Goal: Answer question/provide support: Share knowledge or assist other users

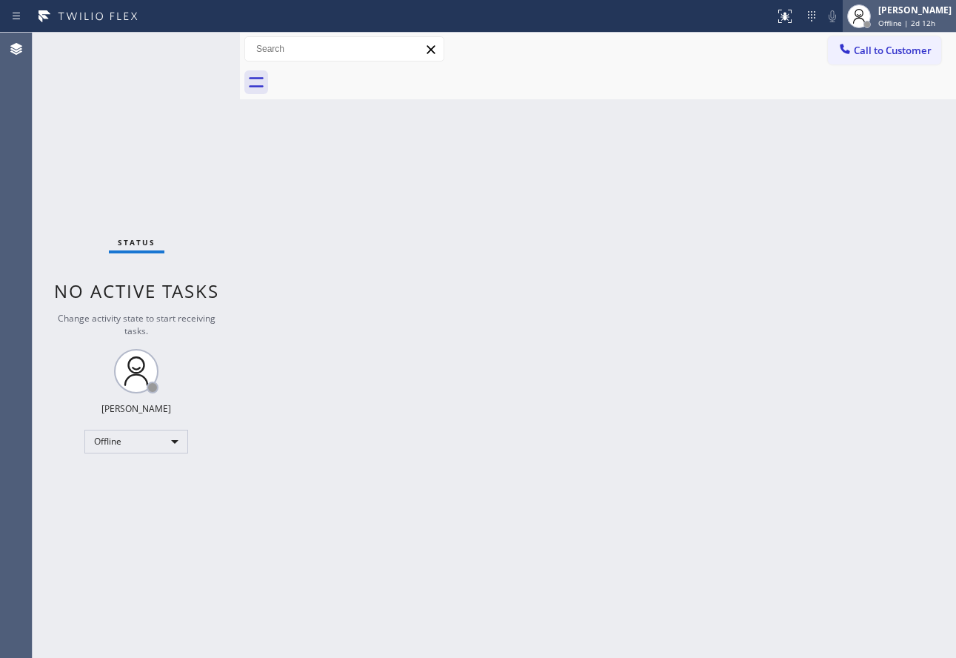
click at [910, 12] on div "[PERSON_NAME]" at bounding box center [914, 10] width 73 height 13
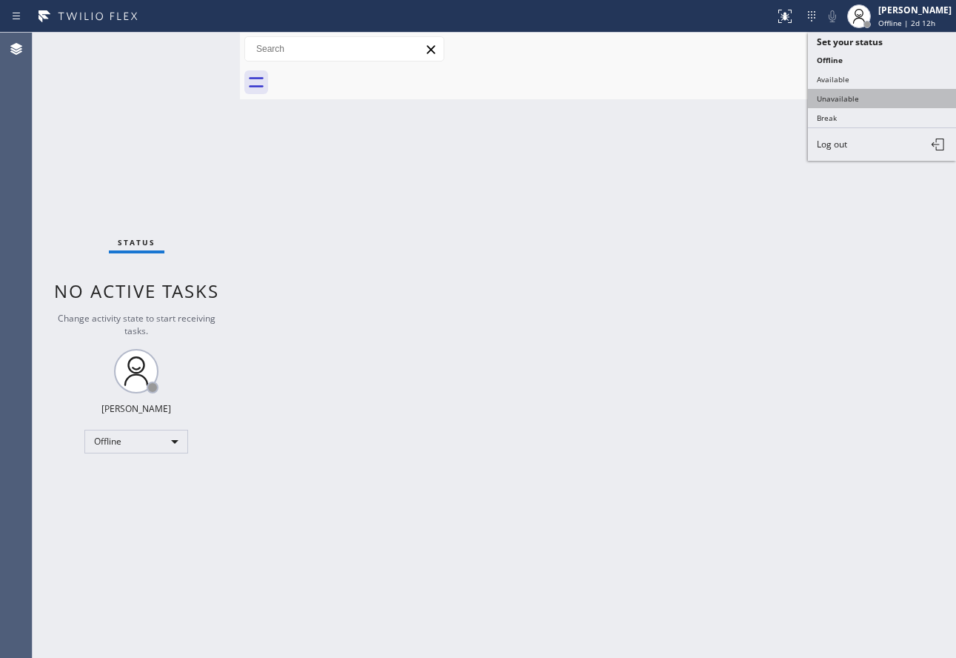
click at [839, 99] on button "Unavailable" at bounding box center [882, 98] width 148 height 19
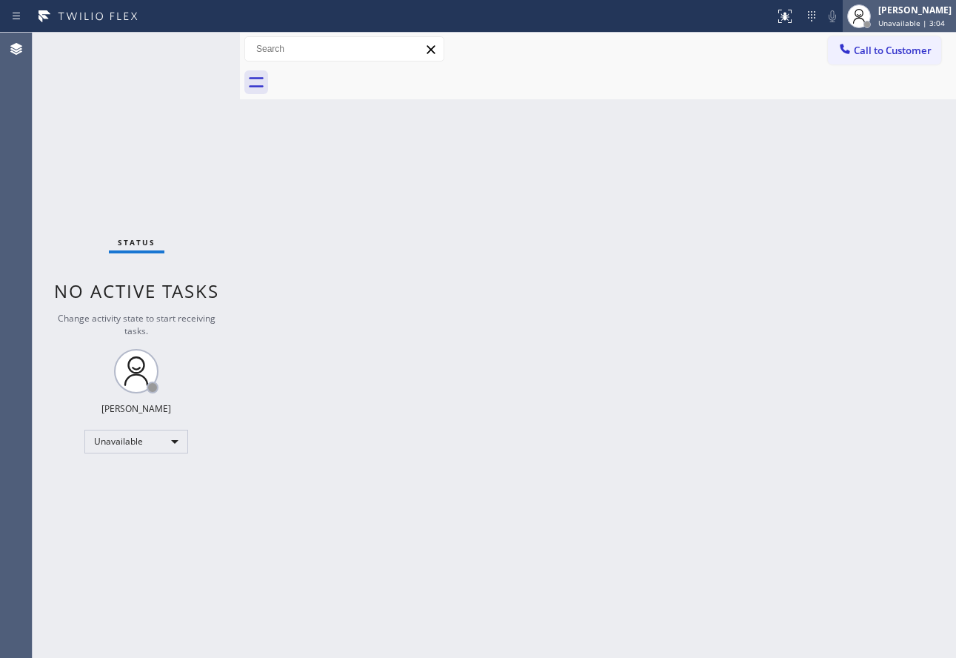
click at [890, 16] on div "[PERSON_NAME]" at bounding box center [914, 10] width 73 height 13
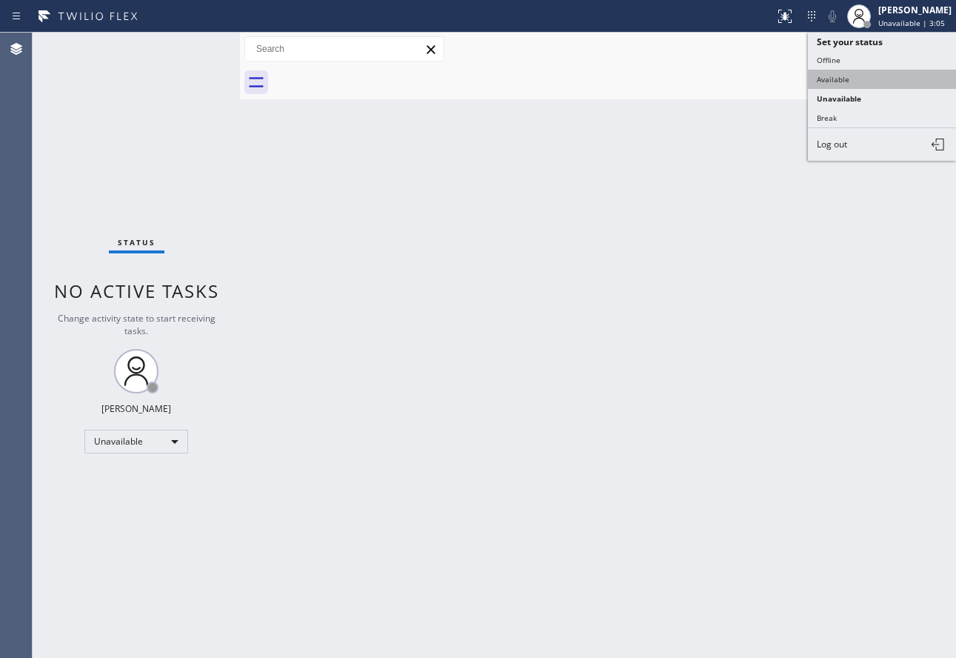
click at [852, 73] on button "Available" at bounding box center [882, 79] width 148 height 19
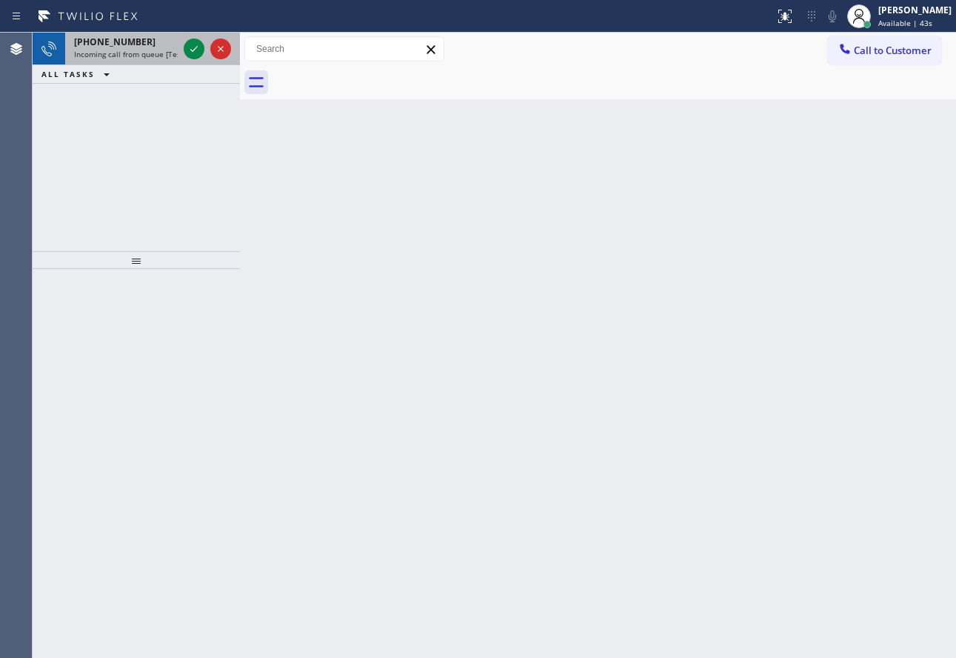
click at [157, 51] on span "Incoming call from queue [Test] All" at bounding box center [135, 54] width 123 height 10
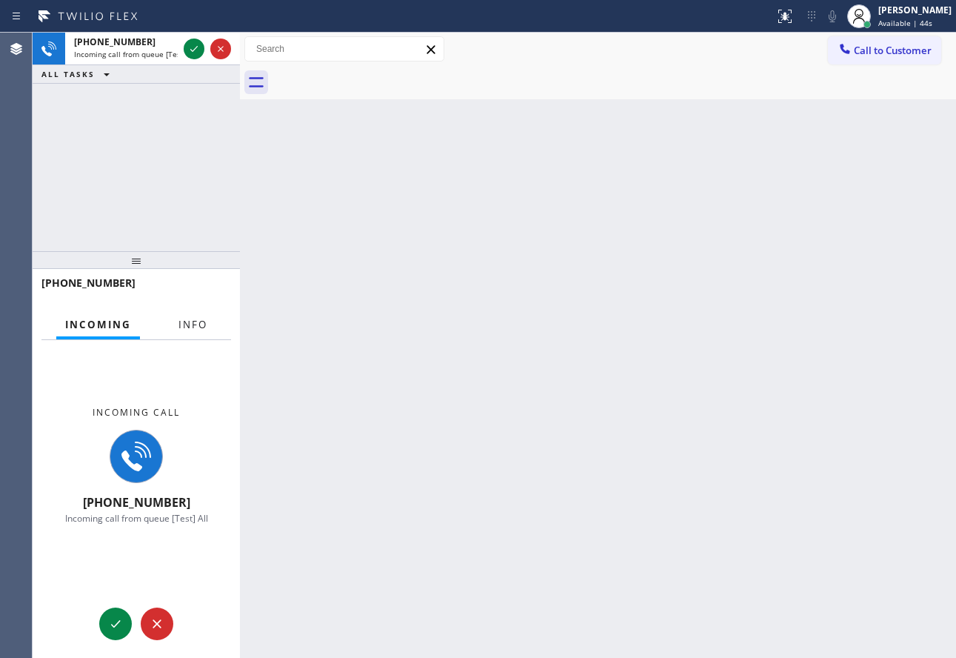
click at [201, 323] on span "Info" at bounding box center [193, 324] width 29 height 13
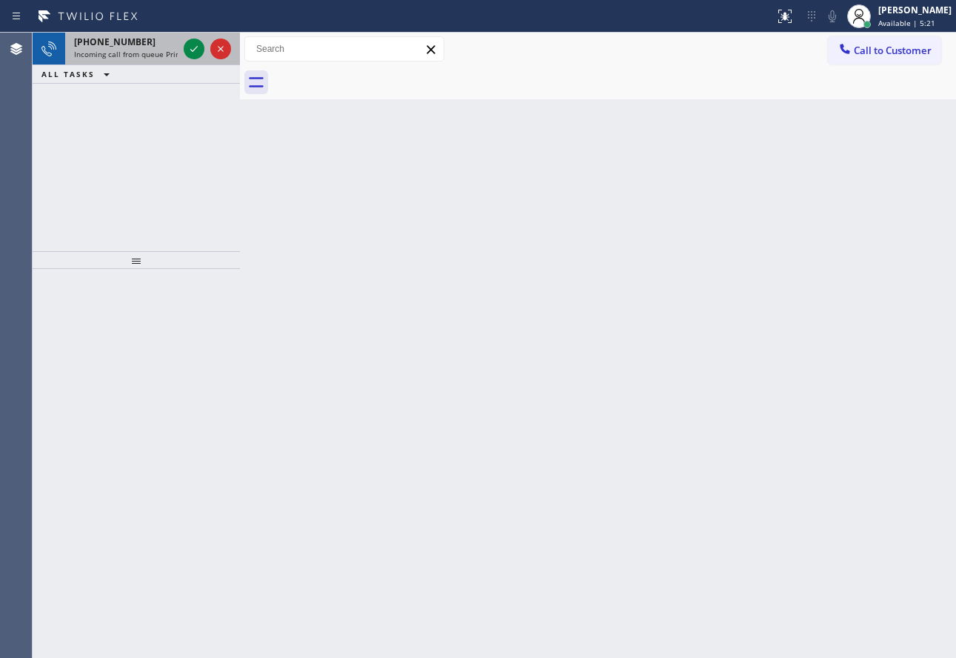
click at [119, 47] on span "+18585981111" at bounding box center [114, 42] width 81 height 13
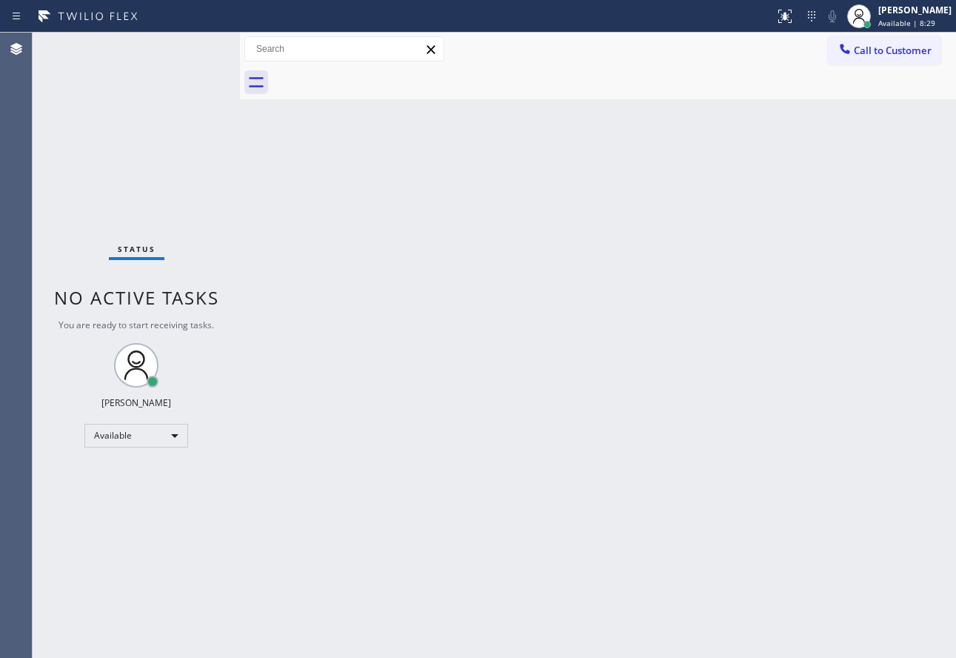
click at [756, 314] on div "Back to Dashboard Change Sender ID Customers Technicians Select a contact Outbo…" at bounding box center [598, 345] width 716 height 625
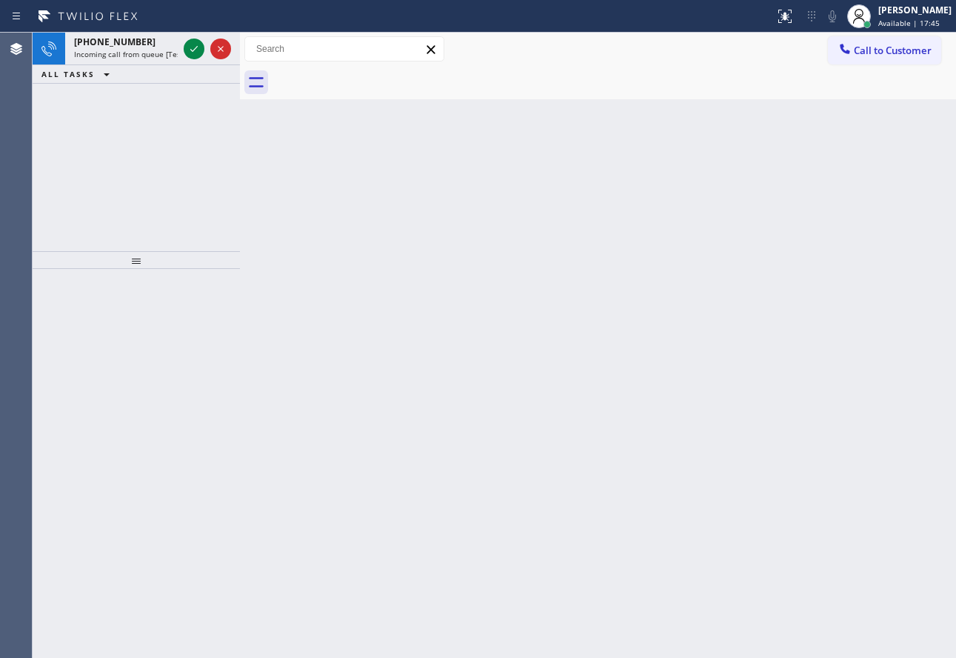
click at [116, 41] on span "+13237881918" at bounding box center [114, 42] width 81 height 13
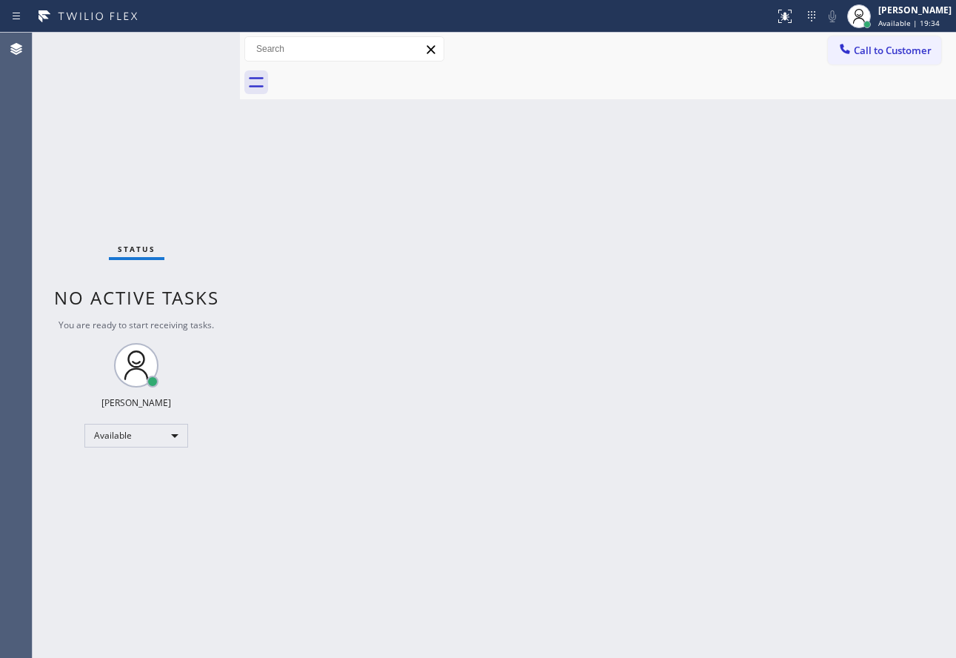
click at [150, 44] on div "Status No active tasks You are ready to start receiving tasks. [PERSON_NAME] Av…" at bounding box center [136, 345] width 207 height 625
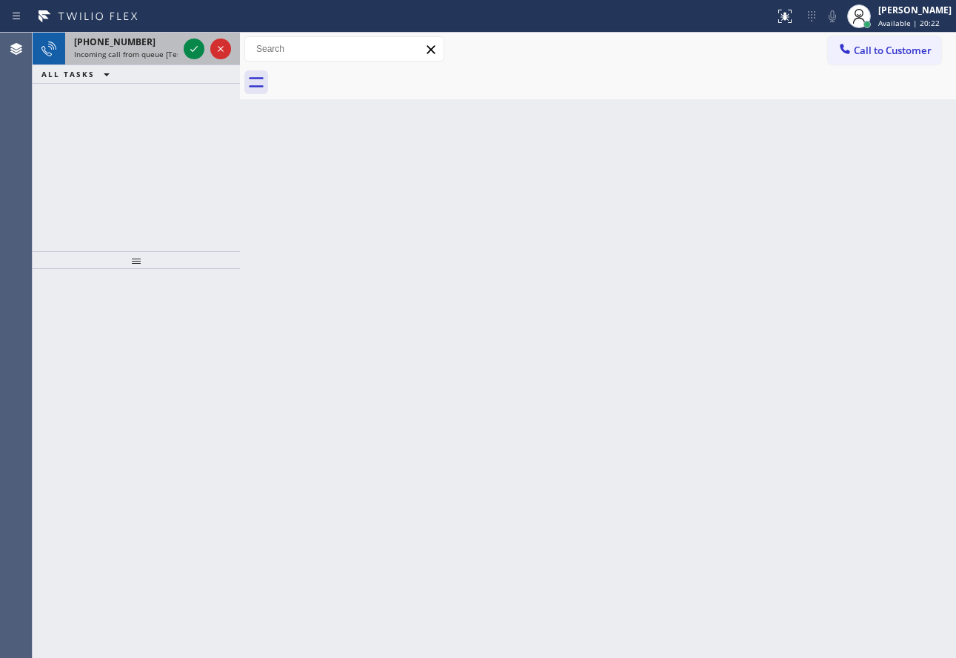
click at [141, 50] on span "Incoming call from queue [Test] All" at bounding box center [135, 54] width 123 height 10
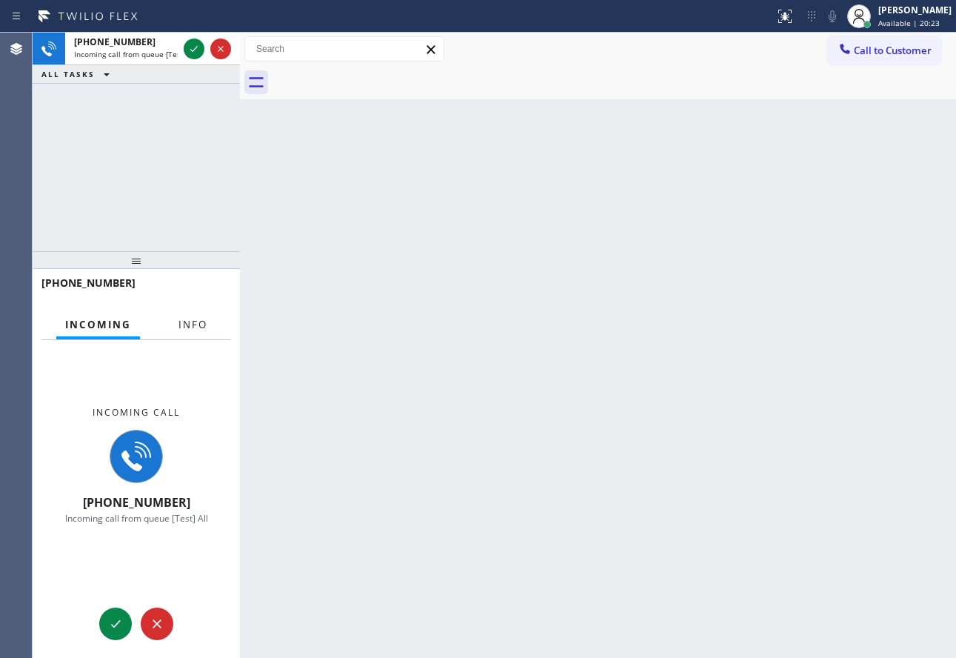
click at [179, 331] on span "Info" at bounding box center [193, 324] width 29 height 13
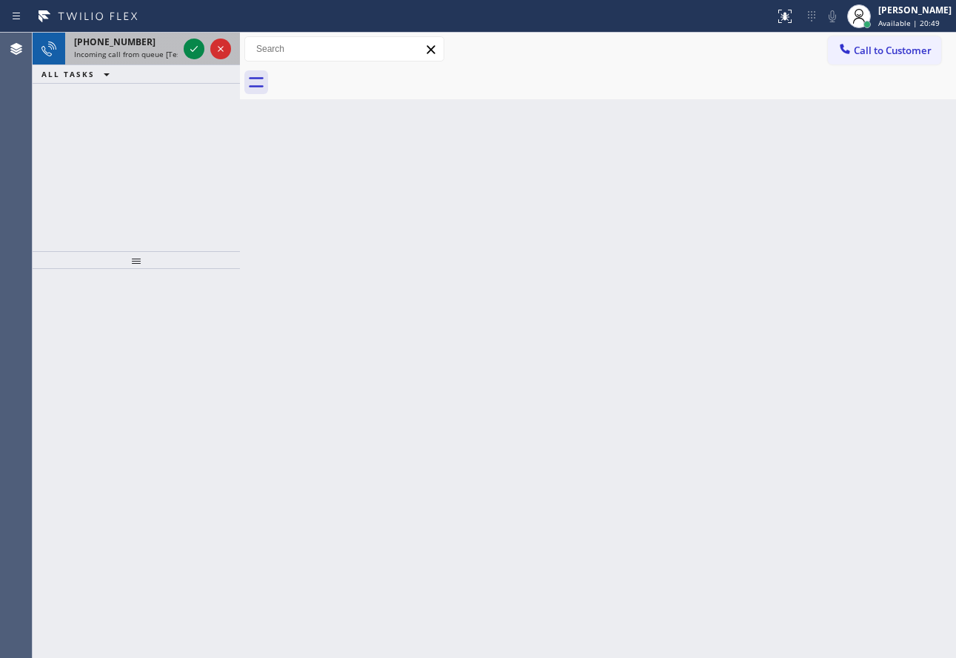
click at [110, 61] on div "+14155054434 Incoming call from queue [Test] All" at bounding box center [123, 49] width 116 height 33
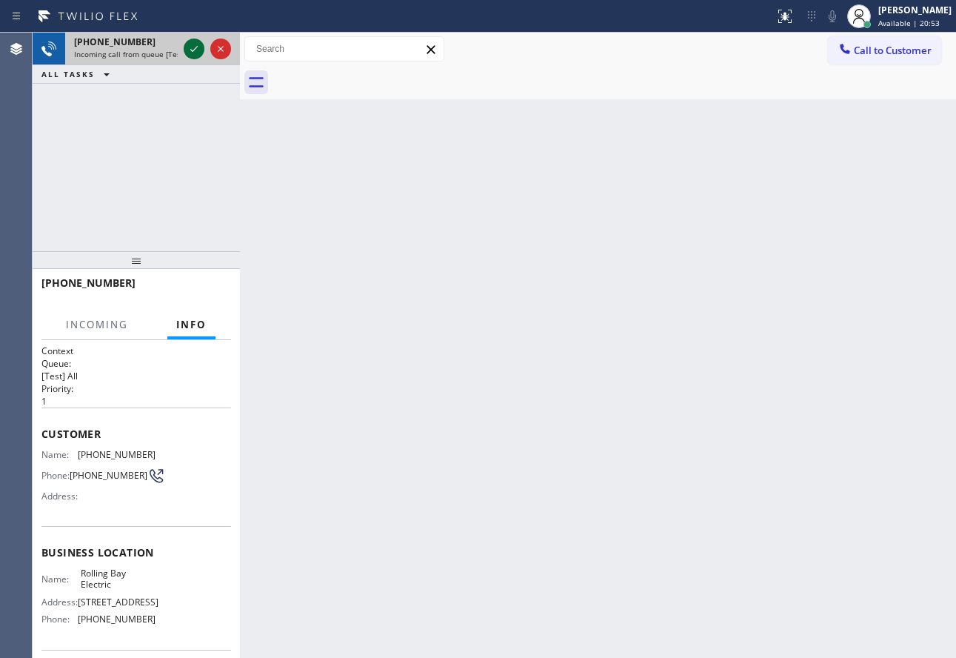
click at [197, 47] on icon at bounding box center [194, 49] width 18 height 18
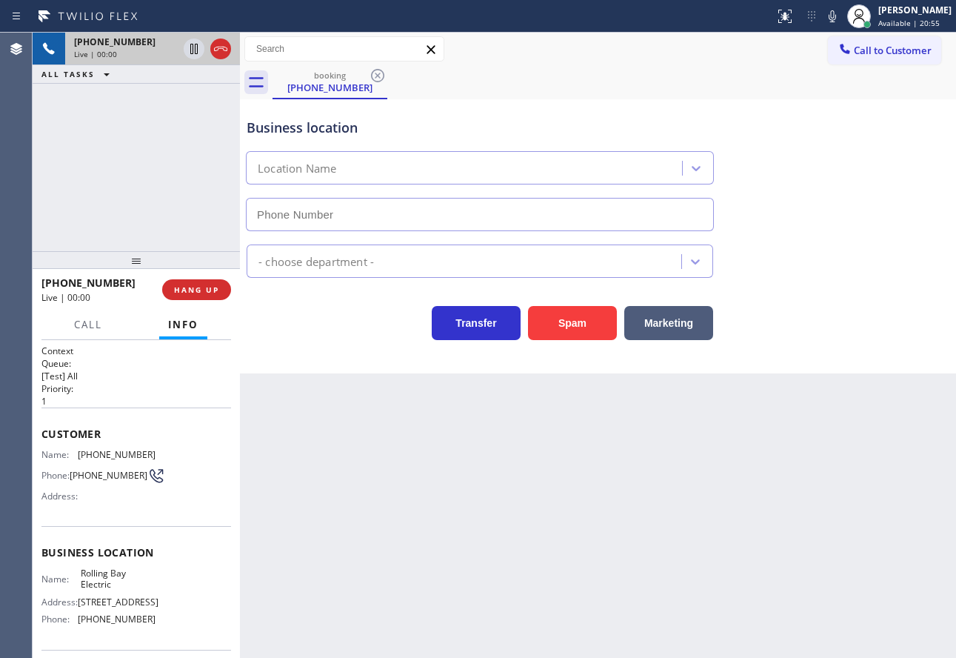
click at [221, 53] on icon at bounding box center [221, 49] width 18 height 18
type input "(360) 401-4864"
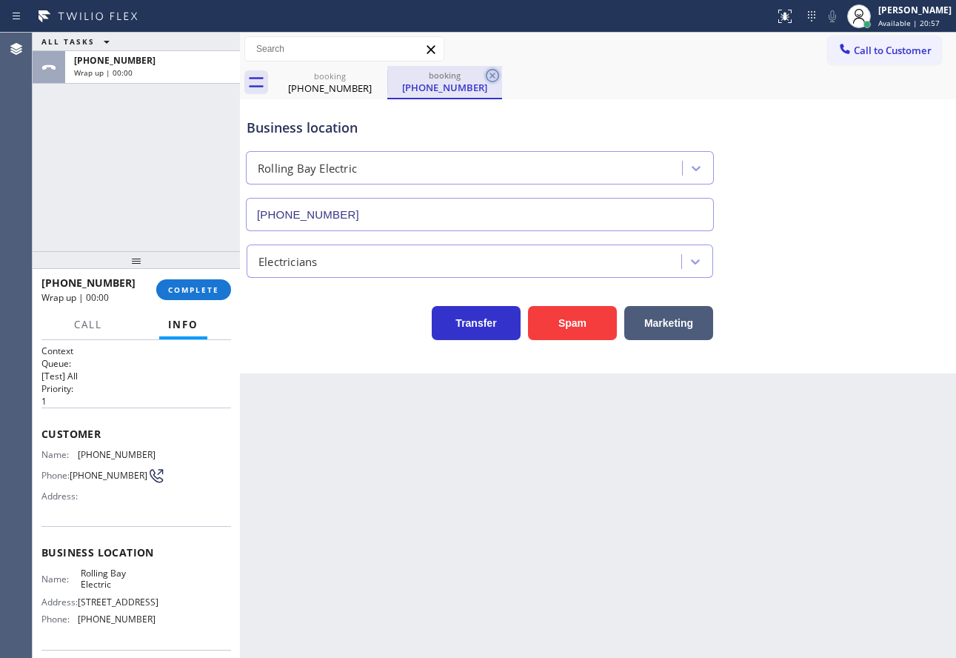
click at [498, 77] on icon at bounding box center [493, 76] width 18 height 18
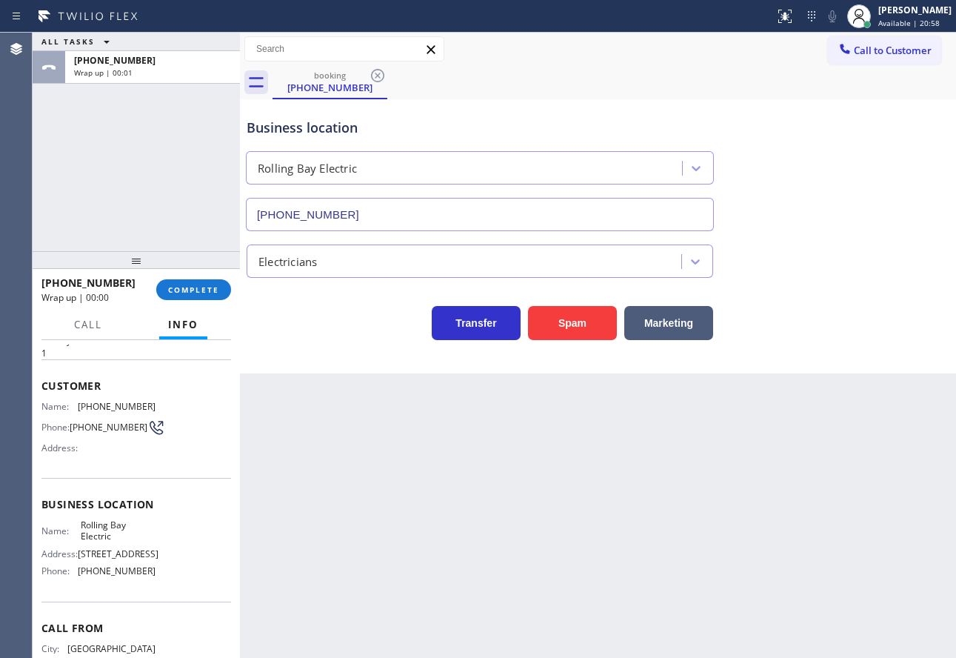
scroll to position [74, 0]
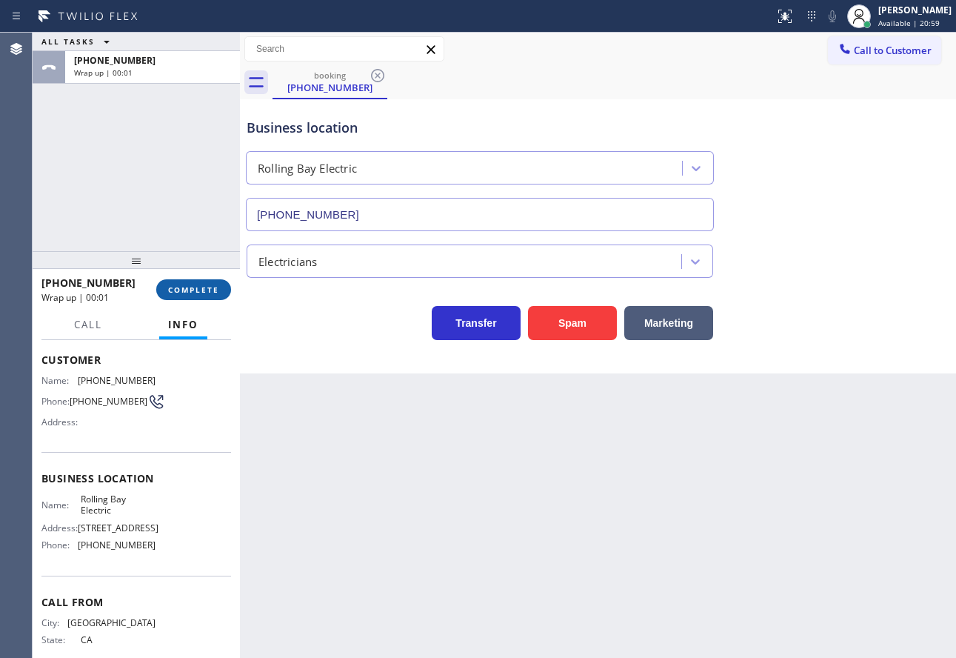
click at [207, 287] on span "COMPLETE" at bounding box center [193, 289] width 51 height 10
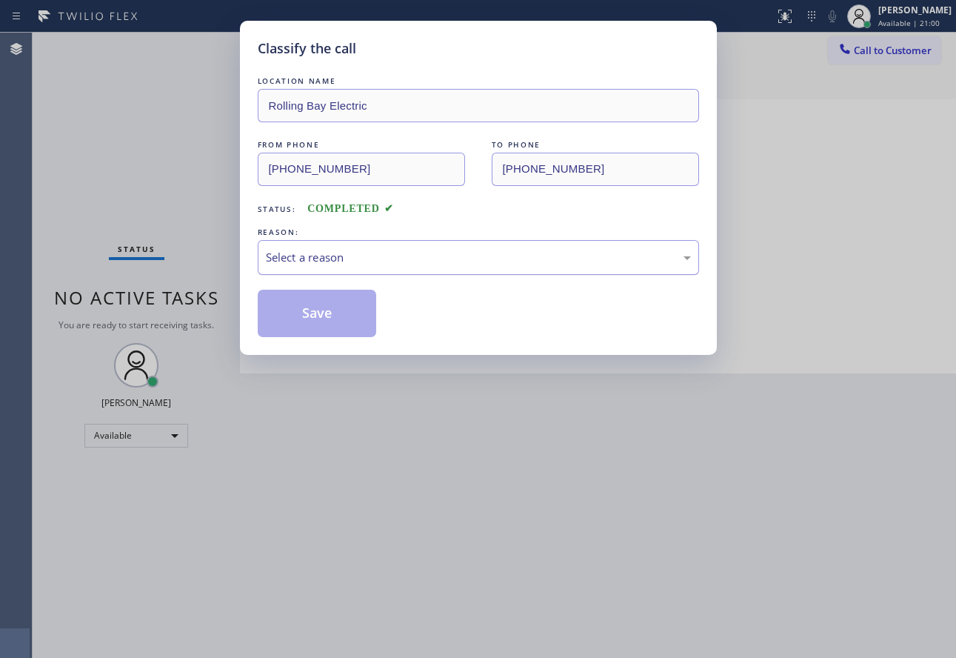
click at [396, 244] on div "Select a reason" at bounding box center [478, 257] width 441 height 35
click at [311, 336] on button "Save" at bounding box center [317, 313] width 119 height 47
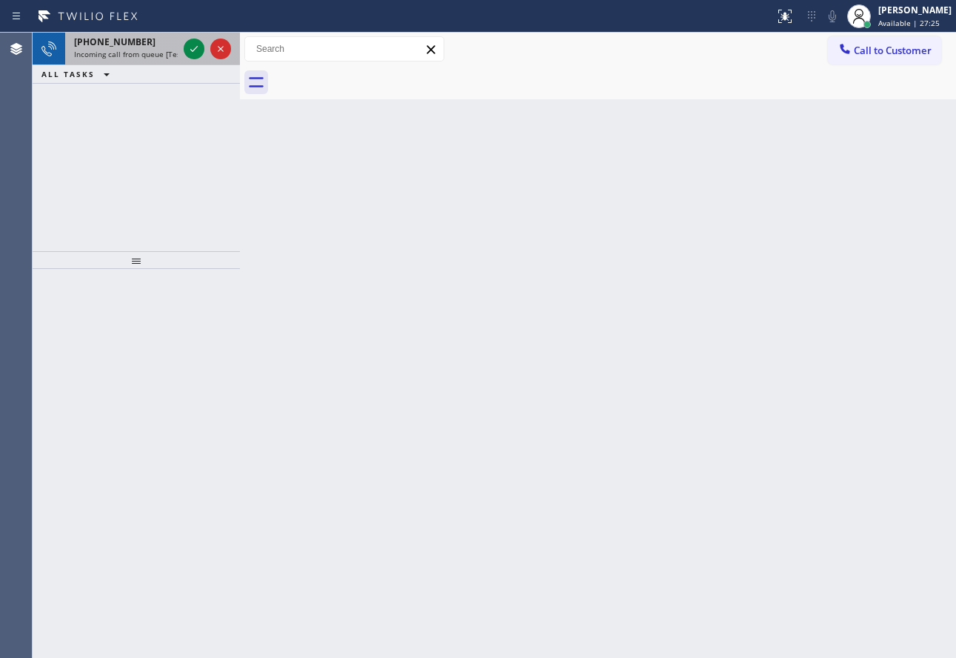
click at [125, 41] on span "+13479420227" at bounding box center [114, 42] width 81 height 13
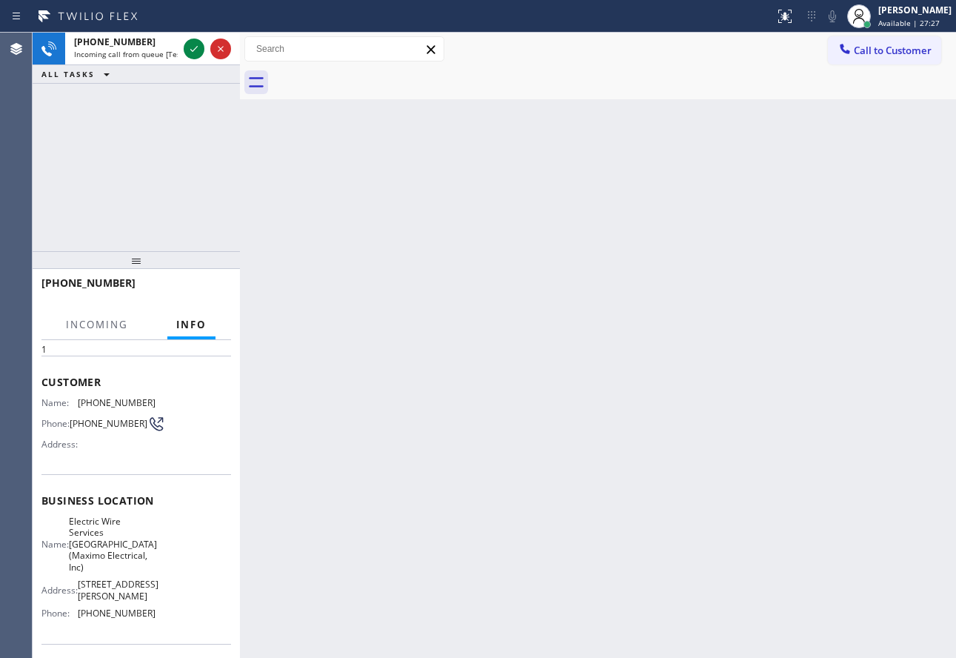
scroll to position [74, 0]
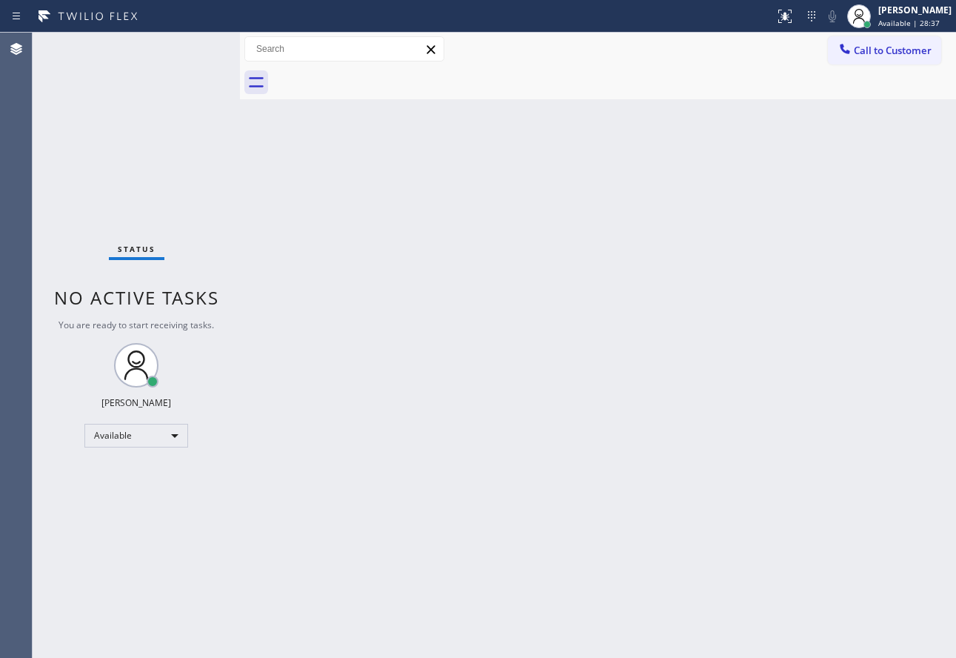
click at [358, 326] on div "Back to Dashboard Change Sender ID Customers Technicians Select a contact Outbo…" at bounding box center [598, 345] width 716 height 625
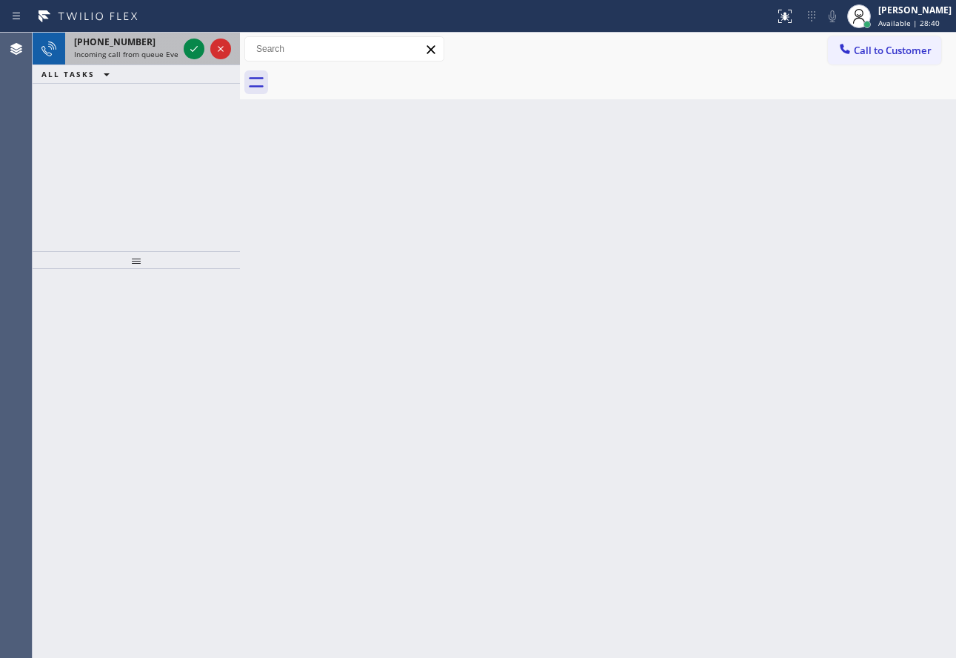
click at [128, 51] on span "Incoming call from queue Everybody" at bounding box center [138, 54] width 128 height 10
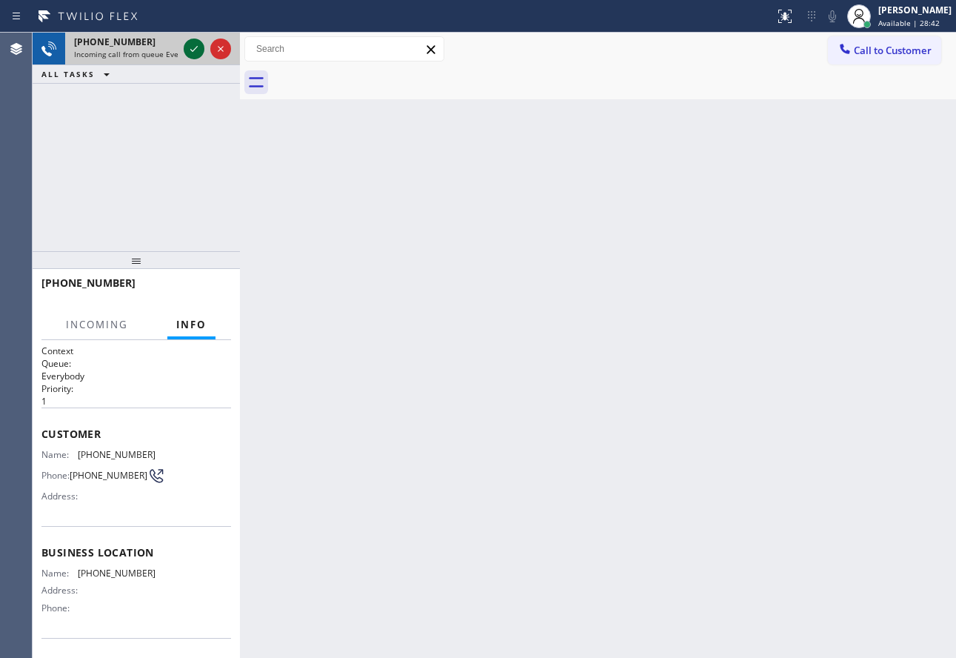
click at [193, 52] on icon at bounding box center [194, 49] width 18 height 18
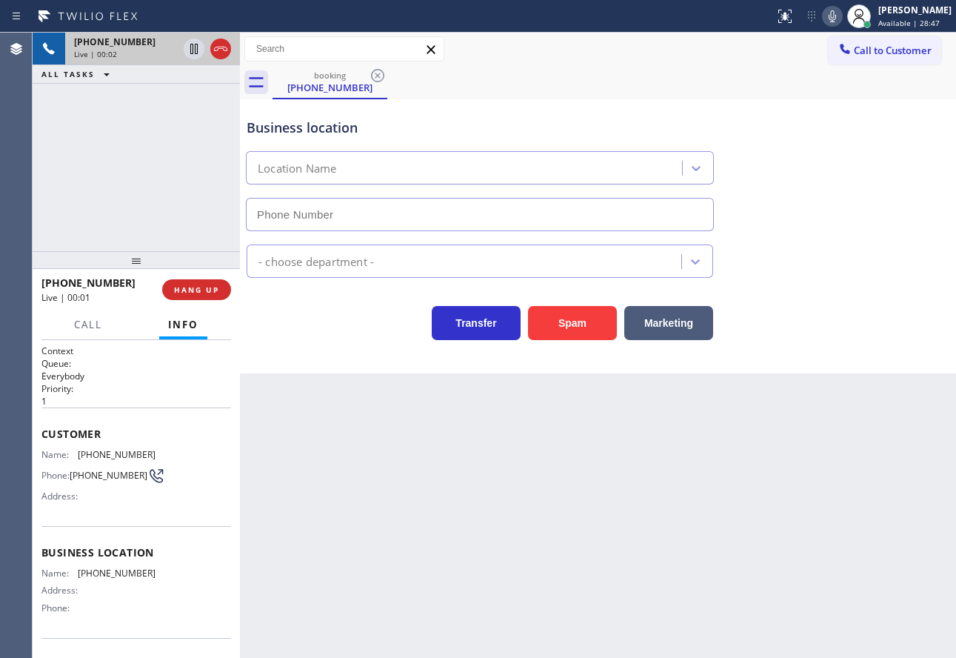
click at [841, 16] on icon at bounding box center [833, 16] width 18 height 18
click at [573, 321] on button "Spam" at bounding box center [572, 323] width 89 height 34
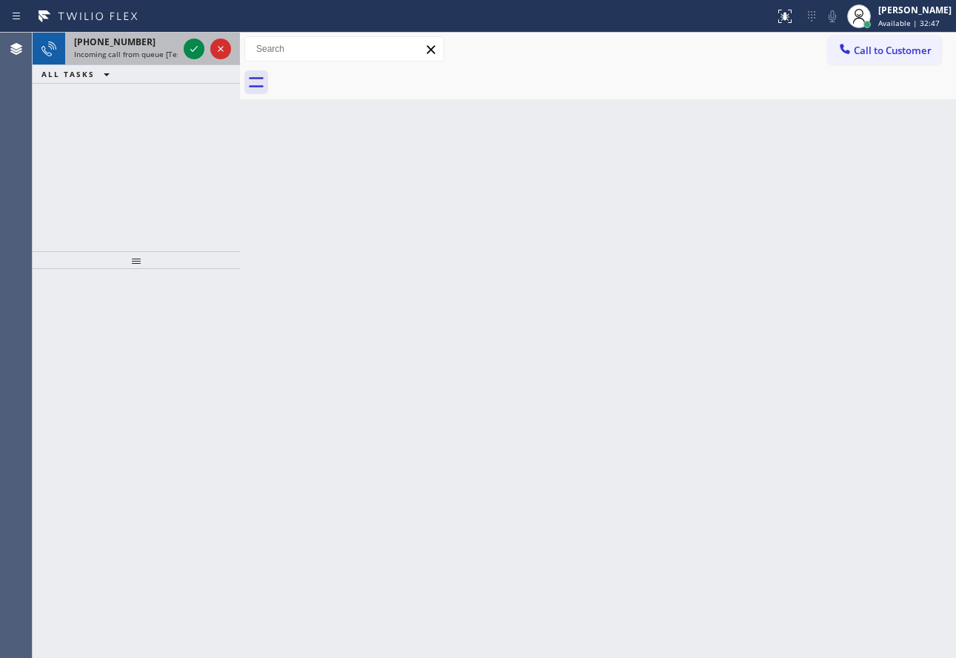
click at [154, 43] on div "+19518584125" at bounding box center [126, 42] width 104 height 13
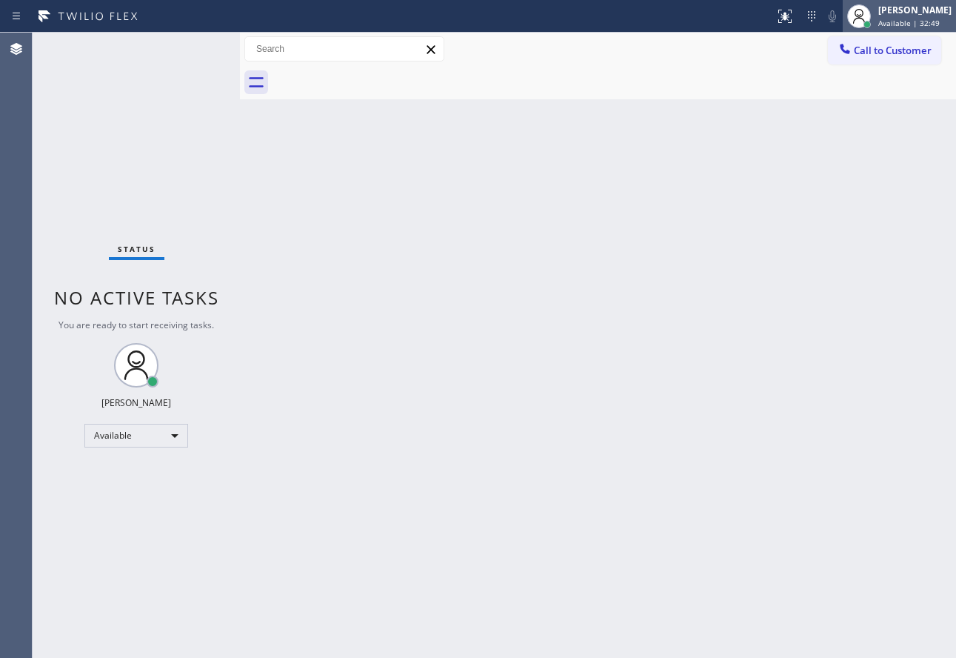
click at [905, 21] on span "Available | 32:49" at bounding box center [908, 23] width 61 height 10
click at [631, 216] on div "Back to Dashboard Change Sender ID Customers Technicians Select a contact Outbo…" at bounding box center [598, 345] width 716 height 625
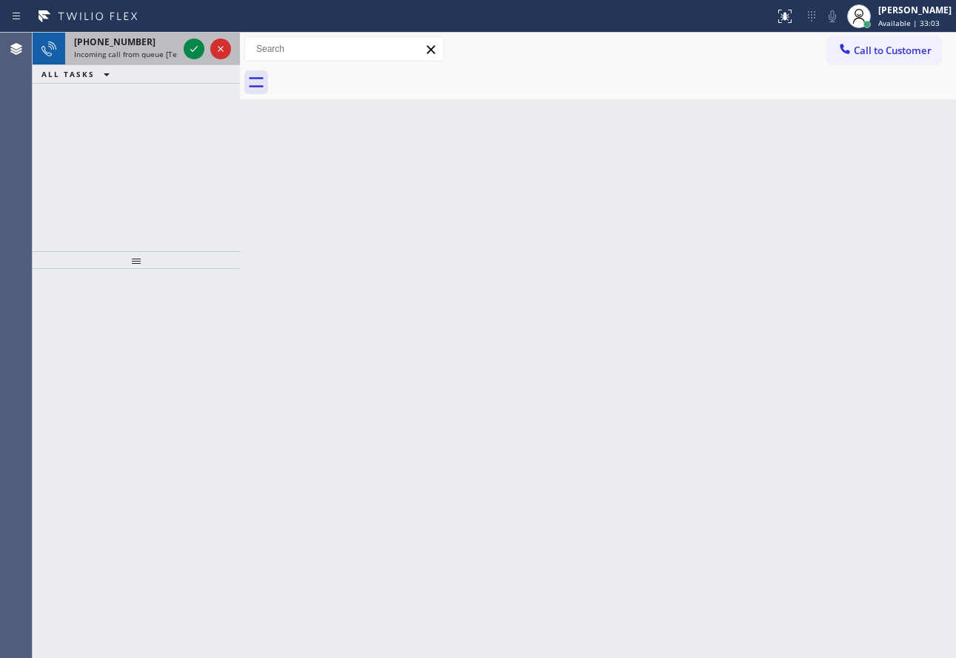
click at [124, 40] on span "+17075675605" at bounding box center [114, 42] width 81 height 13
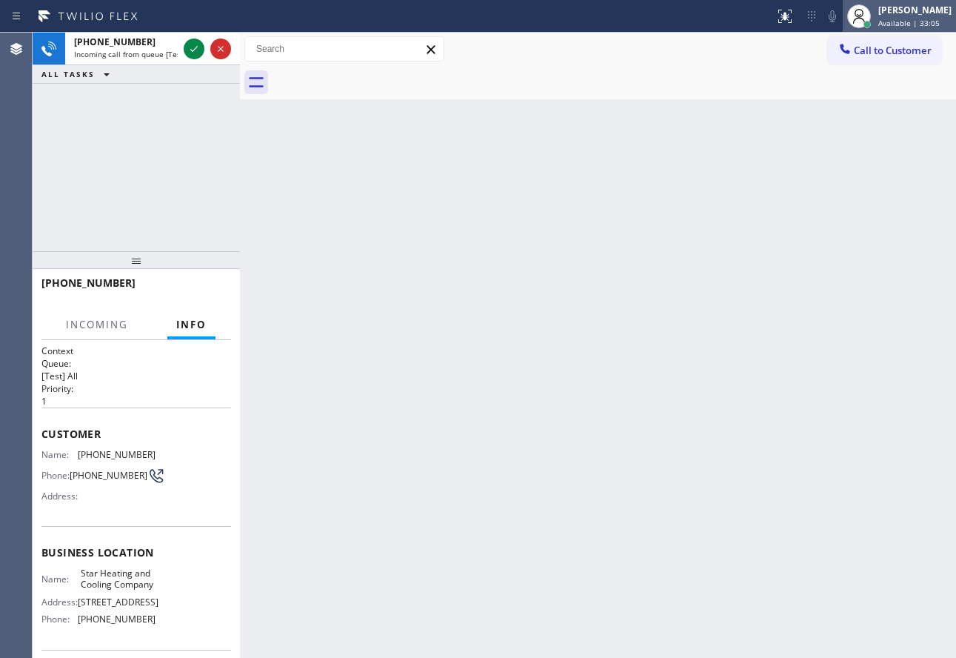
click at [923, 13] on div "[PERSON_NAME]" at bounding box center [914, 10] width 73 height 13
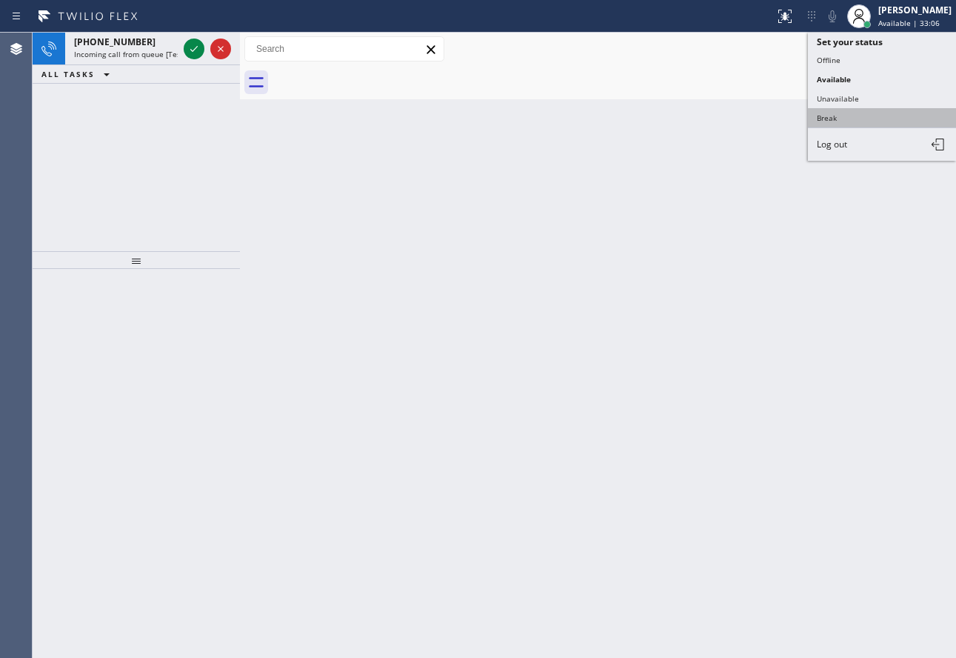
click at [844, 116] on button "Break" at bounding box center [882, 117] width 148 height 19
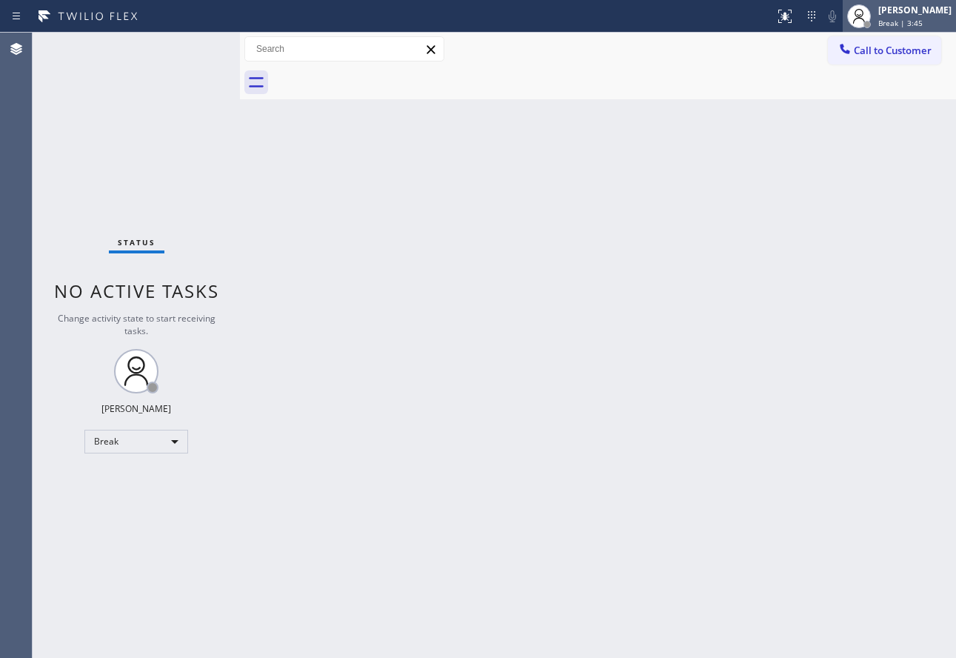
click at [916, 25] on span "Break | 3:45" at bounding box center [900, 23] width 44 height 10
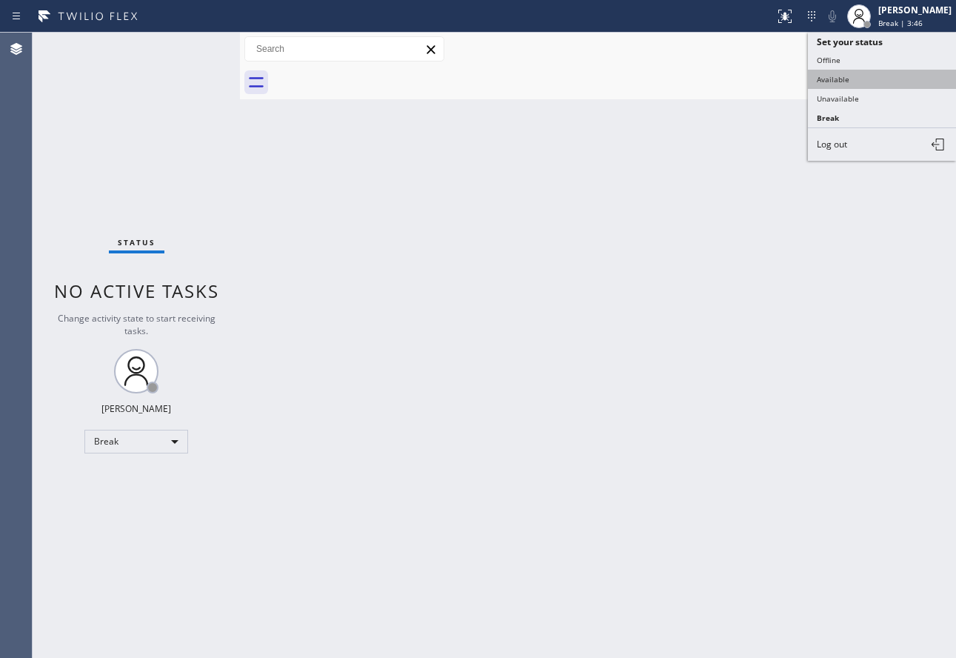
click at [864, 79] on button "Available" at bounding box center [882, 79] width 148 height 19
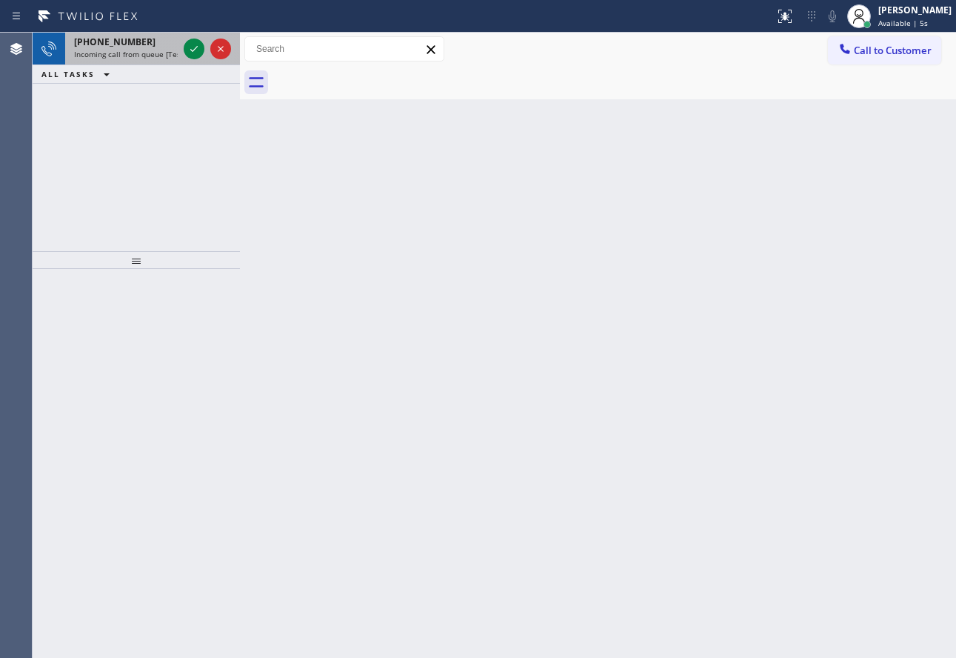
click at [129, 56] on span "Incoming call from queue [Test] All" at bounding box center [135, 54] width 123 height 10
click at [198, 50] on icon at bounding box center [194, 49] width 18 height 18
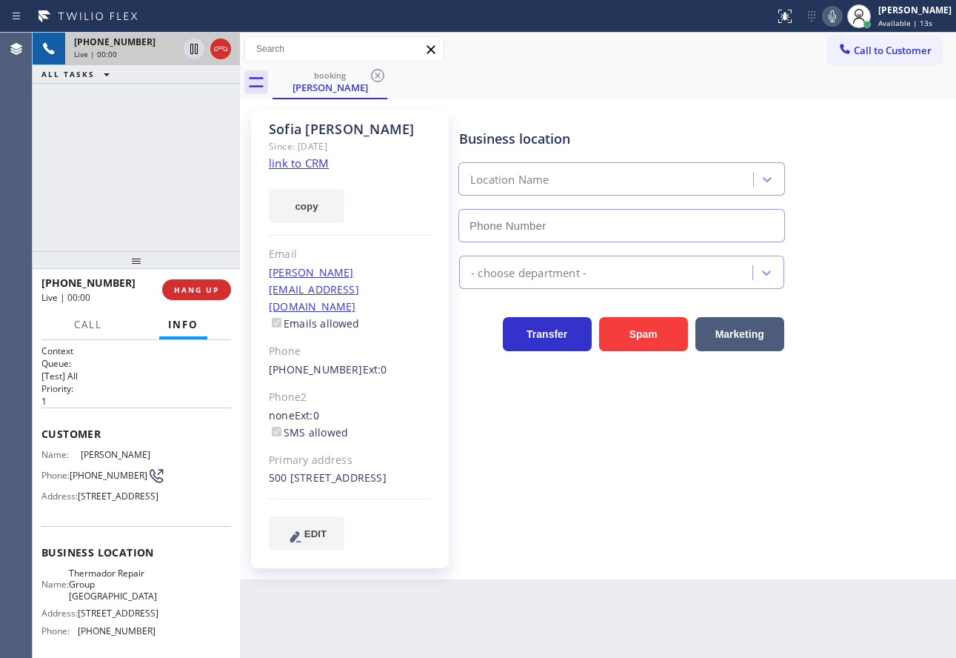
type input "(206) 203-3922"
click at [300, 170] on link "link to CRM" at bounding box center [299, 163] width 60 height 15
click at [841, 20] on icon at bounding box center [833, 16] width 18 height 18
click at [193, 291] on span "HANG UP" at bounding box center [196, 289] width 45 height 10
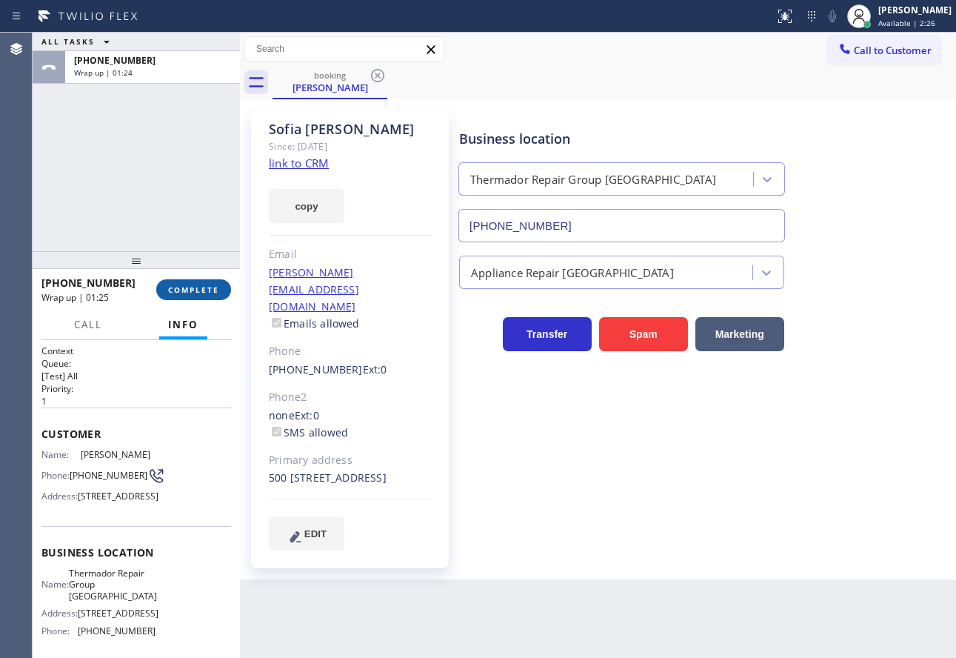
click at [188, 299] on button "COMPLETE" at bounding box center [193, 289] width 75 height 21
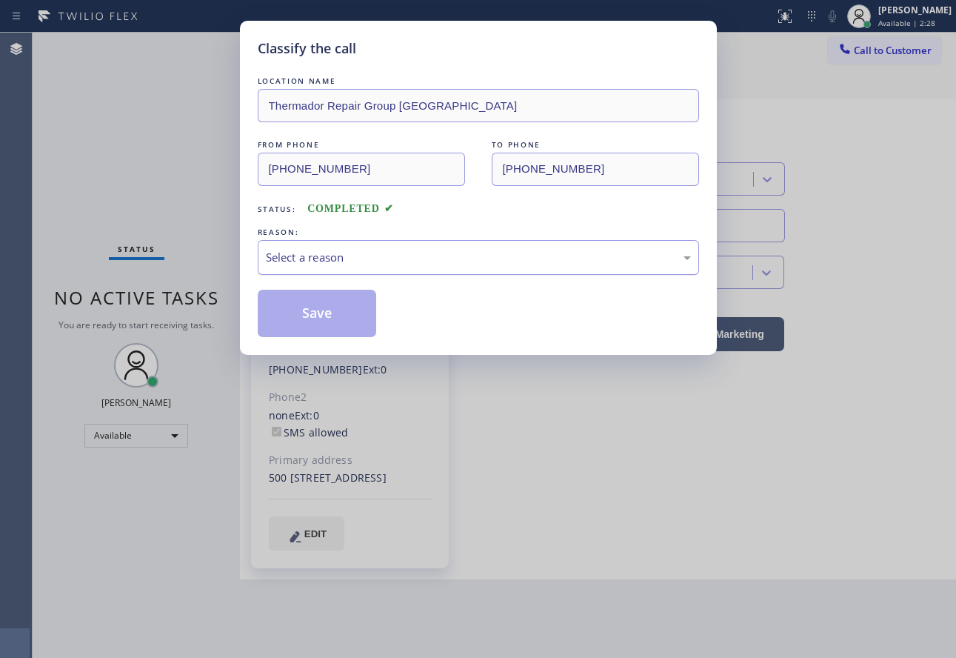
click at [356, 251] on div "Select a reason" at bounding box center [478, 257] width 425 height 17
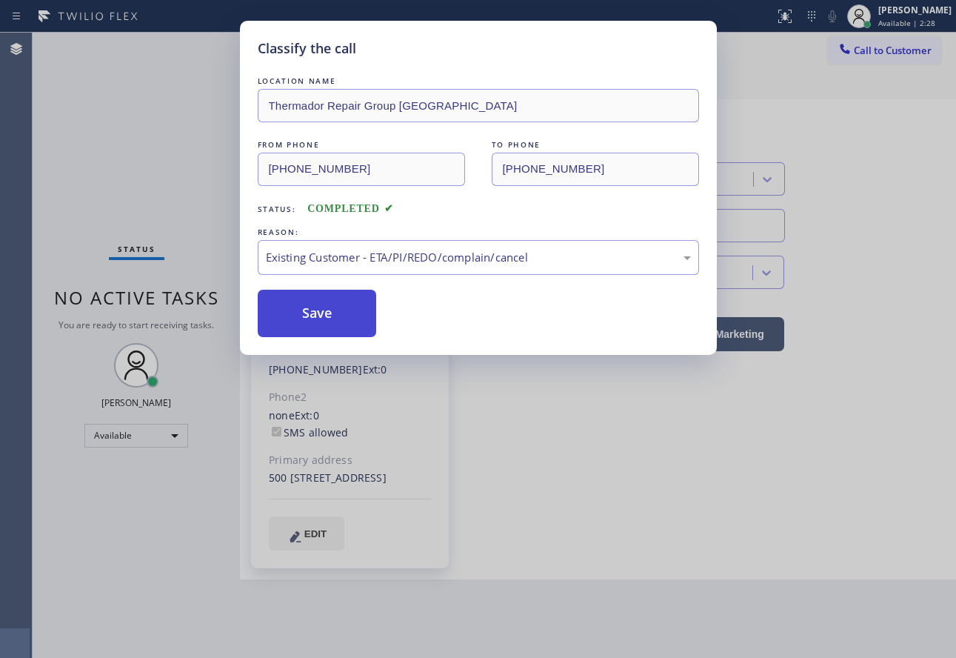
drag, startPoint x: 335, startPoint y: 342, endPoint x: 325, endPoint y: 299, distance: 44.0
click at [325, 299] on button "Save" at bounding box center [317, 313] width 119 height 47
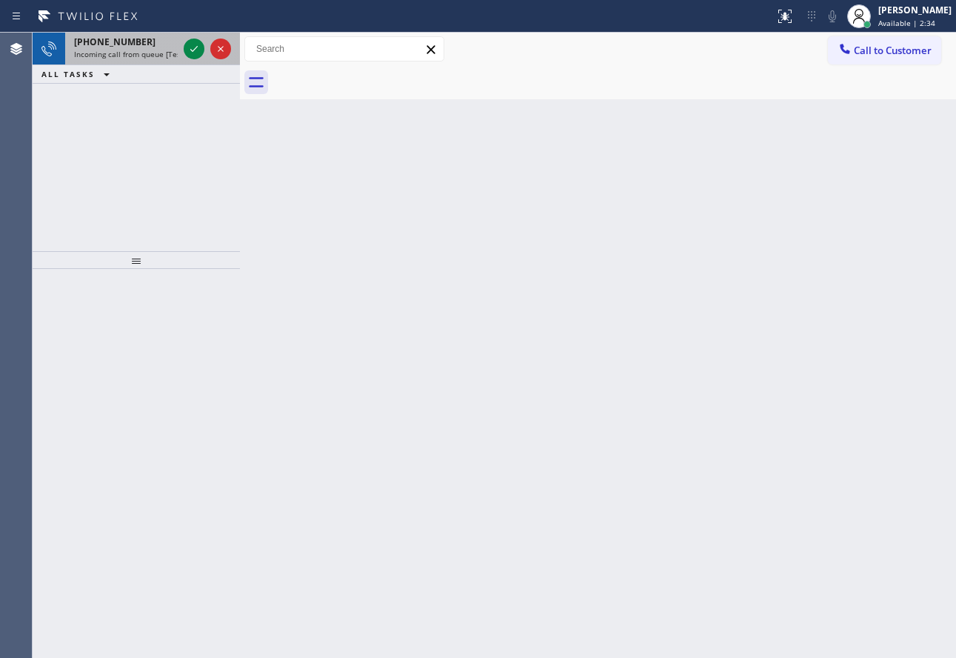
click at [139, 51] on span "Incoming call from queue [Test] All" at bounding box center [135, 54] width 123 height 10
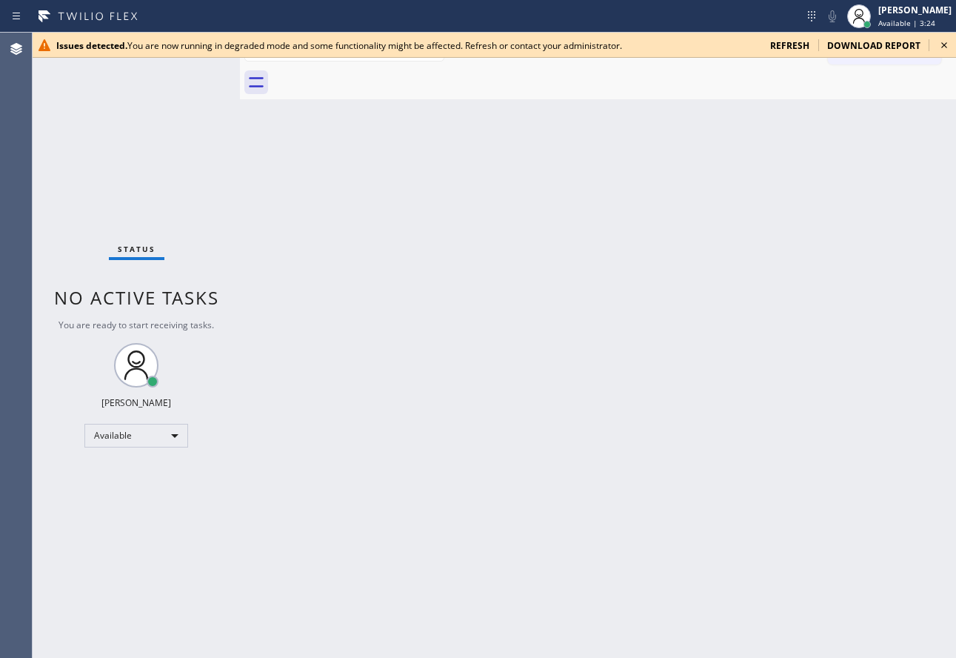
click at [793, 45] on span "refresh" at bounding box center [789, 45] width 39 height 13
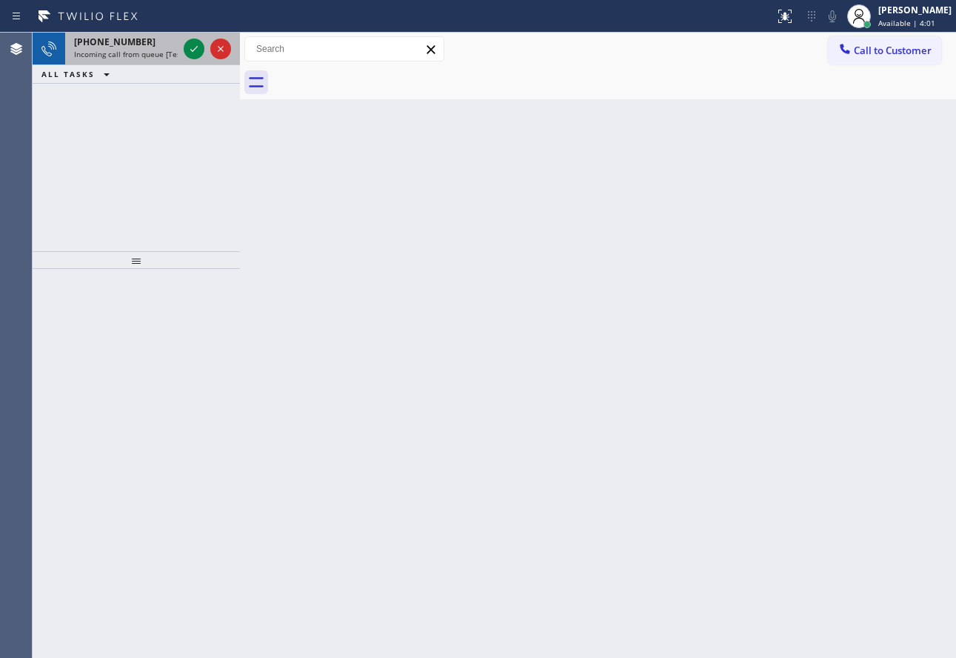
drag, startPoint x: 150, startPoint y: 41, endPoint x: 206, endPoint y: 259, distance: 225.5
click at [150, 42] on div "[PHONE_NUMBER]" at bounding box center [126, 42] width 104 height 13
click at [148, 44] on div "[PHONE_NUMBER]" at bounding box center [126, 42] width 104 height 13
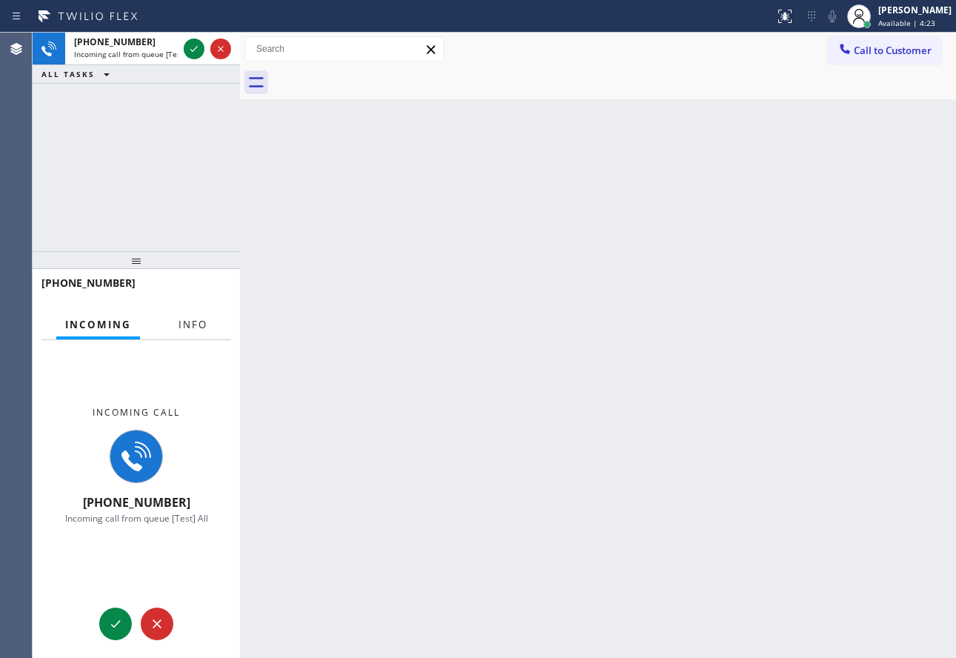
click at [197, 319] on span "Info" at bounding box center [193, 324] width 29 height 13
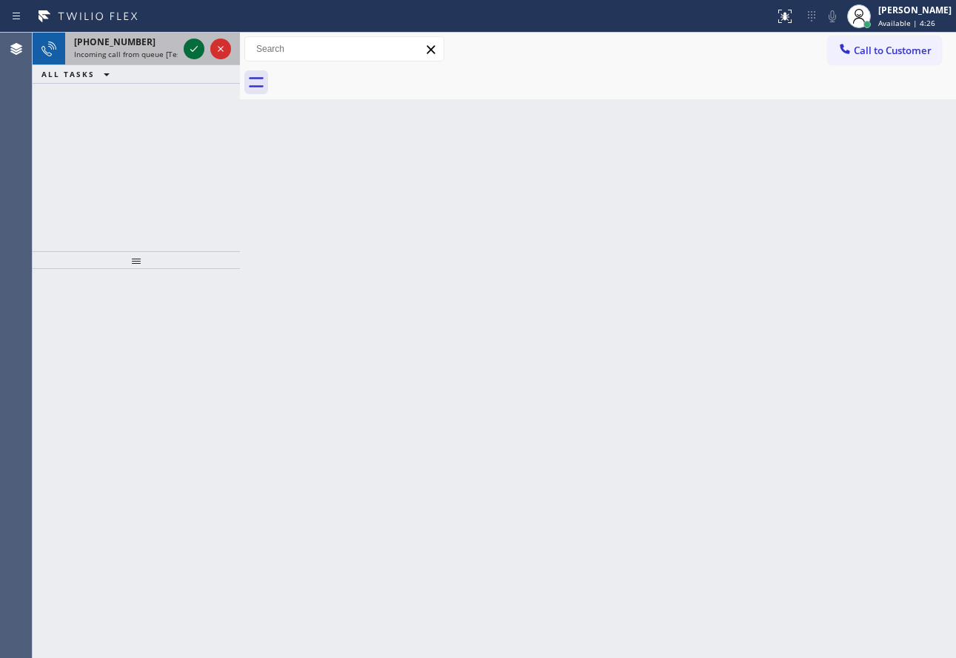
click at [195, 50] on icon at bounding box center [193, 49] width 7 height 6
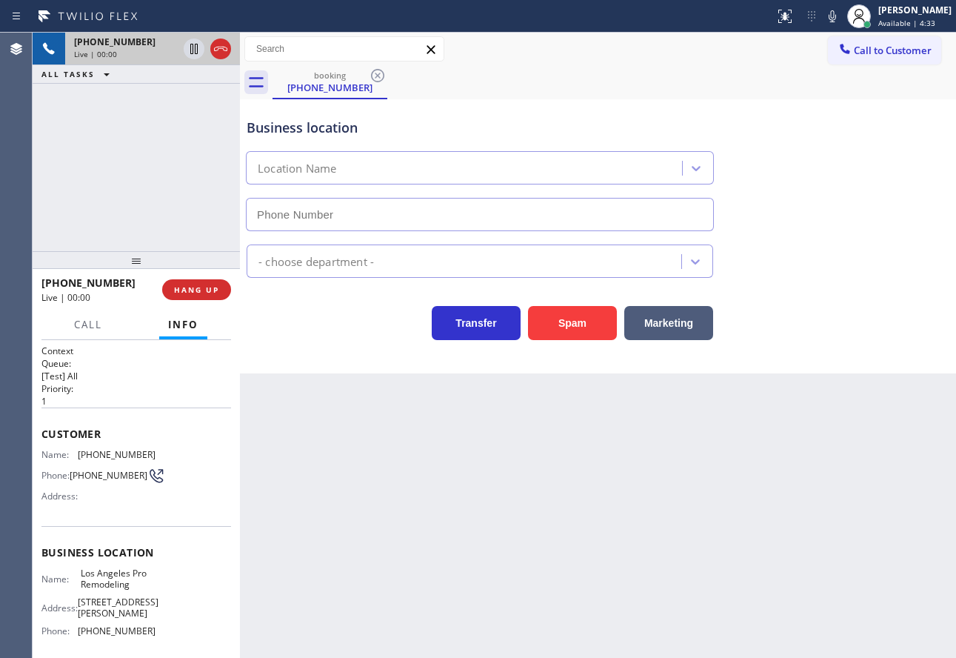
click at [221, 55] on icon at bounding box center [221, 49] width 18 height 18
type input "[PHONE_NUMBER]"
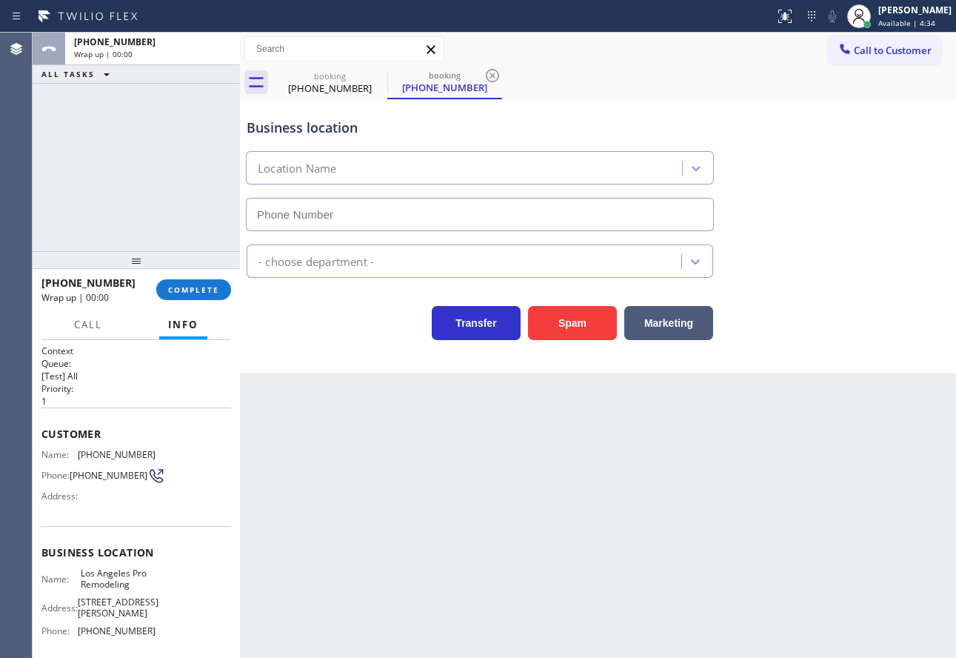
type input "[PHONE_NUMBER]"
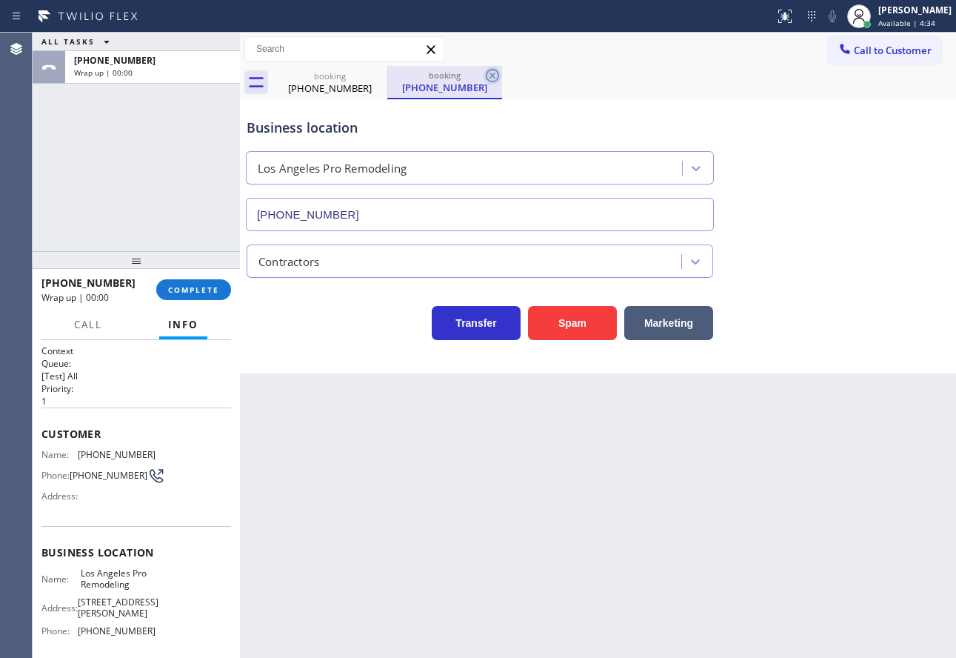
click at [496, 80] on icon at bounding box center [493, 76] width 18 height 18
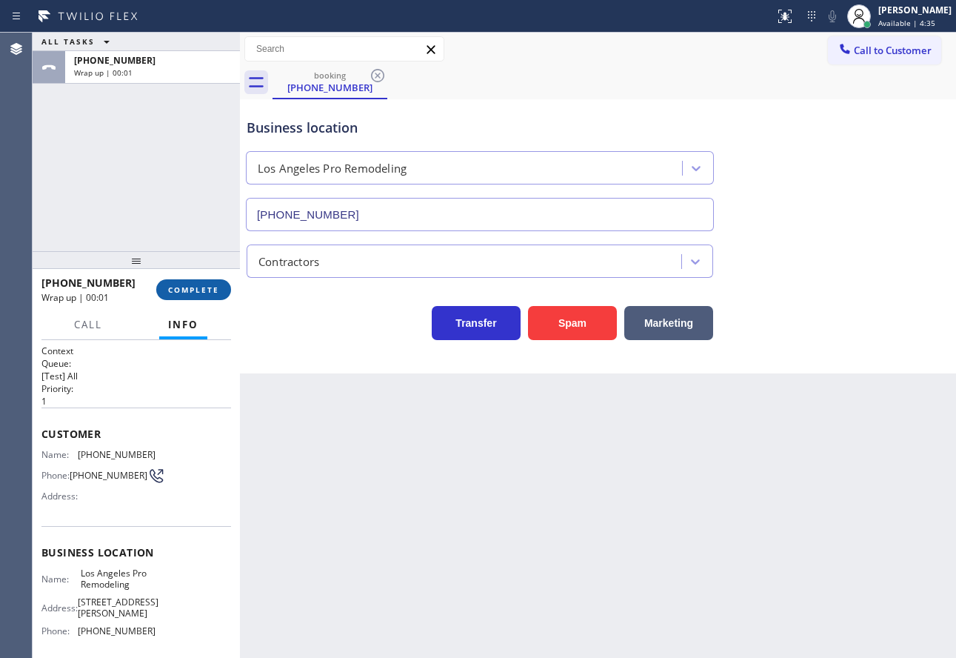
click at [204, 289] on span "COMPLETE" at bounding box center [193, 289] width 51 height 10
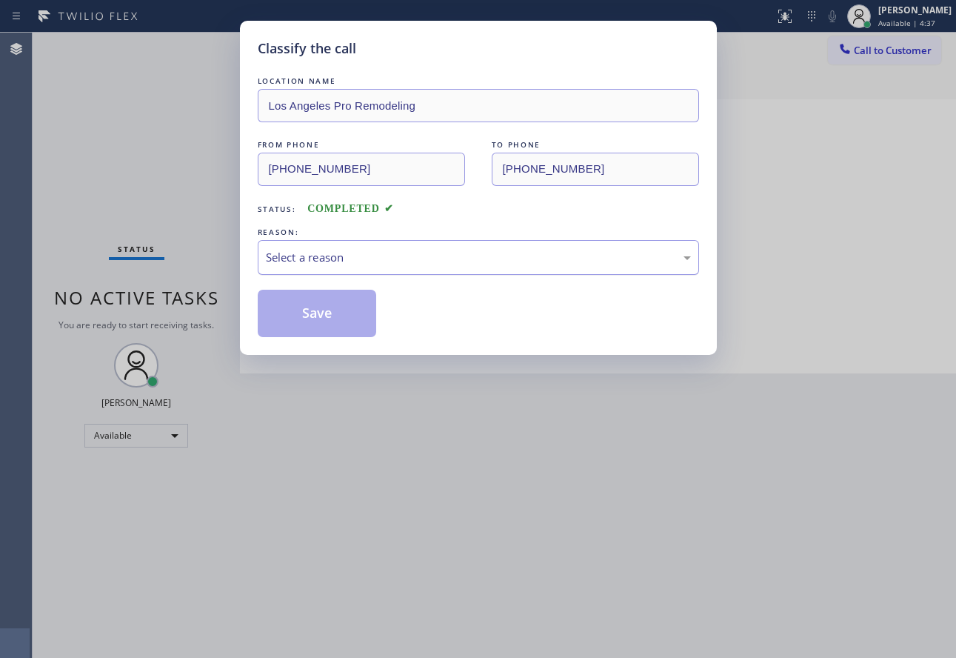
click at [400, 260] on div "Select a reason" at bounding box center [478, 257] width 425 height 17
click at [319, 307] on button "Save" at bounding box center [317, 313] width 119 height 47
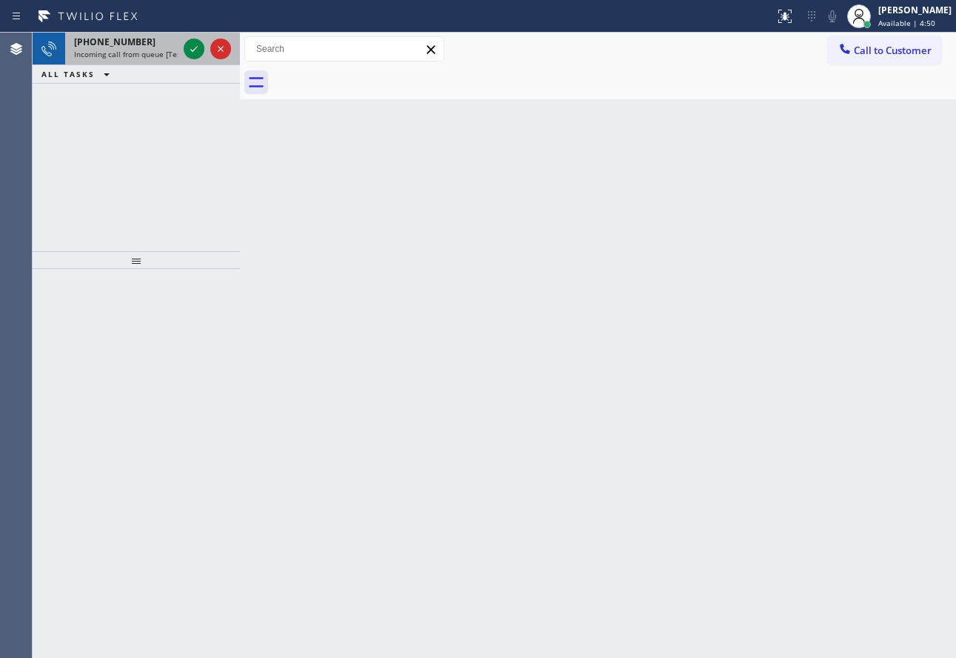
click at [163, 58] on span "Incoming call from queue [Test] All" at bounding box center [135, 54] width 123 height 10
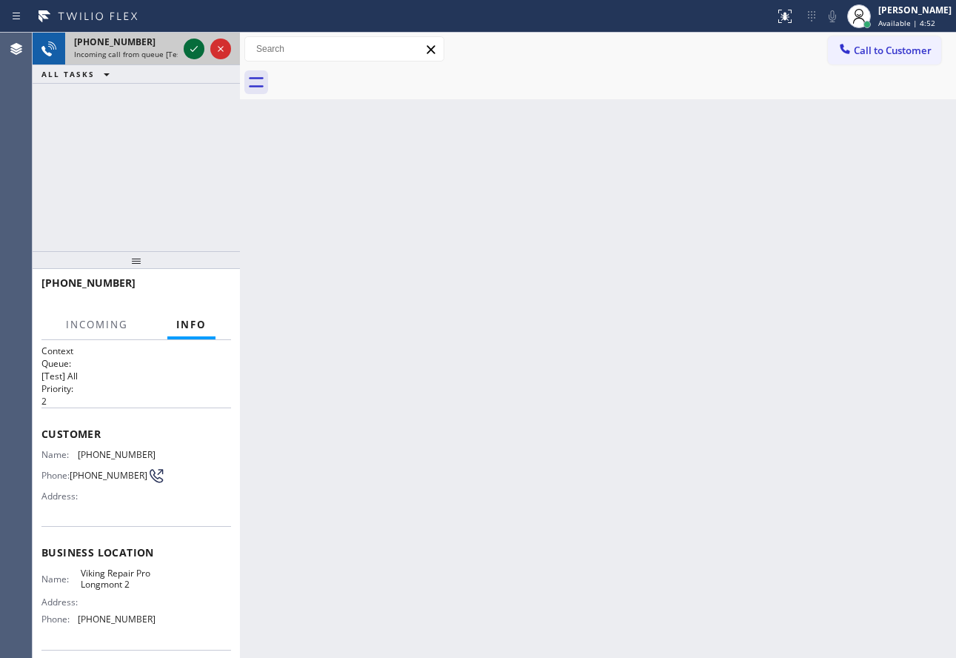
click at [196, 47] on icon at bounding box center [194, 49] width 18 height 18
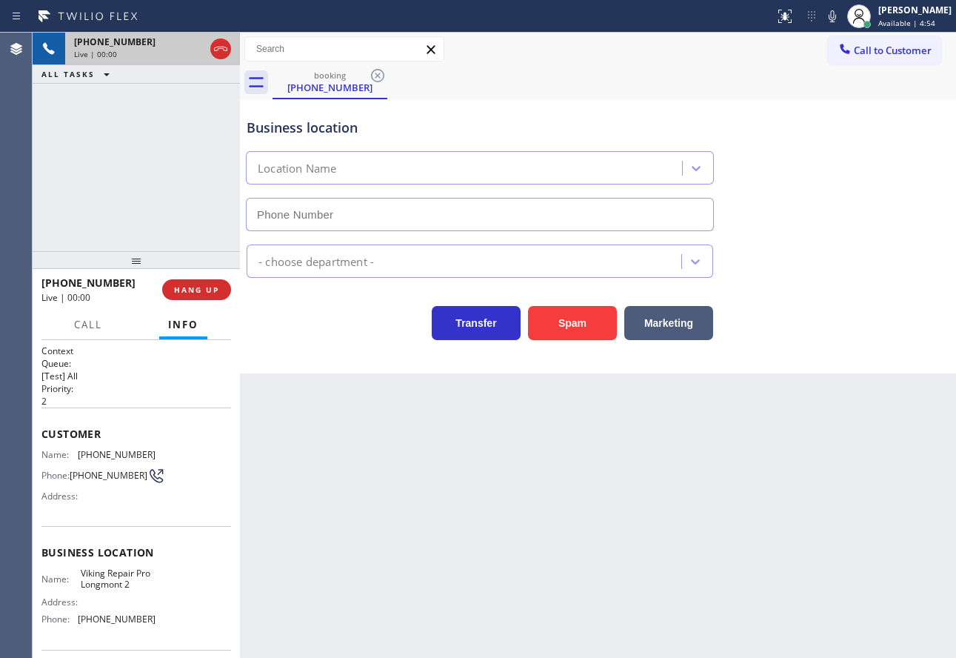
type input "[PHONE_NUMBER]"
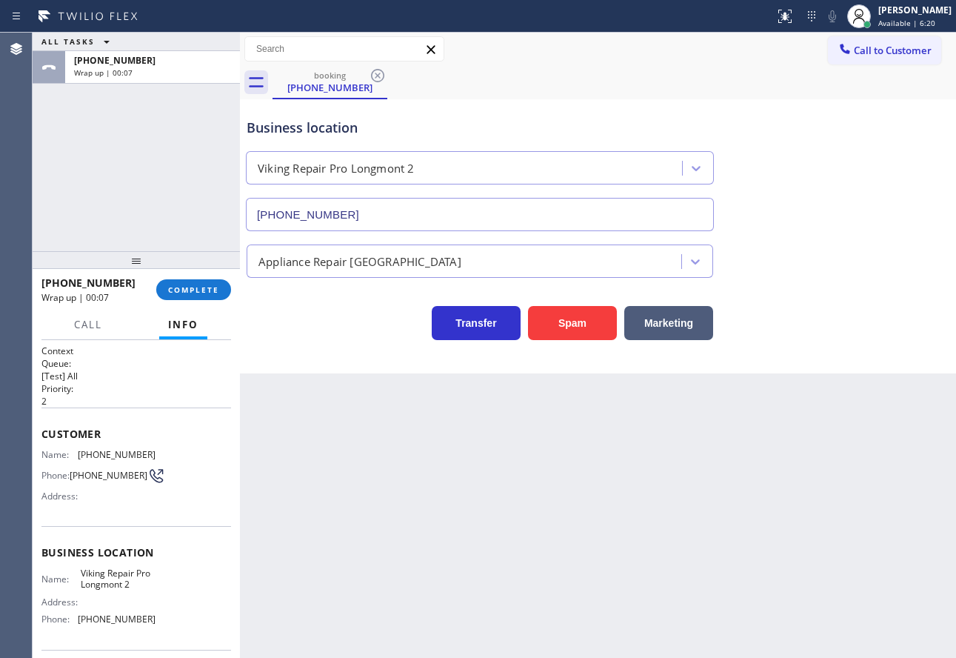
click at [99, 451] on span "[PHONE_NUMBER]" at bounding box center [117, 454] width 78 height 11
copy span "[PHONE_NUMBER]"
click at [133, 618] on span "[PHONE_NUMBER]" at bounding box center [117, 618] width 78 height 11
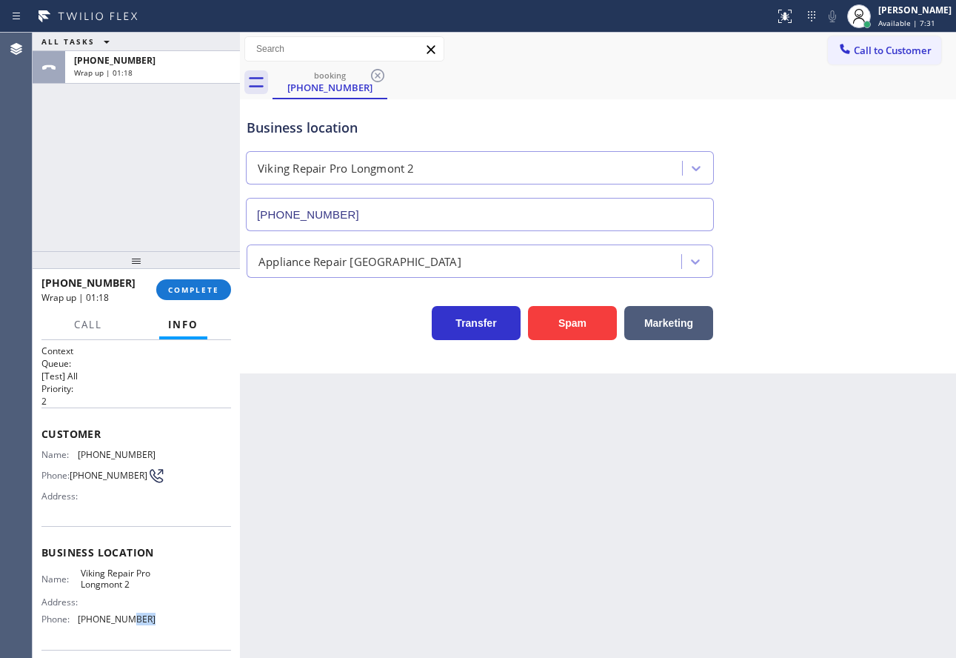
click at [133, 618] on span "[PHONE_NUMBER]" at bounding box center [117, 618] width 78 height 11
copy span "[PHONE_NUMBER]"
click at [188, 286] on span "COMPLETE" at bounding box center [193, 289] width 51 height 10
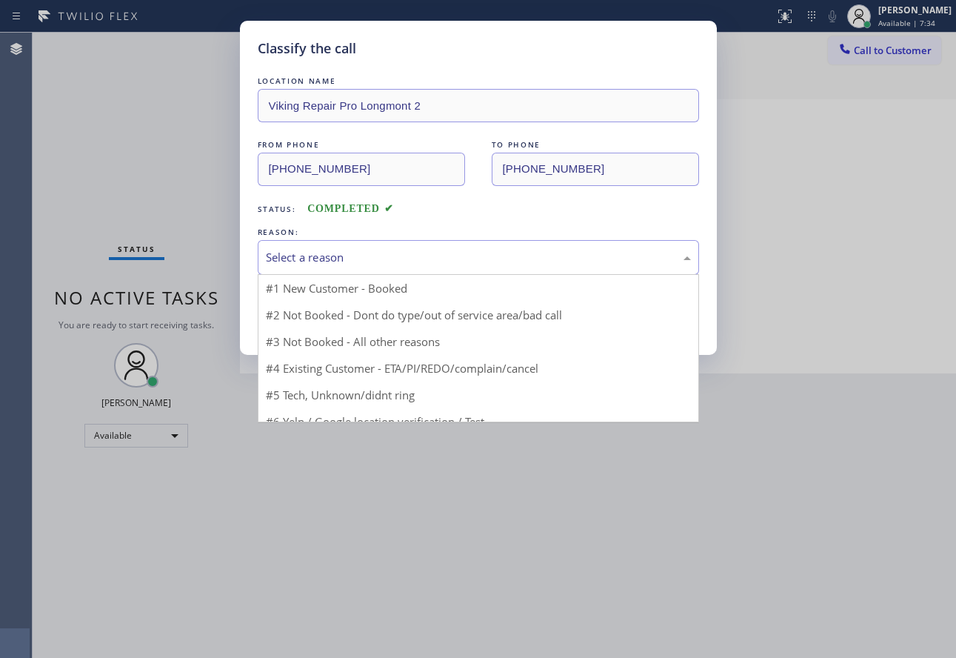
click at [314, 258] on div "Select a reason" at bounding box center [478, 257] width 425 height 17
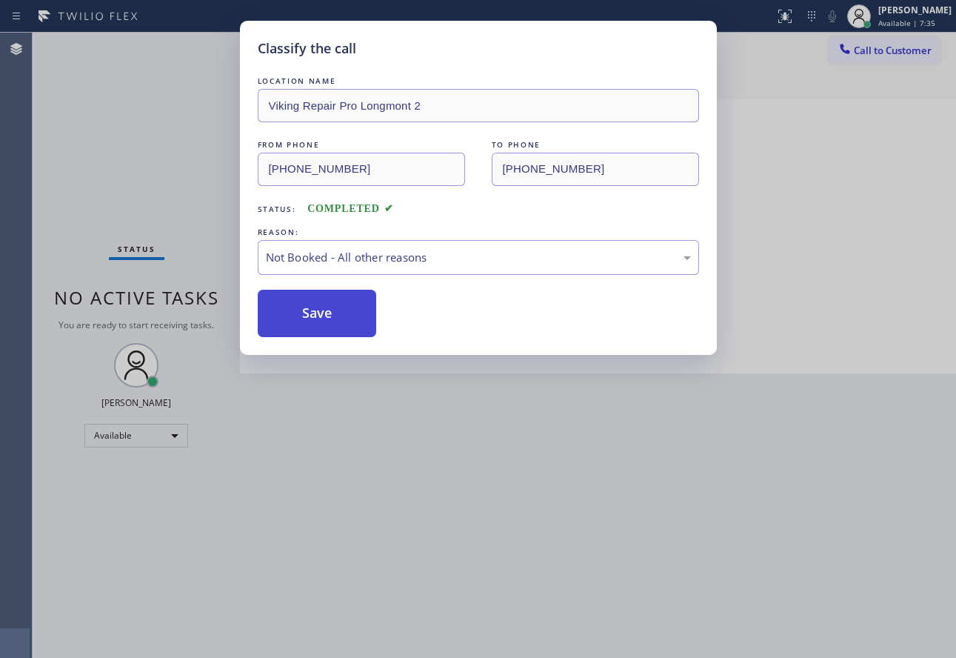
click at [309, 321] on button "Save" at bounding box center [317, 313] width 119 height 47
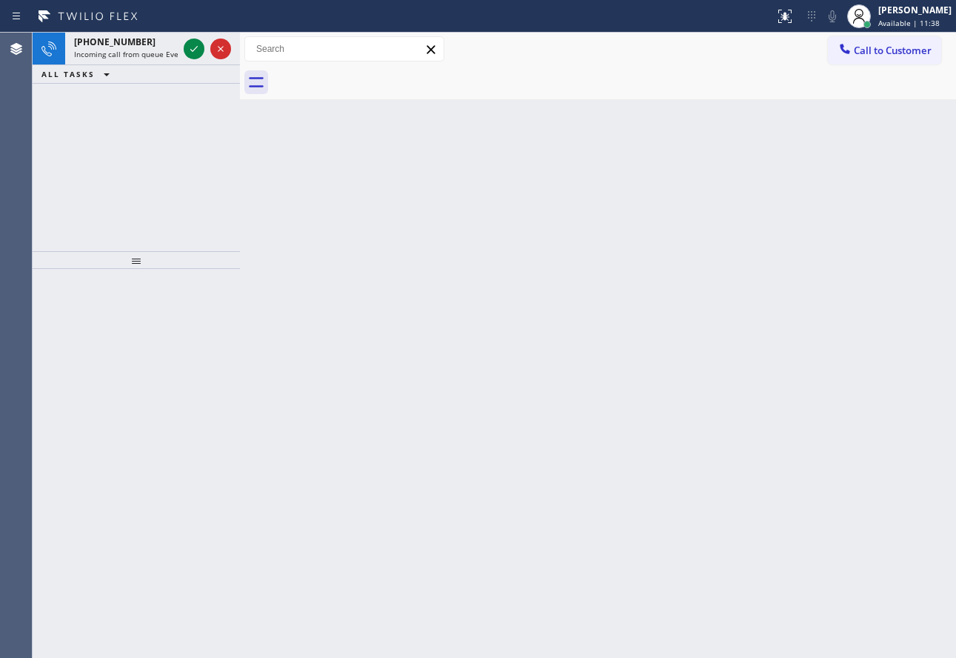
click at [111, 31] on div "Status report No issues detected If you experience an issue, please download th…" at bounding box center [478, 16] width 956 height 33
click at [124, 48] on div "[PHONE_NUMBER] Incoming call from queue Everybody" at bounding box center [123, 49] width 116 height 33
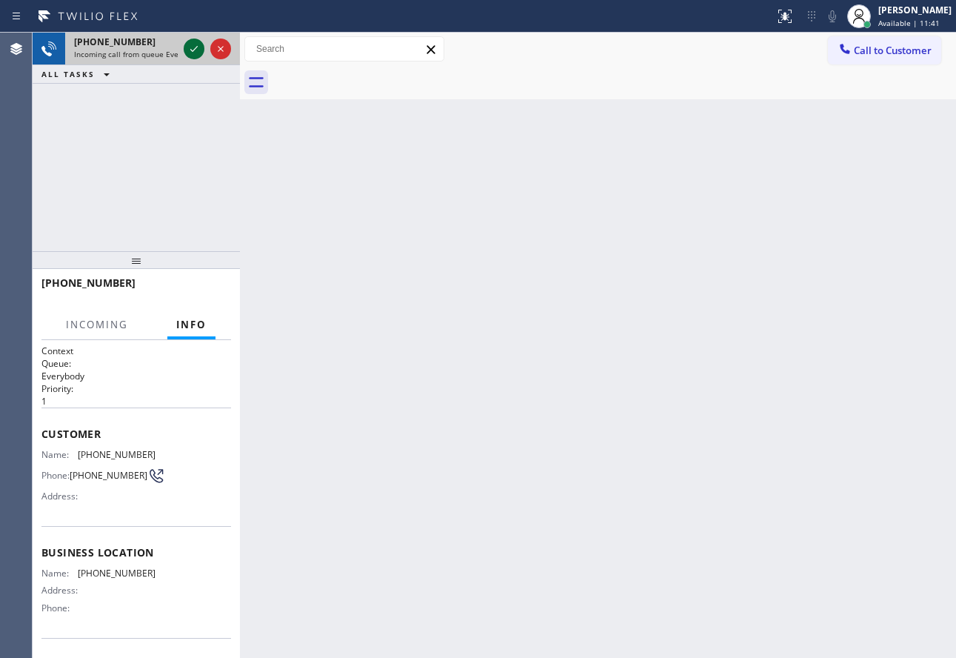
click at [193, 50] on icon at bounding box center [194, 49] width 18 height 18
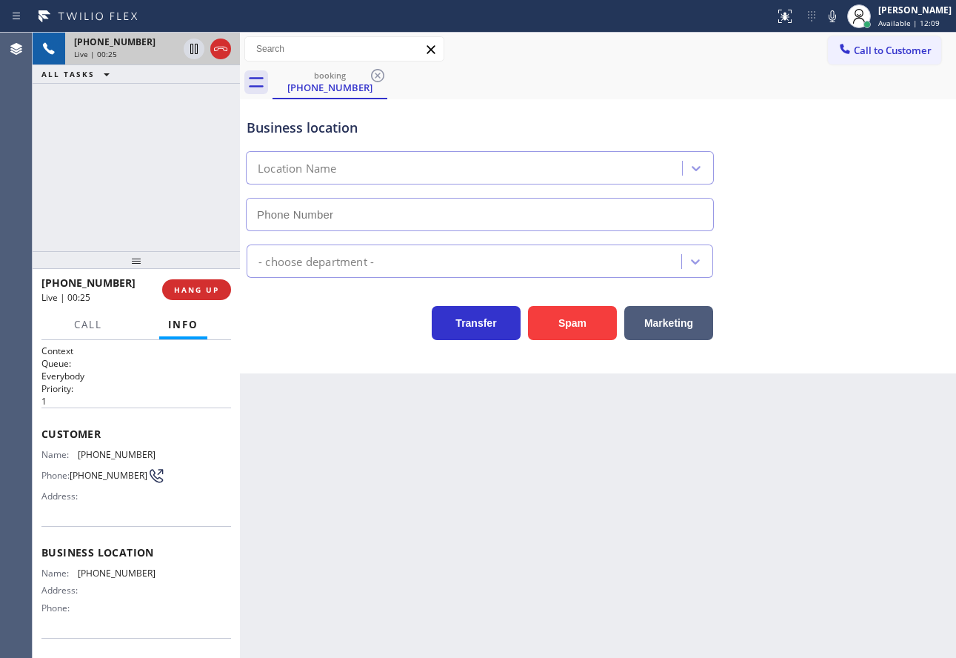
click at [875, 321] on div "Transfer Spam Marketing" at bounding box center [598, 316] width 709 height 47
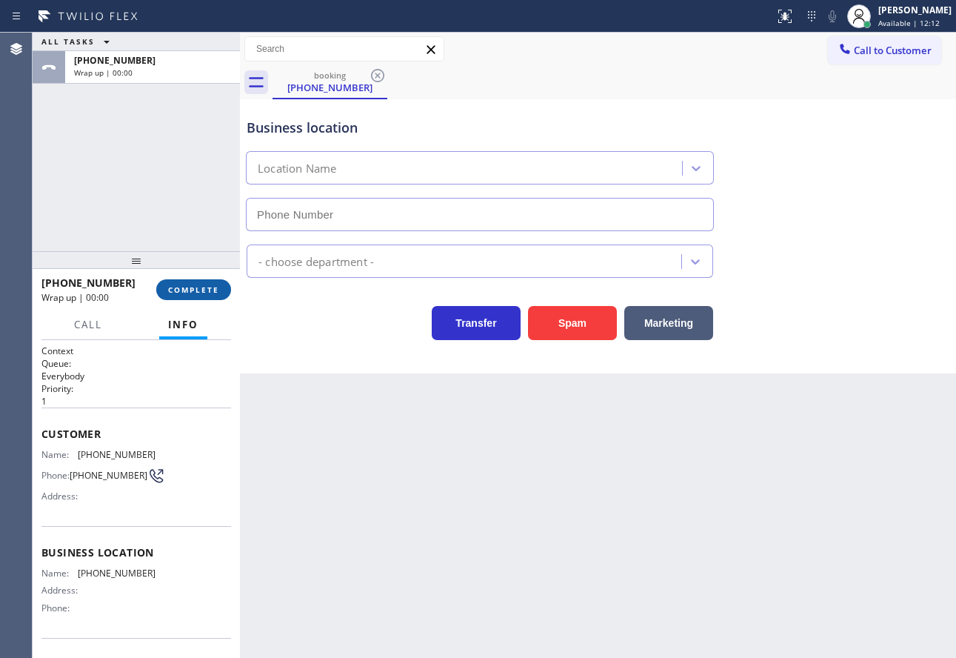
click at [212, 288] on span "COMPLETE" at bounding box center [193, 289] width 51 height 10
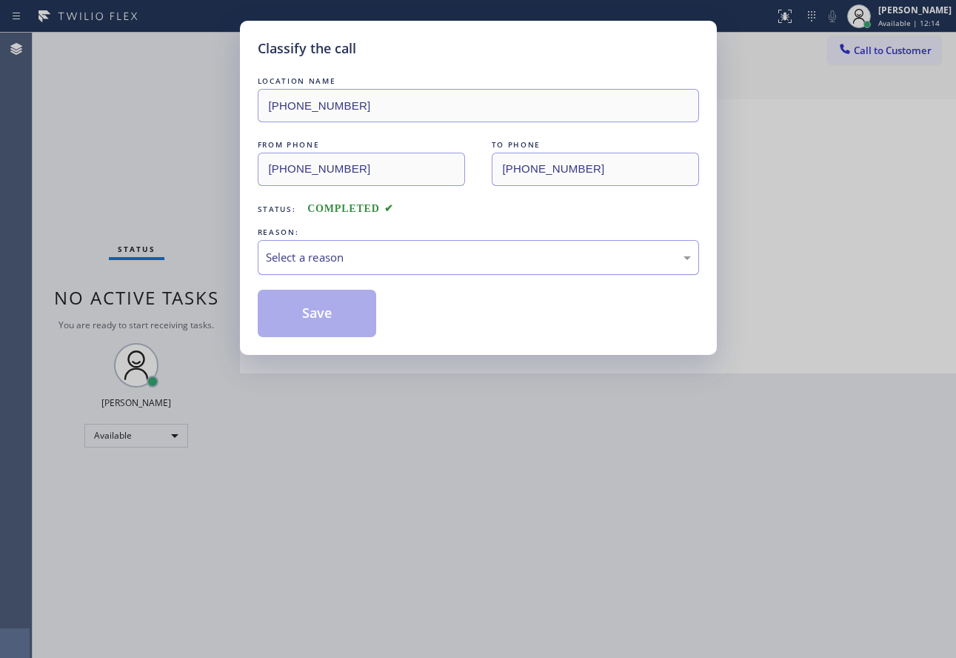
click at [527, 255] on div "Select a reason" at bounding box center [478, 257] width 425 height 17
click at [332, 321] on button "Save" at bounding box center [317, 313] width 119 height 47
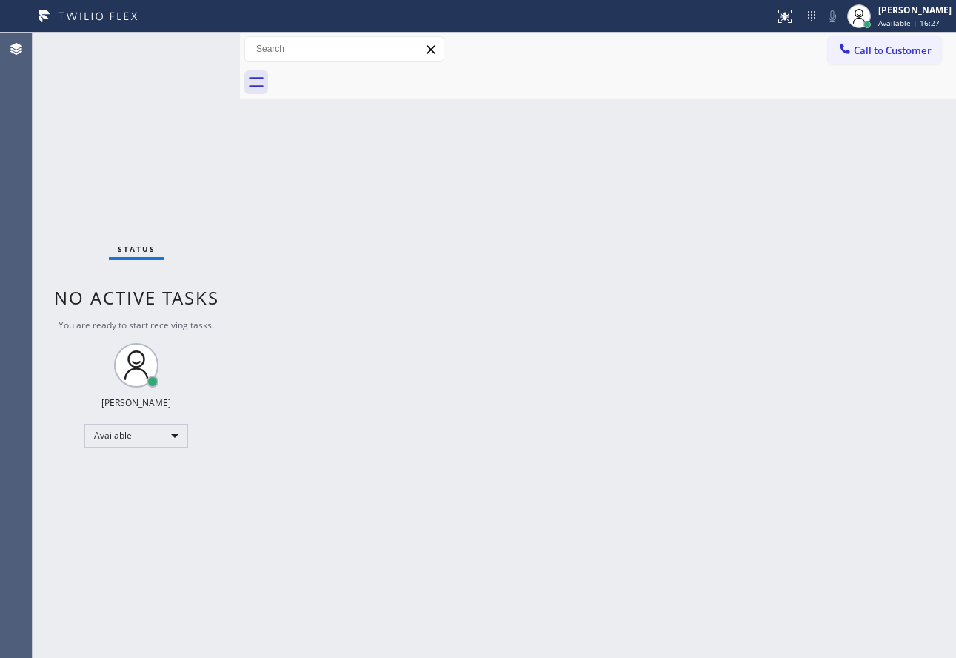
click at [848, 657] on html "Status report No issues detected If you experience an issue, please download th…" at bounding box center [478, 329] width 956 height 658
click at [244, 176] on div "Back to Dashboard Change Sender ID Customers Technicians Select a contact Outbo…" at bounding box center [598, 345] width 716 height 625
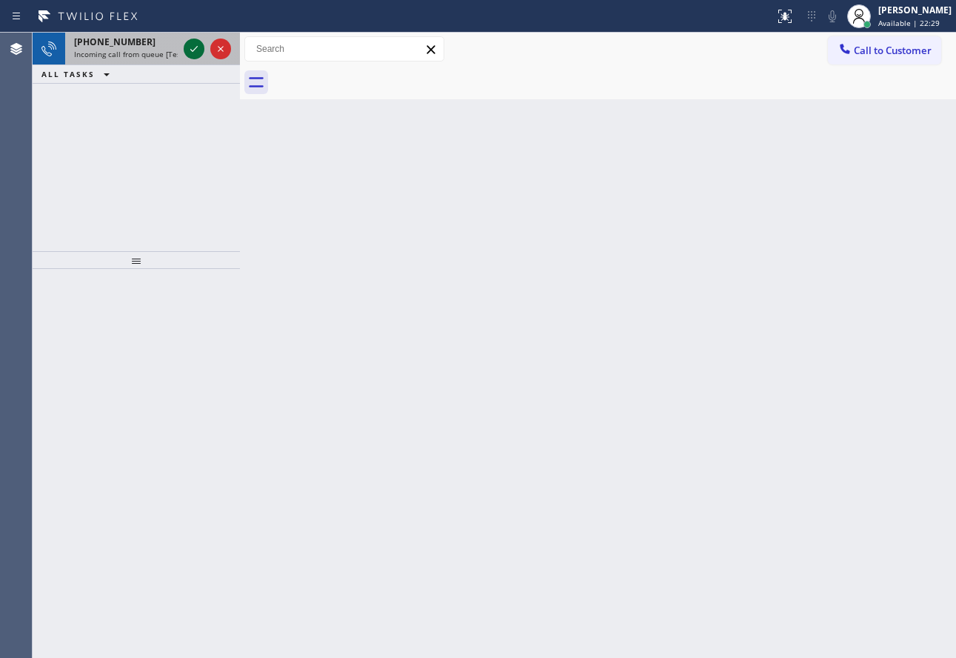
drag, startPoint x: 134, startPoint y: 49, endPoint x: 191, endPoint y: 53, distance: 57.2
click at [134, 49] on span "Incoming call from queue [Test] All" at bounding box center [135, 54] width 123 height 10
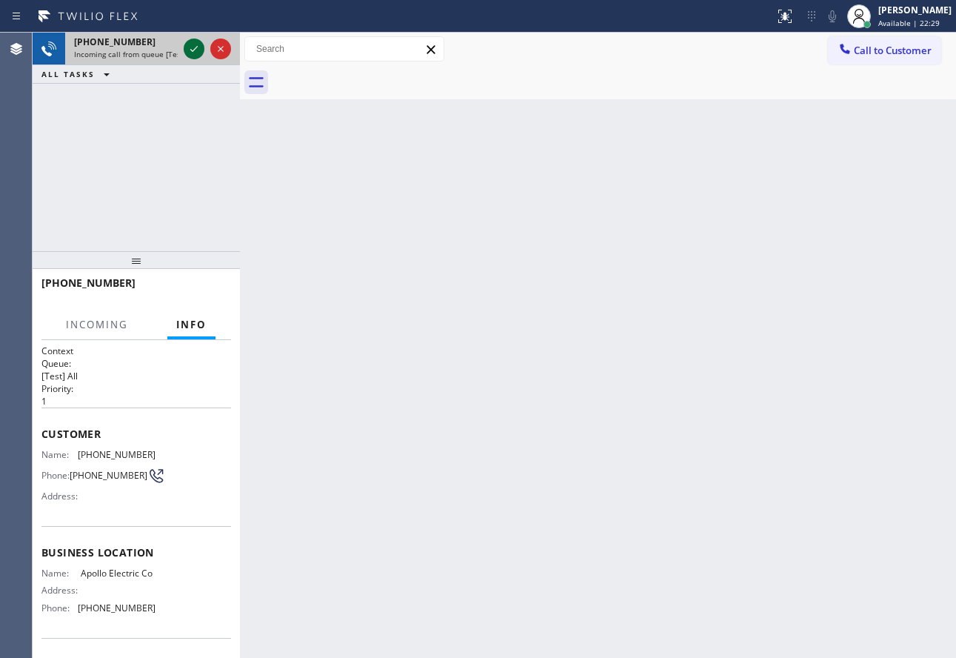
click at [196, 54] on icon at bounding box center [194, 49] width 18 height 18
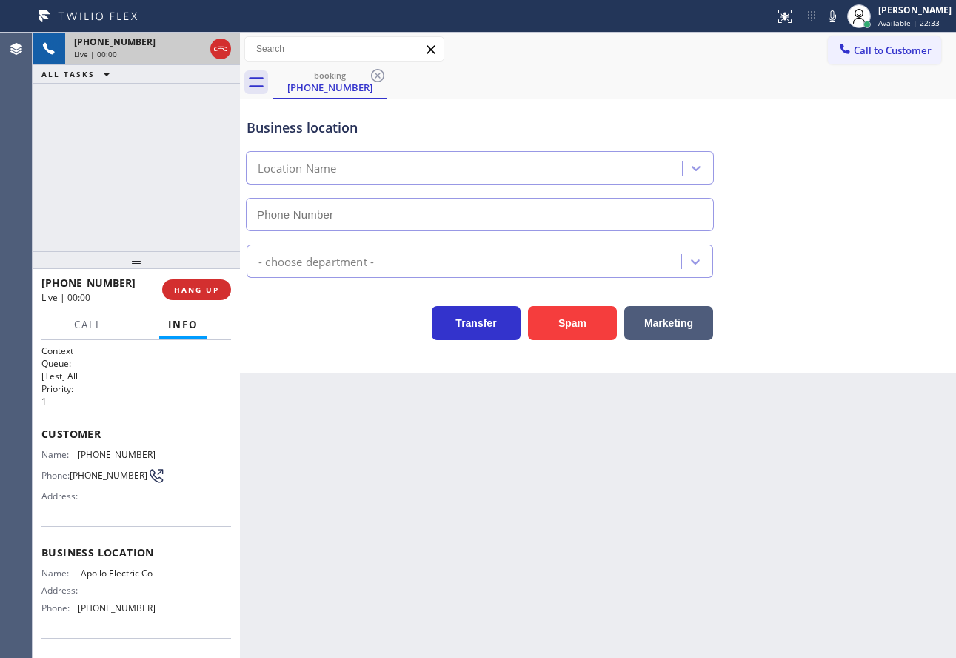
type input "[PHONE_NUMBER]"
click at [836, 19] on icon at bounding box center [832, 16] width 7 height 12
click at [836, 15] on icon at bounding box center [832, 16] width 7 height 12
click at [210, 290] on span "HANG UP" at bounding box center [196, 289] width 45 height 10
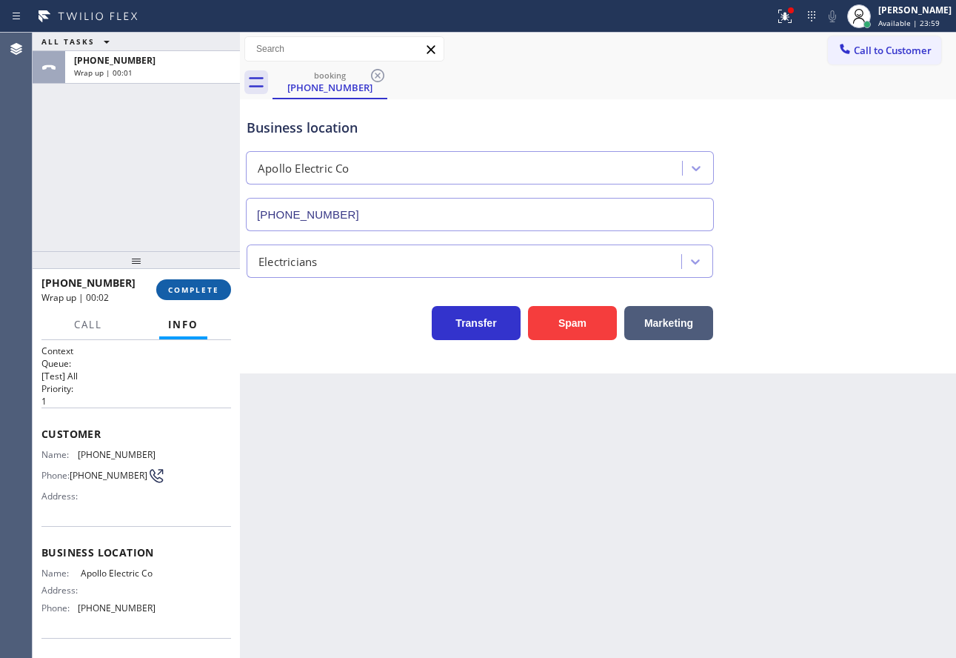
click at [217, 286] on span "COMPLETE" at bounding box center [193, 289] width 51 height 10
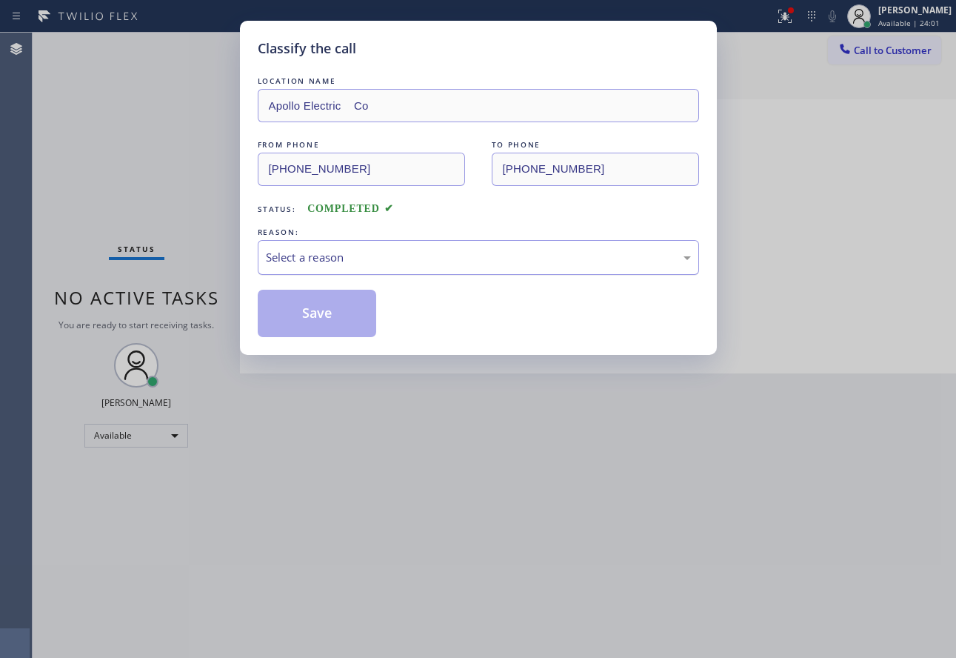
click at [390, 249] on div "Select a reason" at bounding box center [478, 257] width 425 height 17
click at [317, 327] on button "Save" at bounding box center [317, 313] width 119 height 47
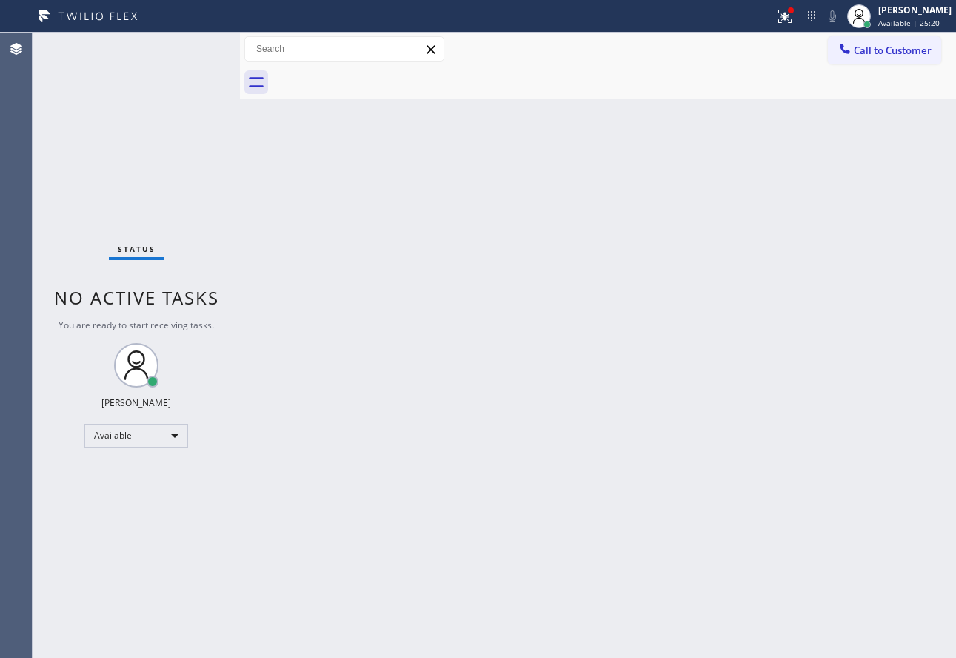
click at [501, 328] on div "Back to Dashboard Change Sender ID Customers Technicians Select a contact Outbo…" at bounding box center [598, 345] width 716 height 625
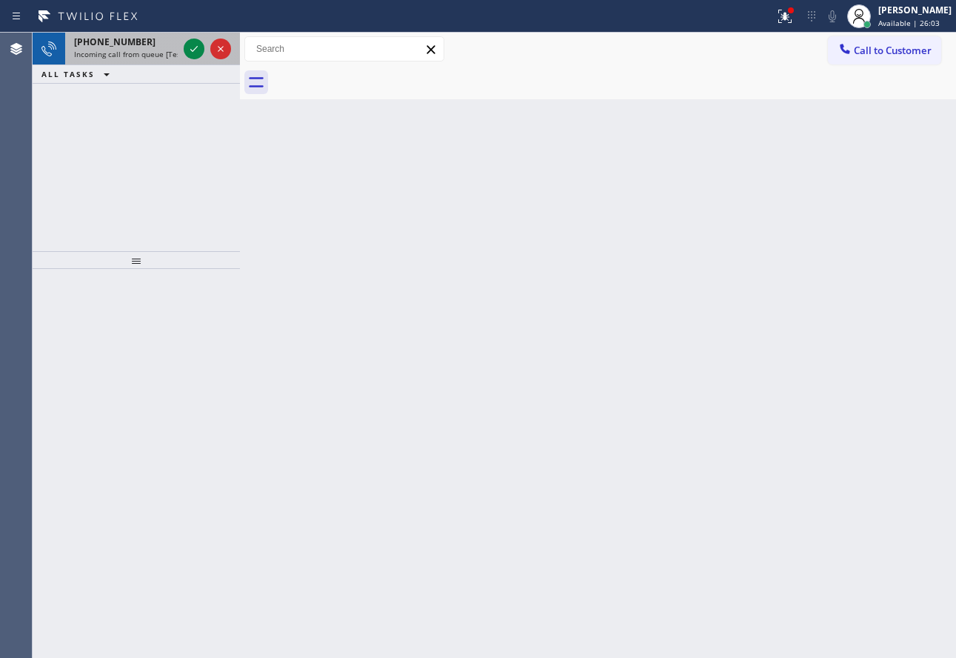
click at [165, 47] on div "[PHONE_NUMBER]" at bounding box center [126, 42] width 104 height 13
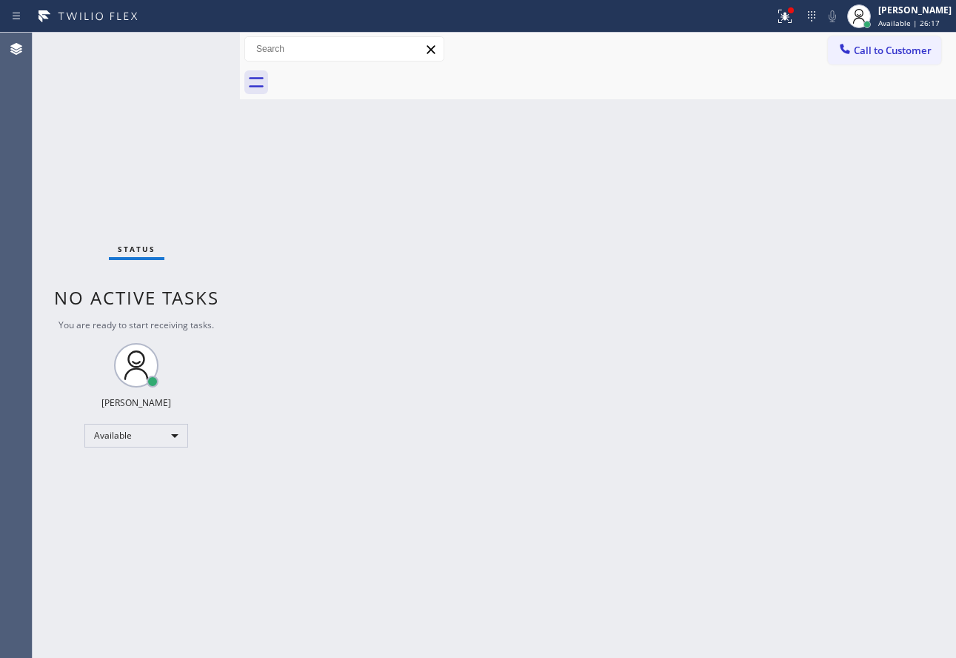
click at [637, 363] on div "Back to Dashboard Change Sender ID Customers Technicians Select a contact Outbo…" at bounding box center [598, 345] width 716 height 625
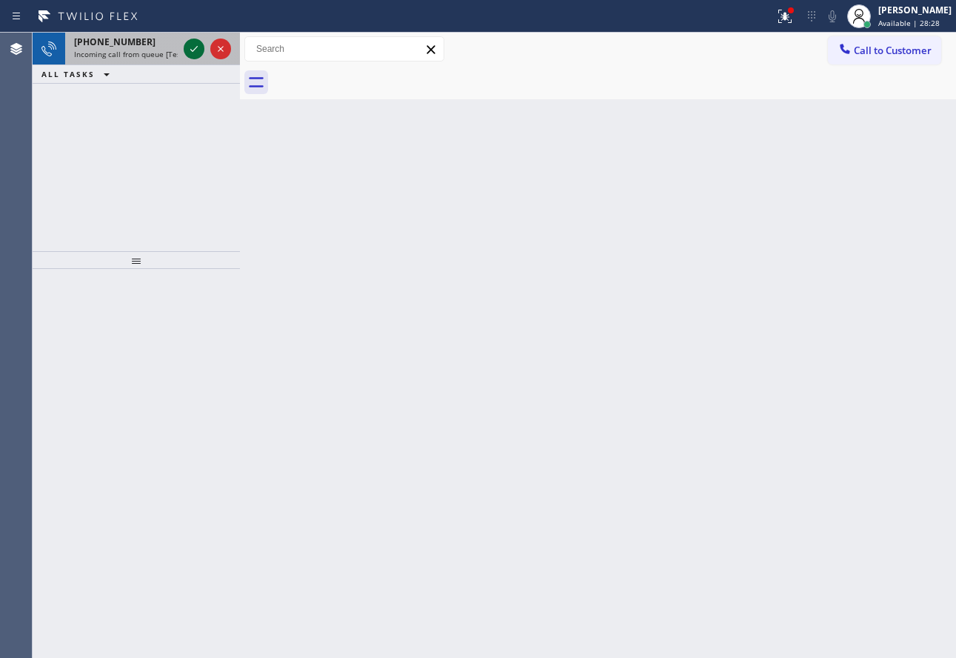
click at [195, 48] on icon at bounding box center [194, 49] width 18 height 18
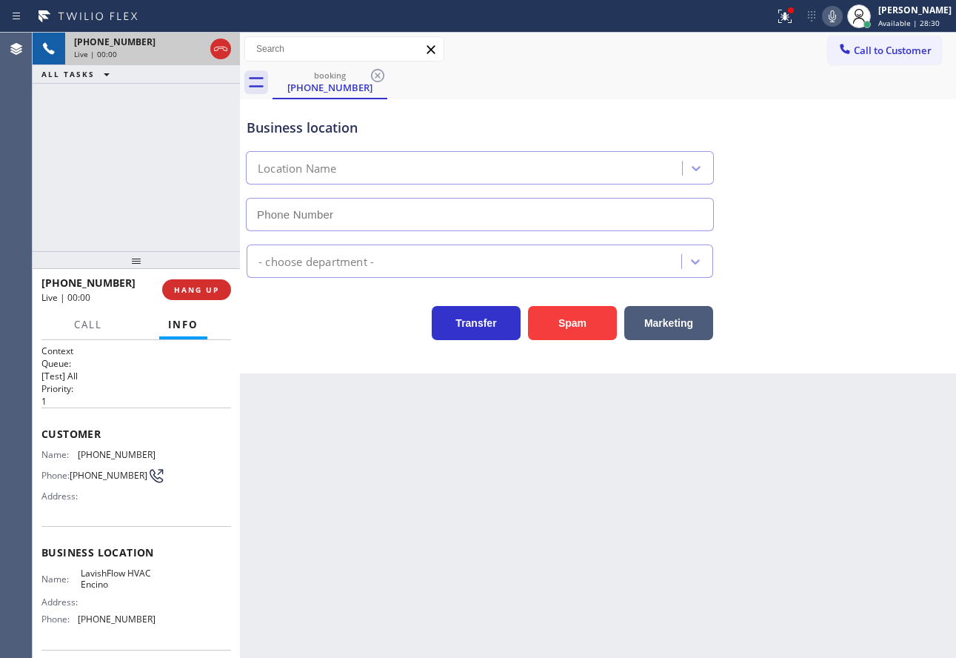
type input "[PHONE_NUMBER]"
click at [581, 326] on button "Spam" at bounding box center [572, 323] width 89 height 34
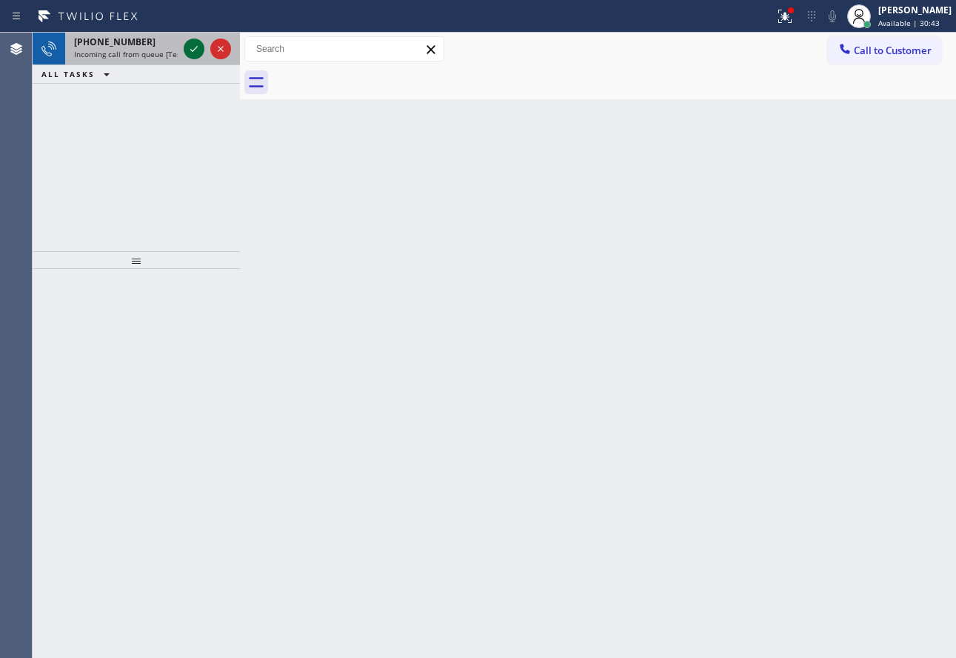
click at [195, 47] on icon at bounding box center [194, 49] width 18 height 18
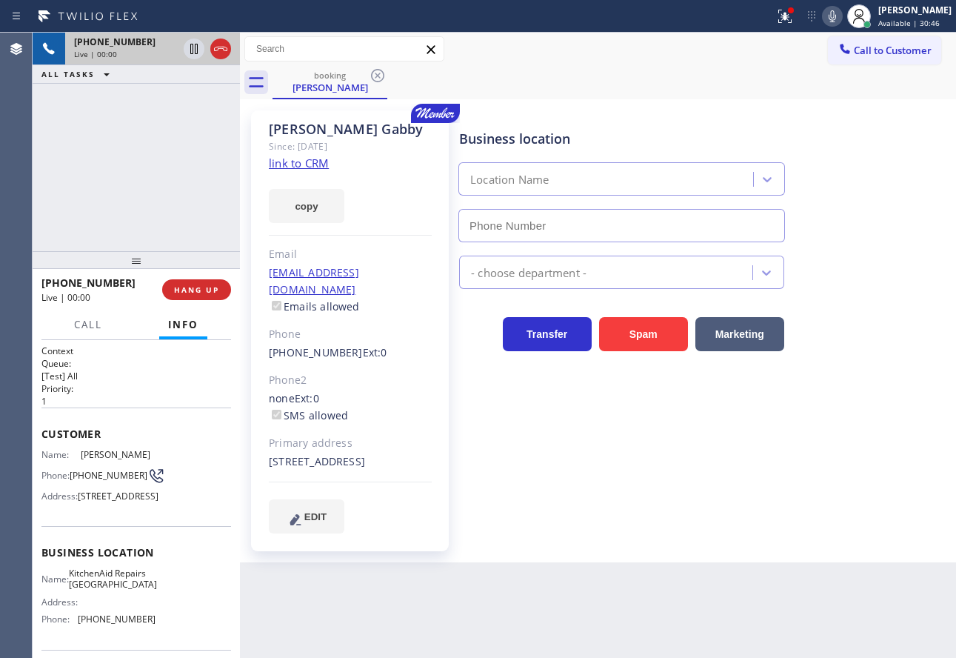
type input "[PHONE_NUMBER]"
click at [308, 160] on link "link to CRM" at bounding box center [299, 163] width 60 height 15
click at [841, 7] on icon at bounding box center [833, 16] width 18 height 18
click at [836, 12] on icon at bounding box center [832, 16] width 7 height 12
click at [841, 19] on icon at bounding box center [833, 16] width 18 height 18
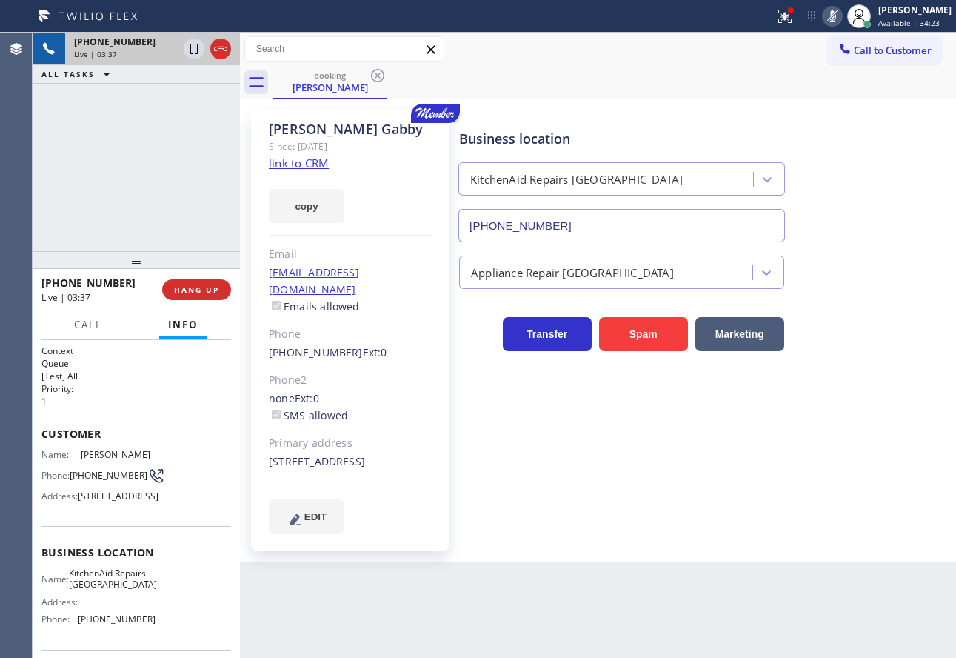
click at [841, 13] on icon at bounding box center [833, 16] width 18 height 18
click at [738, 79] on div "booking [PERSON_NAME]" at bounding box center [615, 82] width 684 height 33
click at [778, 66] on div "booking [PERSON_NAME]" at bounding box center [615, 82] width 684 height 33
click at [841, 16] on icon at bounding box center [833, 16] width 18 height 18
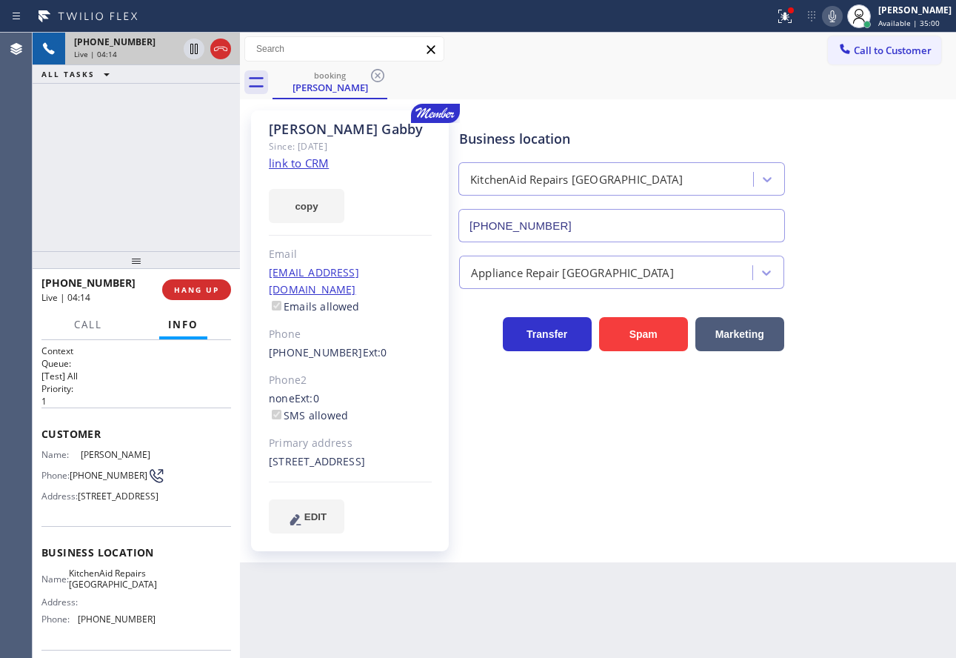
click at [769, 150] on div "Business location KitchenAid Repairs [GEOGRAPHIC_DATA] [PHONE_NUMBER]" at bounding box center [621, 178] width 331 height 128
click at [616, 79] on div "booking [PERSON_NAME]" at bounding box center [615, 82] width 684 height 33
click at [686, 67] on div "booking [PERSON_NAME]" at bounding box center [615, 82] width 684 height 33
click at [674, 50] on div "Call to Customer Outbound call Location Search location Your caller id phone nu…" at bounding box center [598, 49] width 716 height 26
click at [841, 13] on icon at bounding box center [833, 16] width 18 height 18
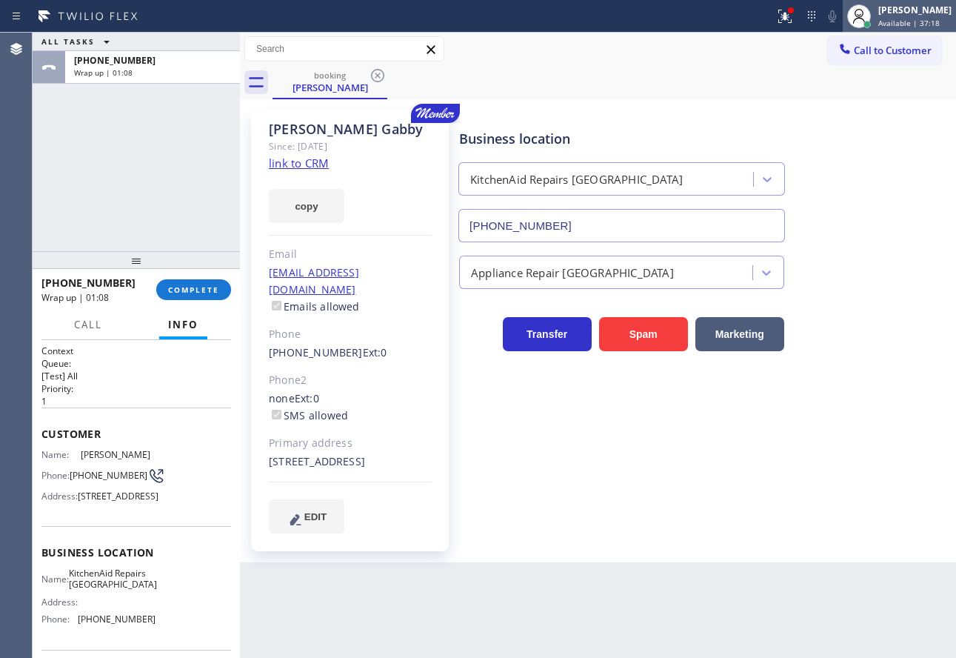
click at [903, 14] on div "[PERSON_NAME]" at bounding box center [914, 10] width 73 height 13
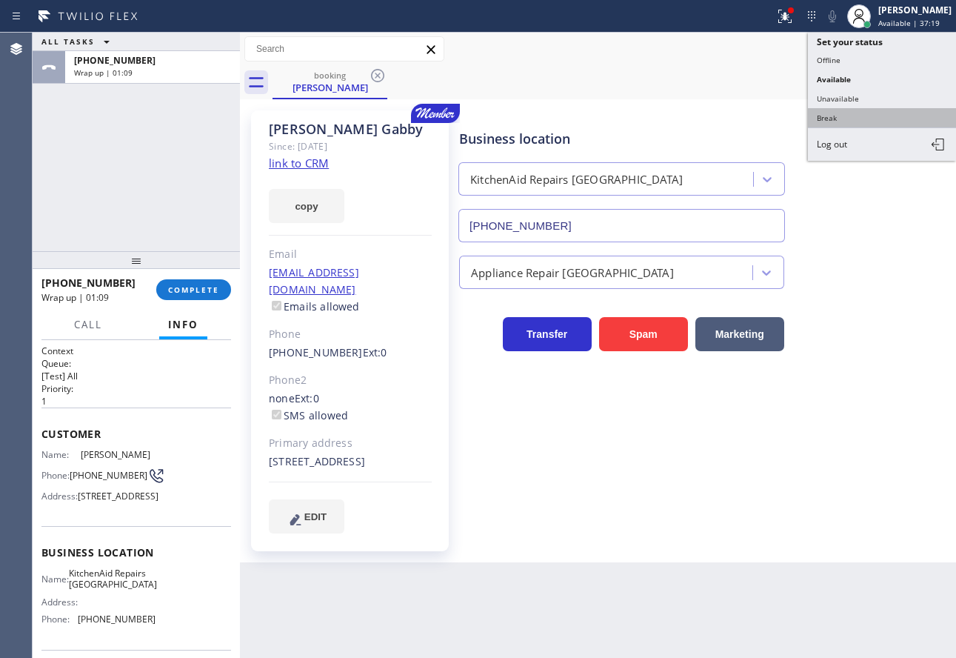
click at [833, 123] on button "Break" at bounding box center [882, 117] width 148 height 19
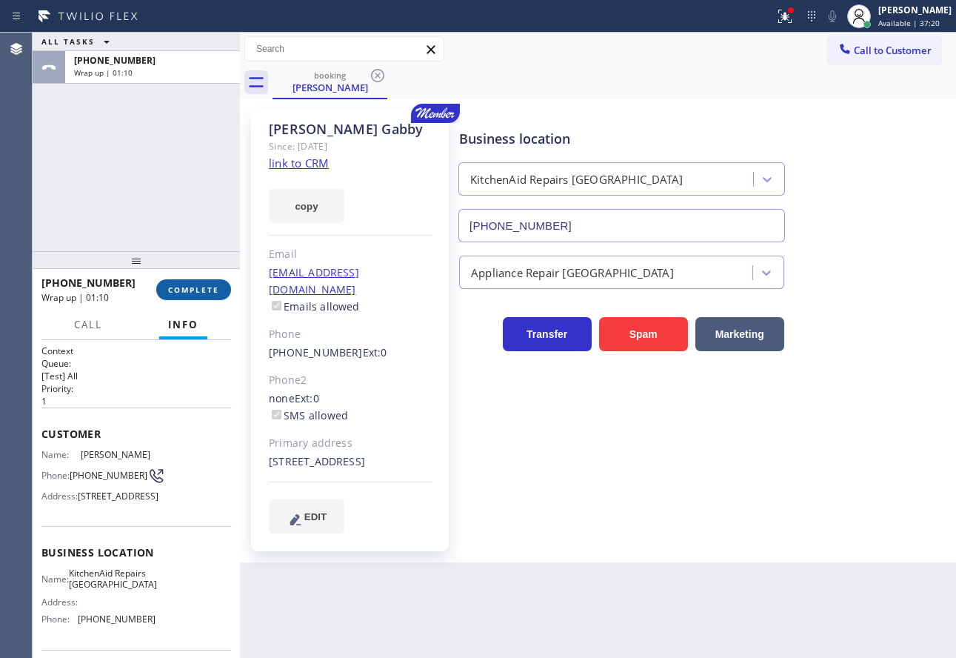
click at [207, 299] on button "COMPLETE" at bounding box center [193, 289] width 75 height 21
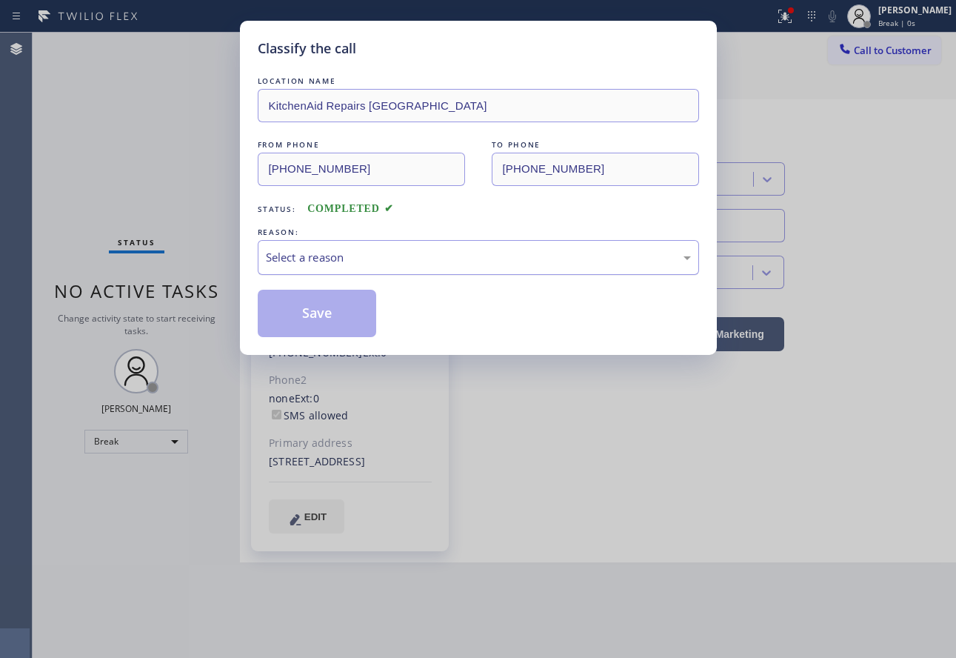
click at [350, 253] on div "Select a reason" at bounding box center [478, 257] width 425 height 17
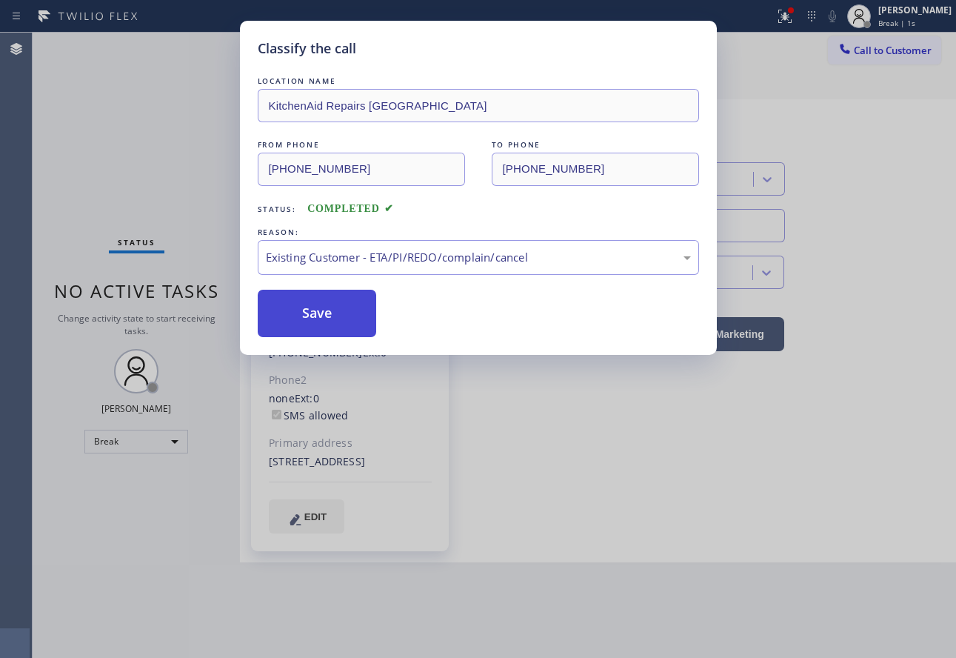
click at [305, 325] on button "Save" at bounding box center [317, 313] width 119 height 47
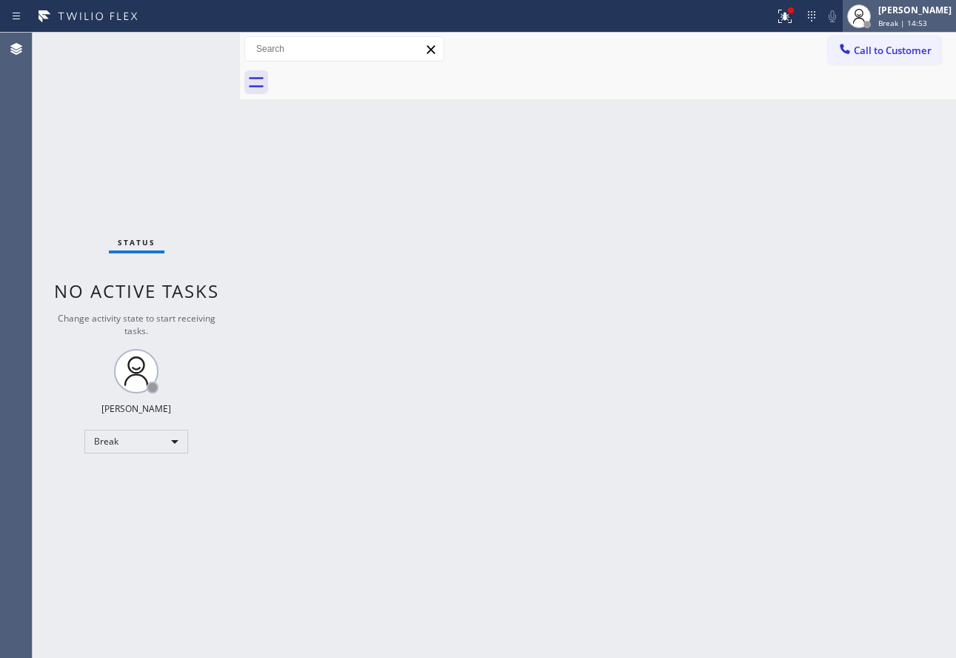
click at [906, 13] on div "[PERSON_NAME]" at bounding box center [914, 10] width 73 height 13
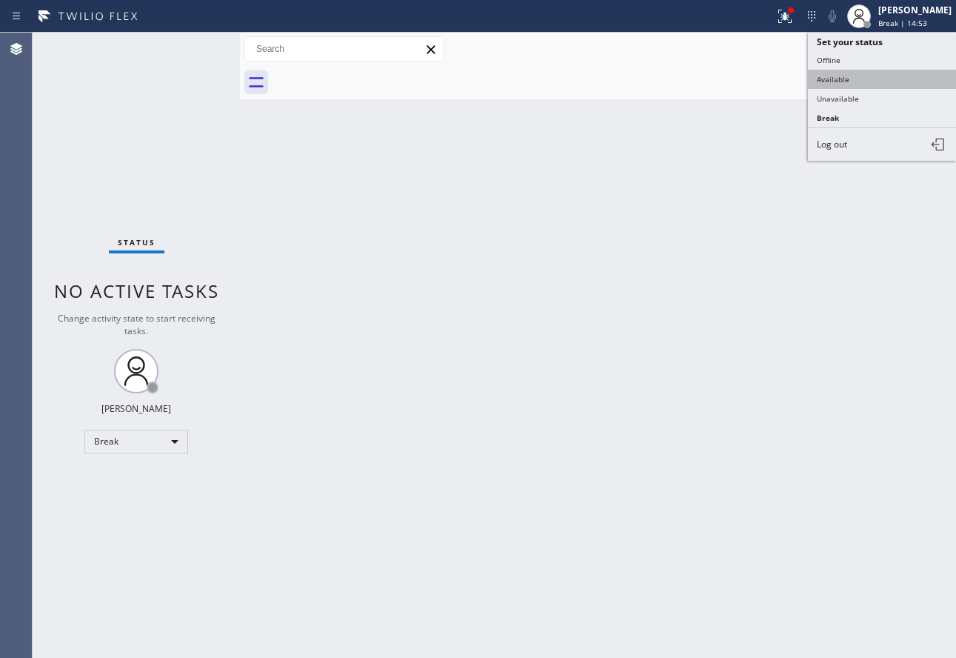
click at [856, 79] on button "Available" at bounding box center [882, 79] width 148 height 19
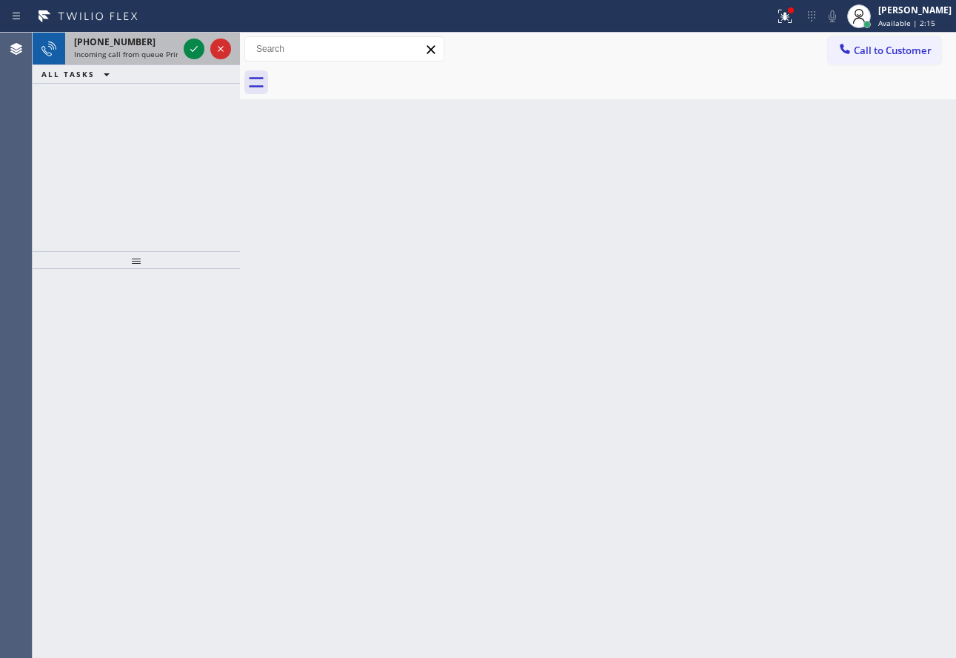
click at [154, 50] on span "Incoming call from queue Primary EL" at bounding box center [139, 54] width 130 height 10
click at [145, 60] on div "[PHONE_NUMBER] Incoming call from queue [Test] All" at bounding box center [123, 49] width 116 height 33
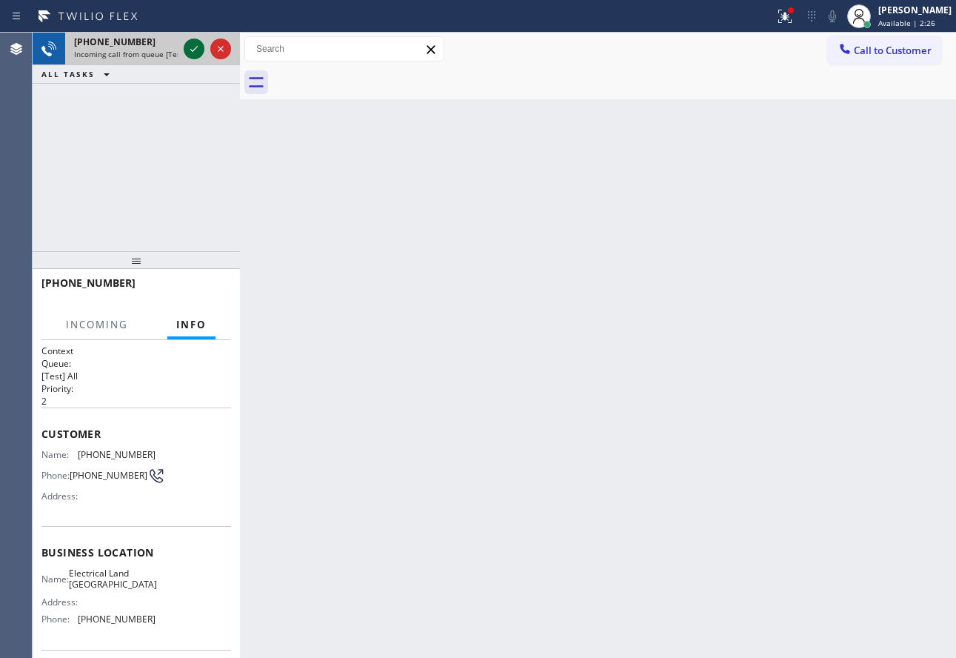
click at [193, 49] on icon at bounding box center [194, 49] width 18 height 18
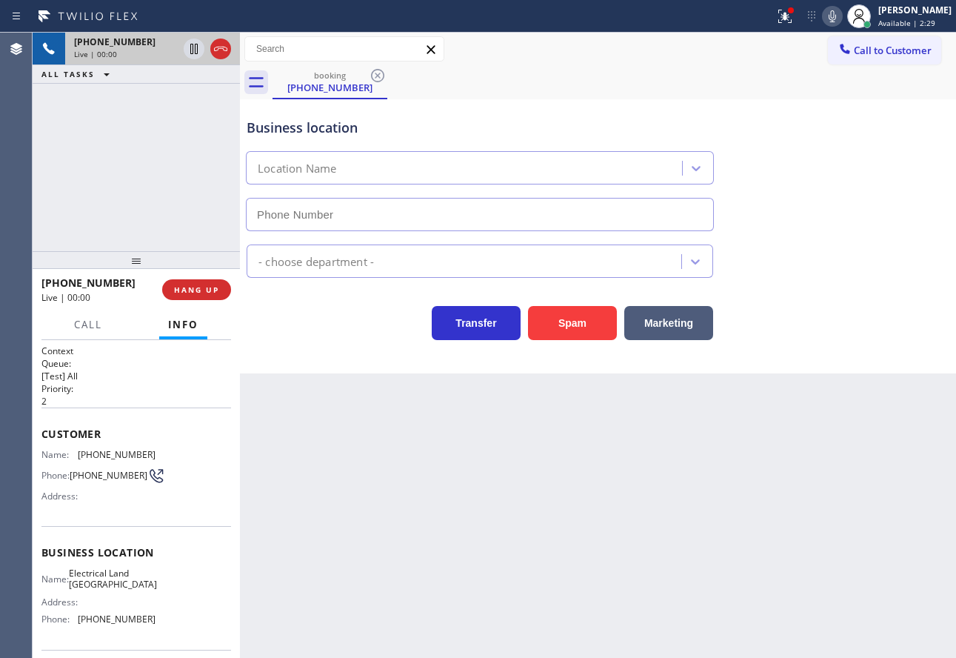
type input "[PHONE_NUMBER]"
click at [887, 313] on div "Transfer Spam Marketing" at bounding box center [598, 316] width 709 height 47
click at [841, 13] on icon at bounding box center [833, 16] width 18 height 18
click at [191, 41] on icon at bounding box center [194, 49] width 18 height 18
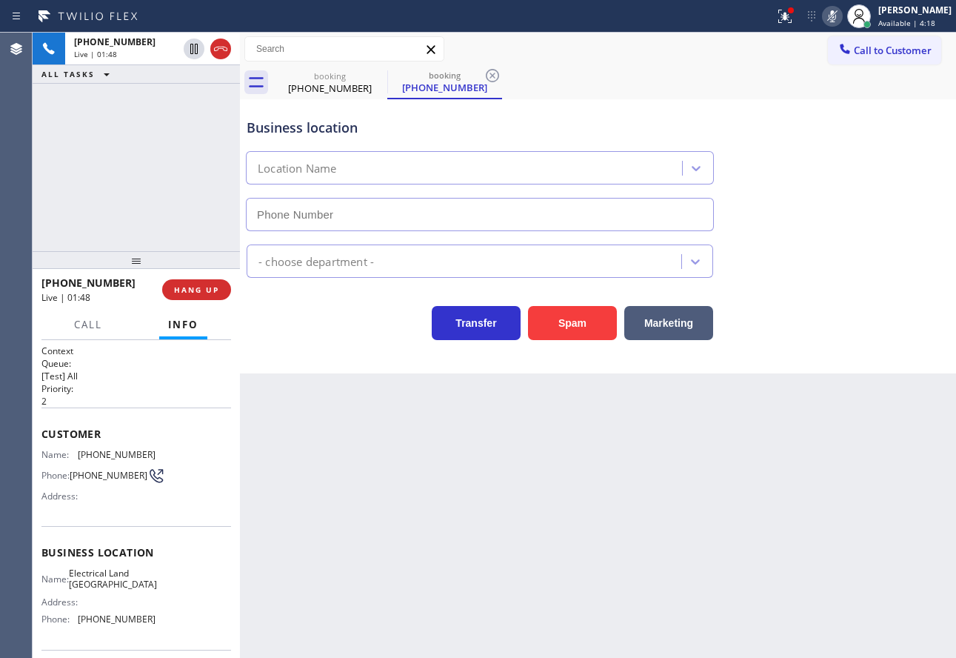
type input "[PHONE_NUMBER]"
click at [107, 452] on span "[PHONE_NUMBER]" at bounding box center [117, 454] width 78 height 11
copy span "722"
click at [107, 452] on span "[PHONE_NUMBER]" at bounding box center [117, 454] width 78 height 11
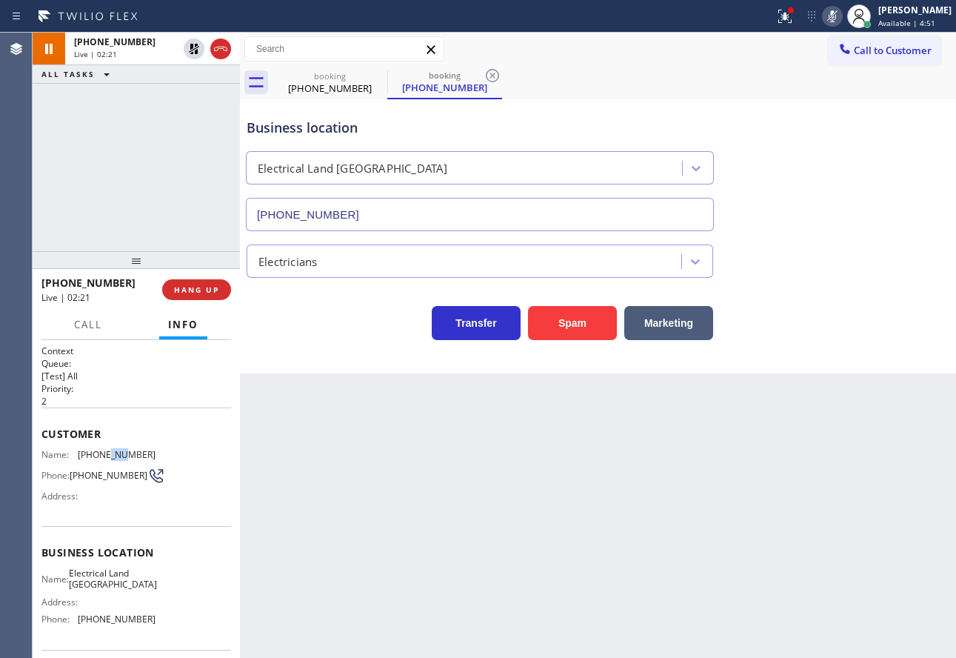
click at [107, 452] on span "[PHONE_NUMBER]" at bounding box center [117, 454] width 78 height 11
click at [841, 16] on icon at bounding box center [833, 16] width 18 height 18
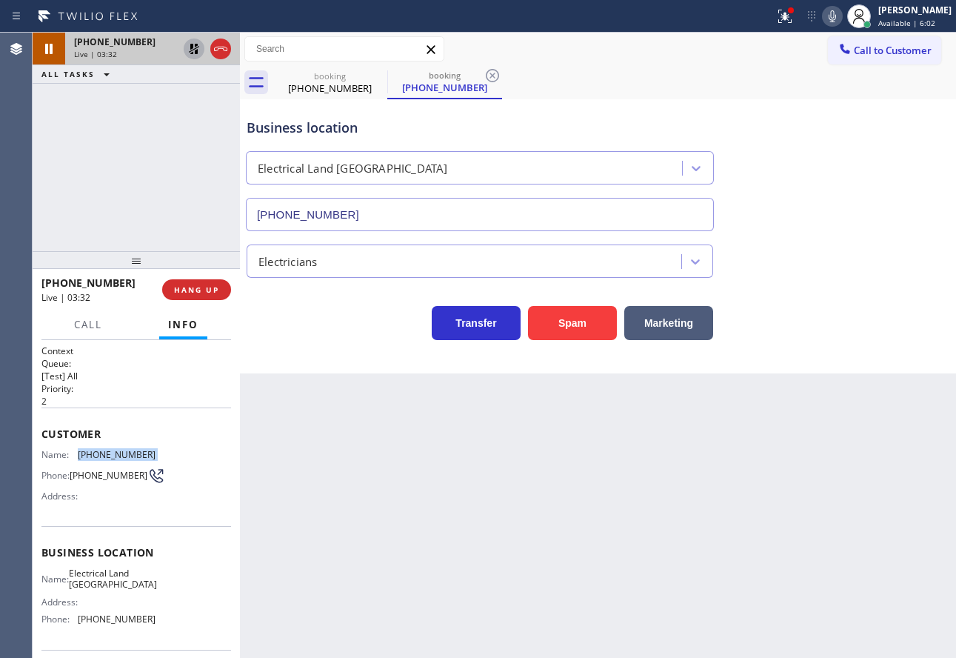
click at [193, 50] on icon at bounding box center [194, 49] width 18 height 18
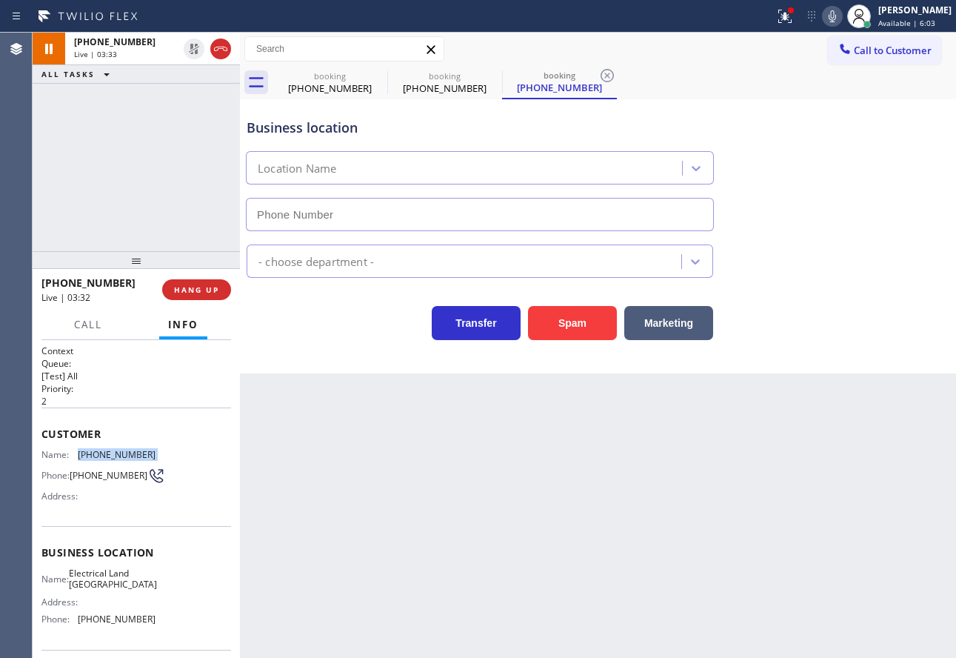
type input "[PHONE_NUMBER]"
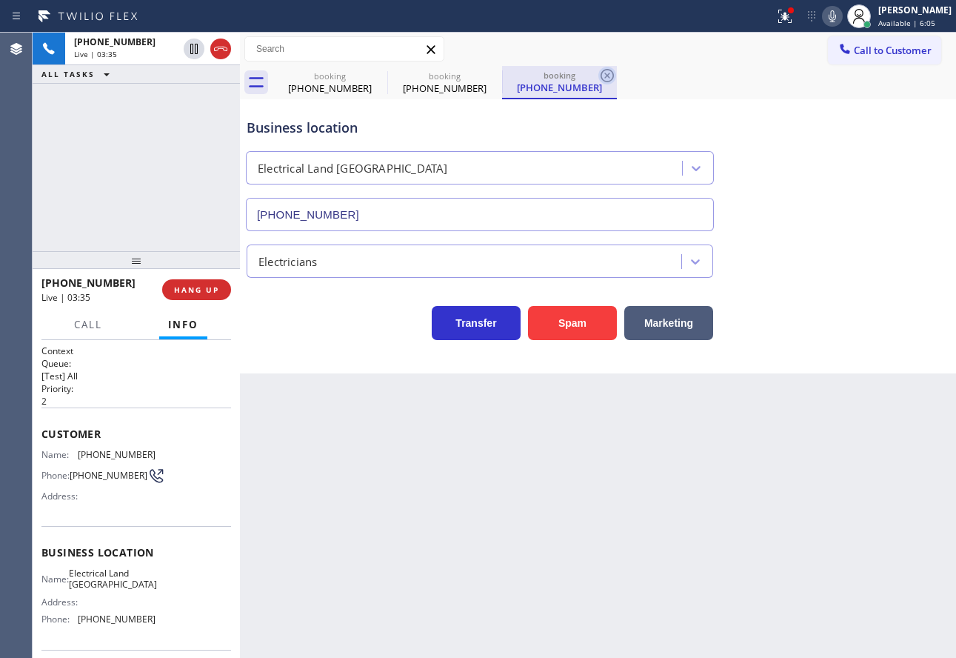
click at [607, 75] on icon at bounding box center [607, 75] width 13 height 13
click at [495, 75] on icon at bounding box center [493, 76] width 18 height 18
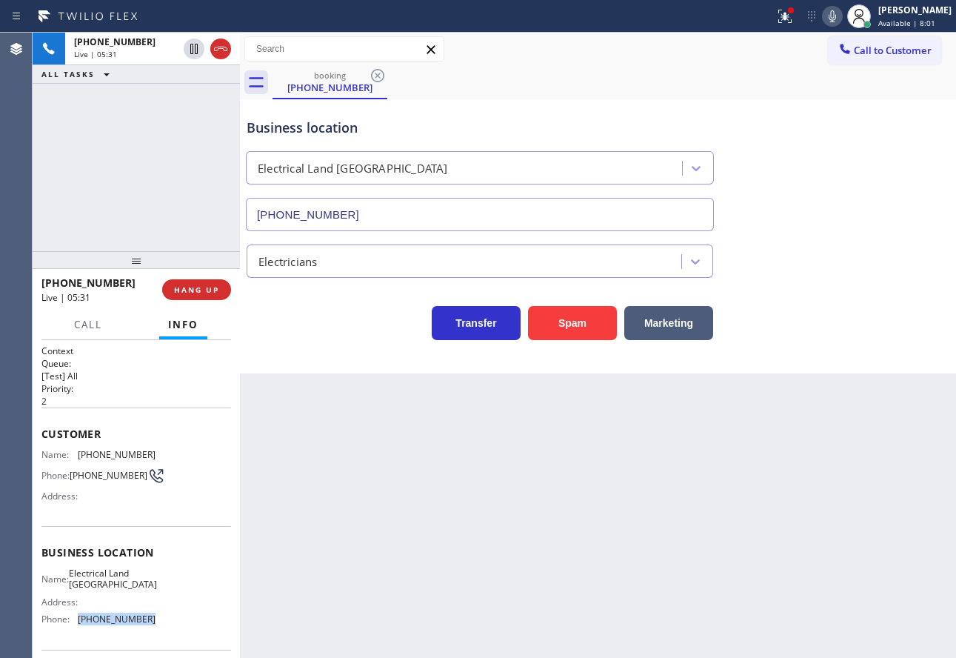
drag, startPoint x: 149, startPoint y: 627, endPoint x: 78, endPoint y: 624, distance: 71.2
click at [78, 624] on div "Name: Electrical Land [GEOGRAPHIC_DATA] Address: Phone: [PHONE_NUMBER]" at bounding box center [136, 599] width 190 height 64
copy div "[PHONE_NUMBER]"
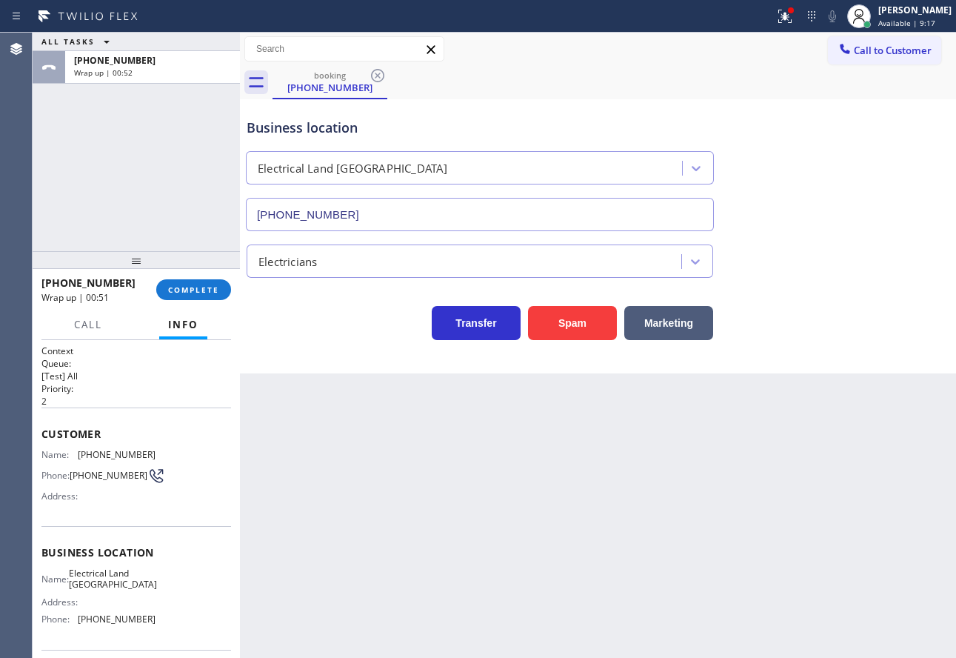
click at [102, 576] on span "Electrical Land [GEOGRAPHIC_DATA]" at bounding box center [113, 578] width 88 height 23
copy span "Electrical Land [GEOGRAPHIC_DATA]"
click at [188, 286] on span "COMPLETE" at bounding box center [193, 289] width 51 height 10
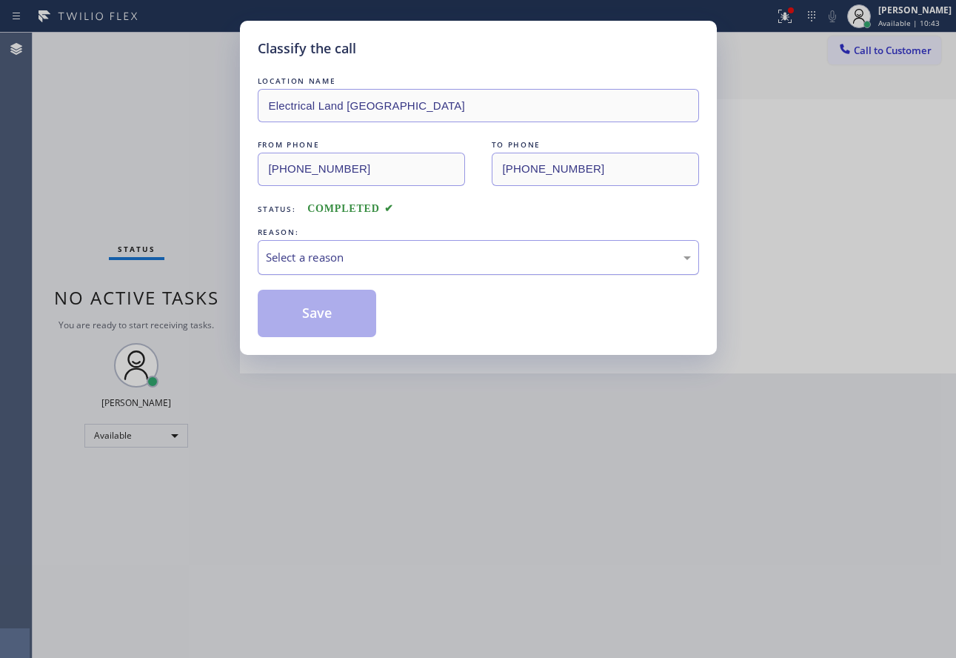
click at [360, 254] on div "Select a reason" at bounding box center [478, 257] width 425 height 17
click at [333, 302] on button "Save" at bounding box center [317, 313] width 119 height 47
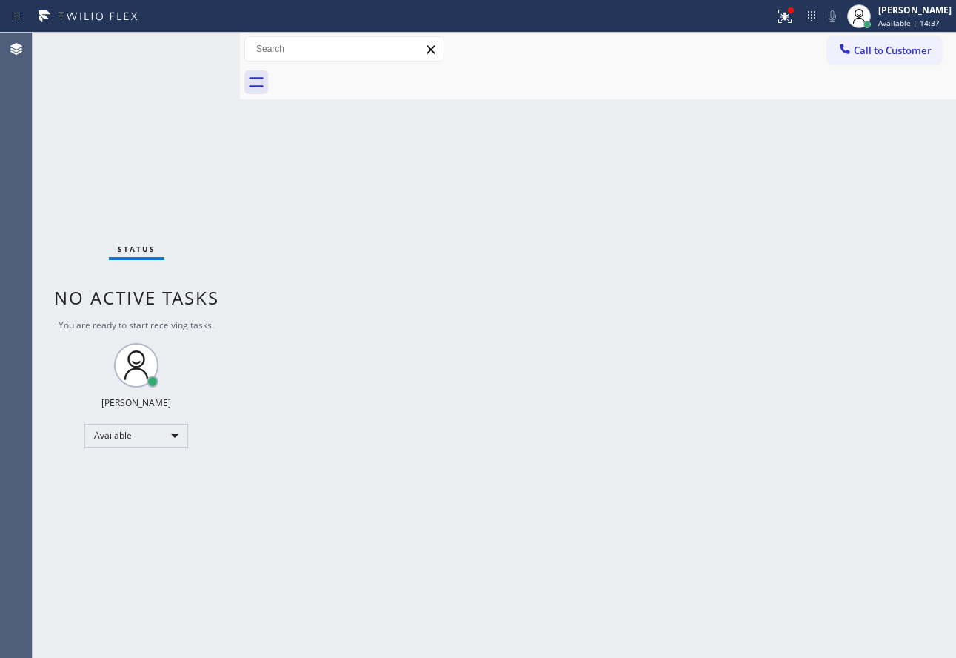
click at [153, 41] on div "Status No active tasks You are ready to start receiving tasks. [PERSON_NAME] Av…" at bounding box center [136, 345] width 207 height 625
click at [285, 212] on div "Back to Dashboard Change Sender ID Customers Technicians Select a contact Outbo…" at bounding box center [598, 345] width 716 height 625
click at [743, 481] on div "Back to Dashboard Change Sender ID Customers Technicians Select a contact Outbo…" at bounding box center [598, 345] width 716 height 625
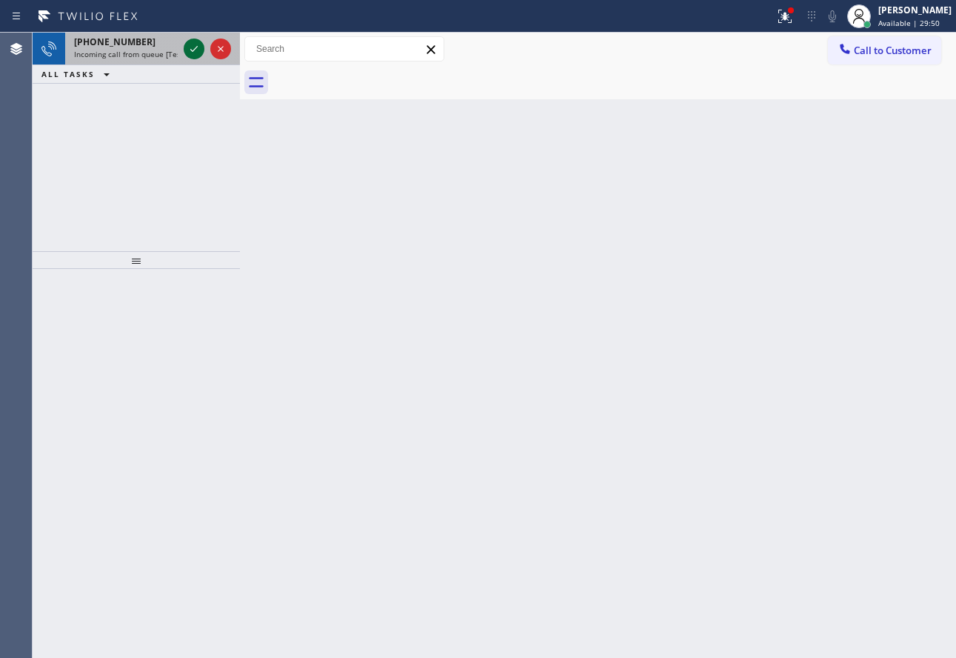
click at [190, 53] on icon at bounding box center [194, 49] width 18 height 18
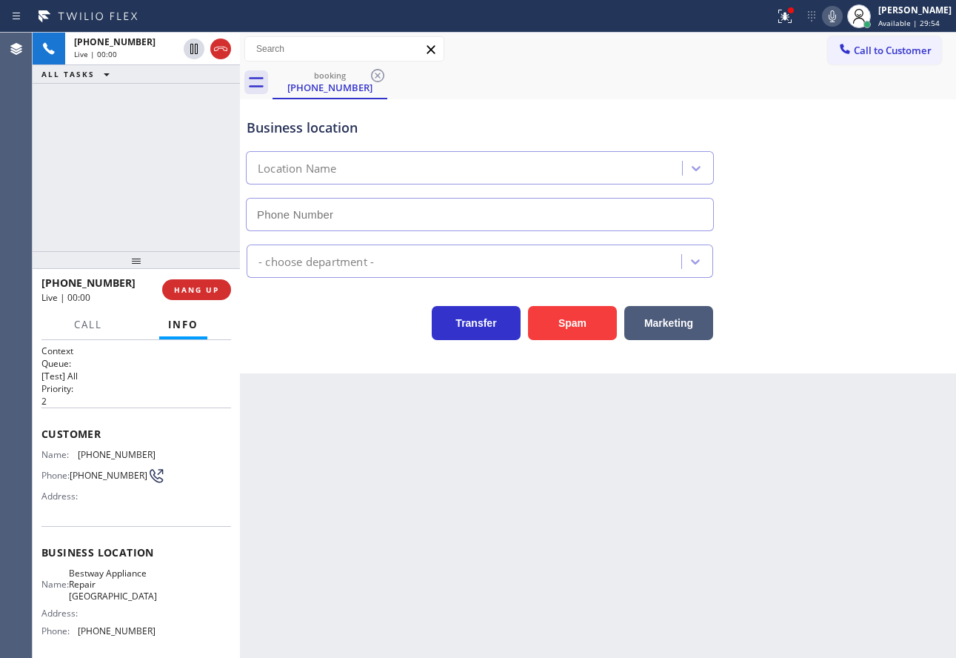
type input "[PHONE_NUMBER]"
click at [814, 270] on div "Appliance Repair [GEOGRAPHIC_DATA]" at bounding box center [598, 258] width 709 height 39
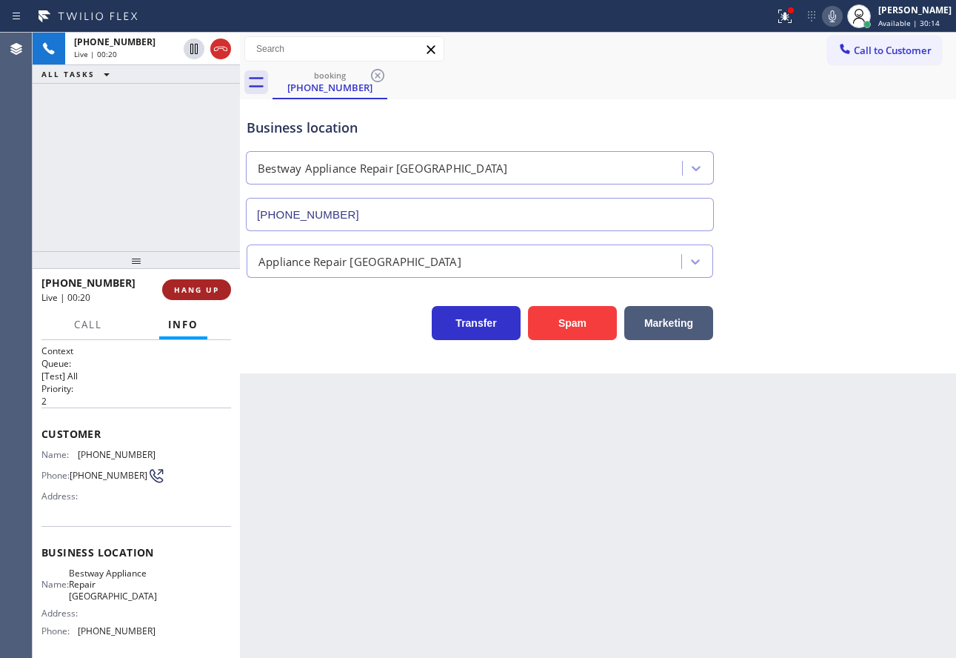
click at [208, 288] on span "HANG UP" at bounding box center [196, 289] width 45 height 10
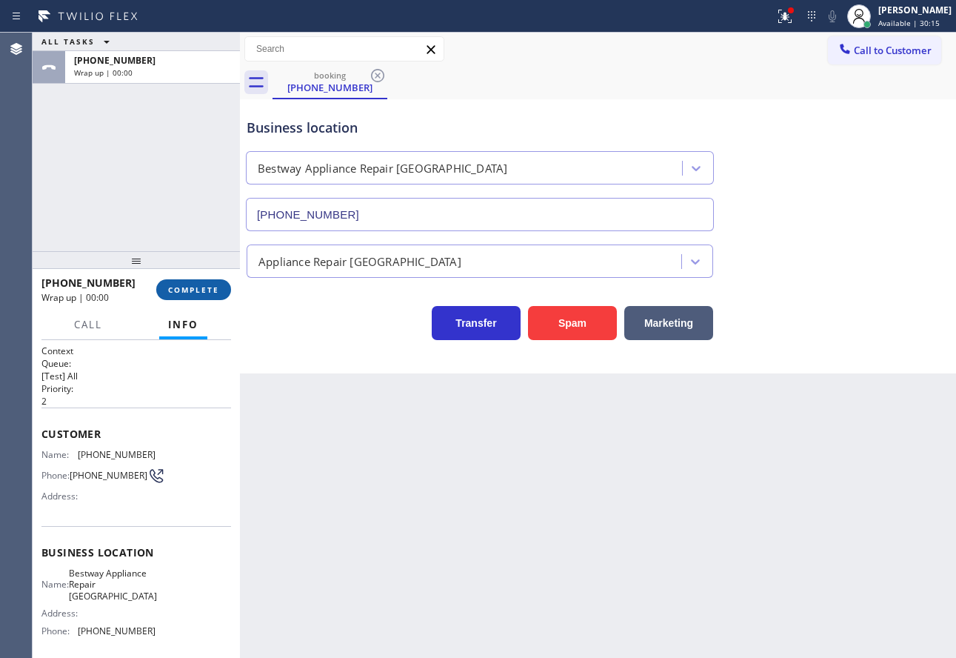
click at [208, 288] on span "COMPLETE" at bounding box center [193, 289] width 51 height 10
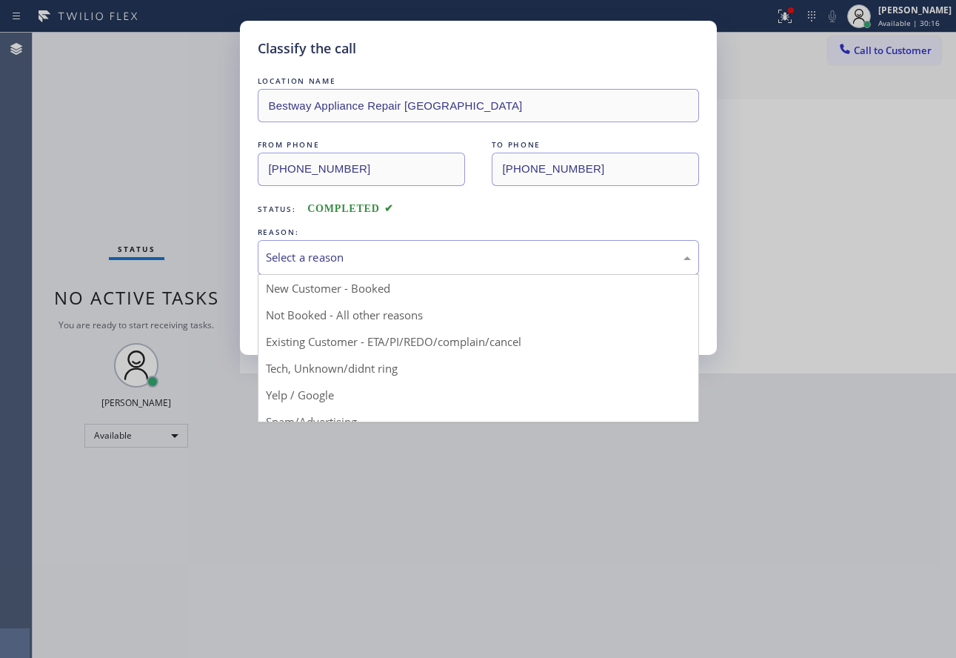
click at [411, 251] on div "Select a reason" at bounding box center [478, 257] width 425 height 17
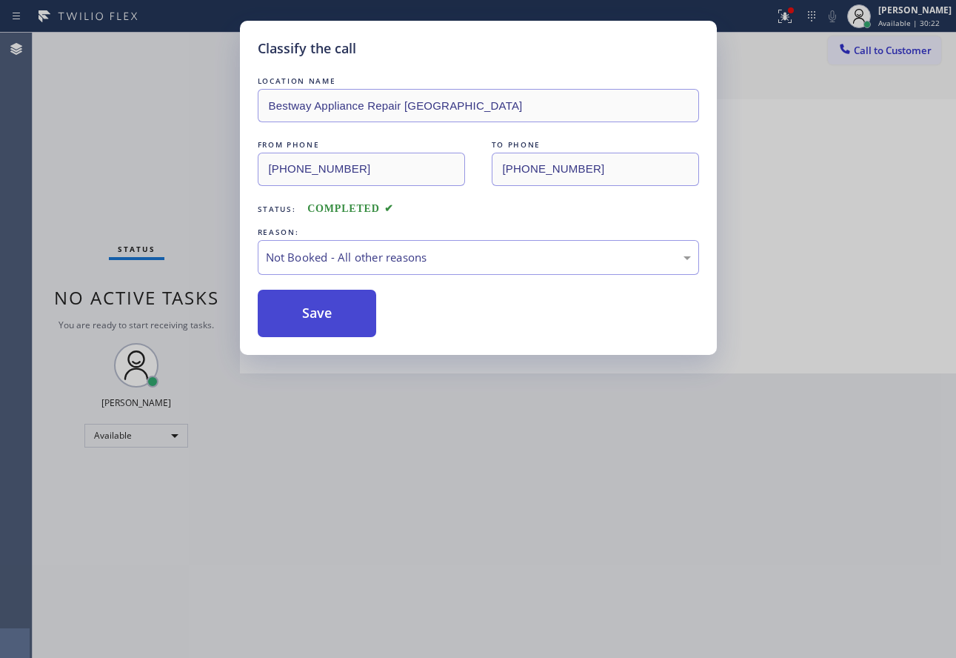
click at [330, 304] on button "Save" at bounding box center [317, 313] width 119 height 47
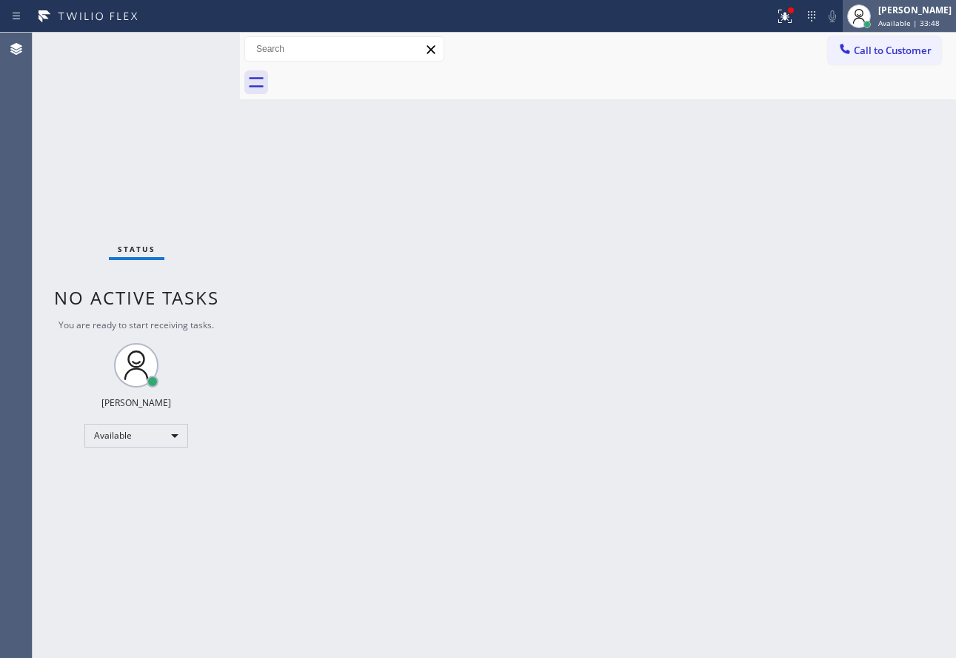
click at [907, 4] on div "[PERSON_NAME]" at bounding box center [914, 10] width 73 height 13
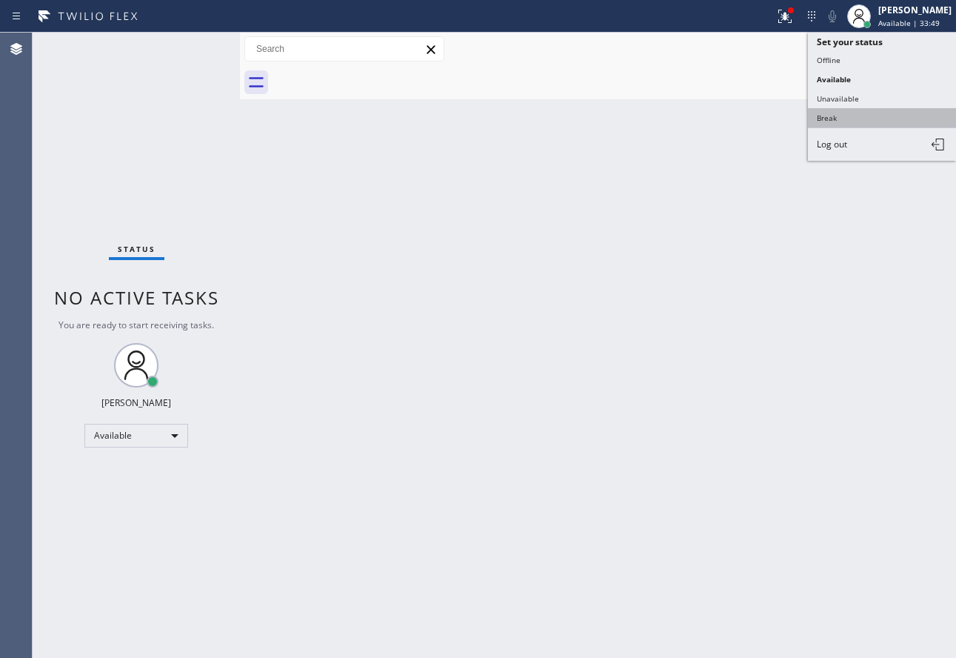
click at [833, 119] on button "Break" at bounding box center [882, 117] width 148 height 19
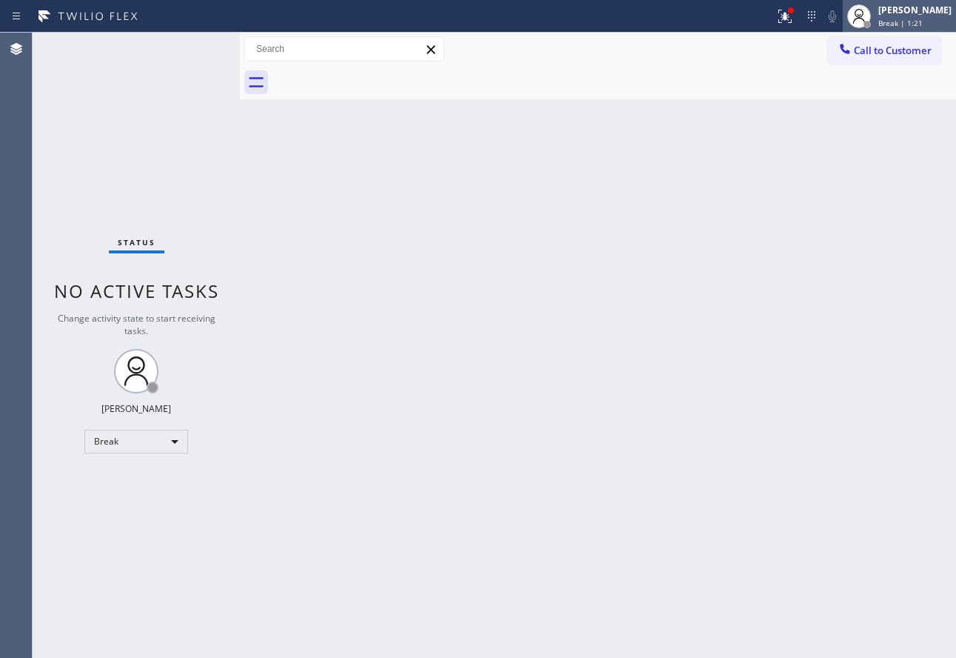
click at [876, 16] on div at bounding box center [859, 16] width 33 height 33
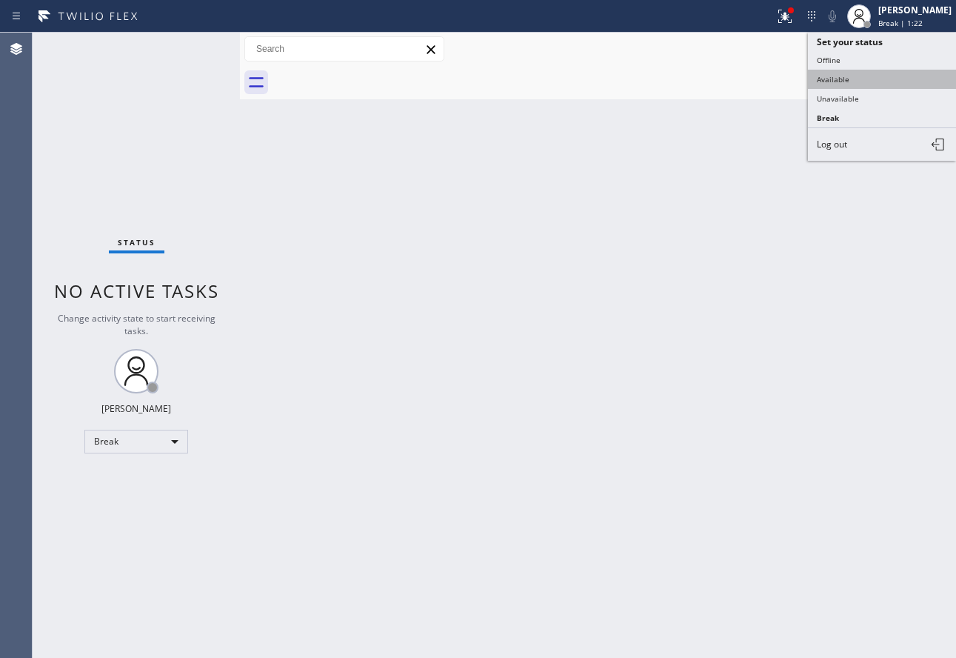
click at [848, 77] on button "Available" at bounding box center [882, 79] width 148 height 19
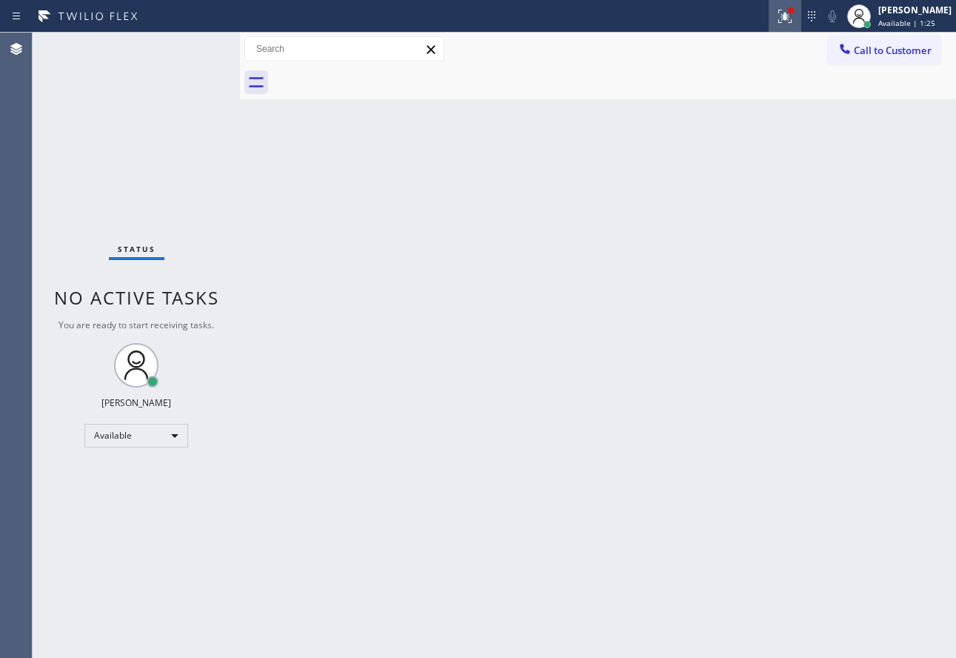
click at [787, 19] on icon at bounding box center [782, 15] width 9 height 10
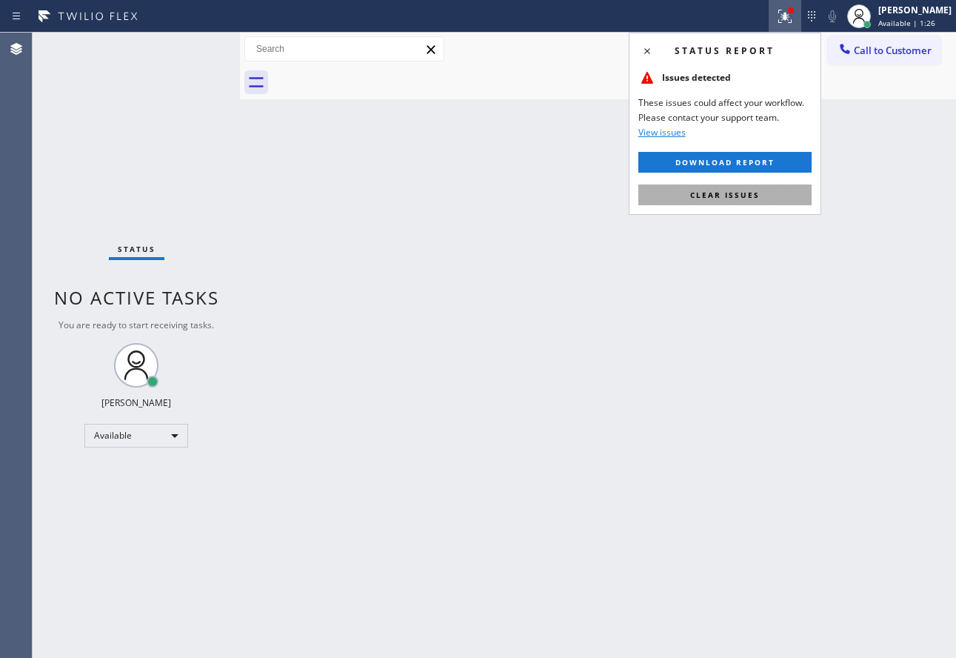
click at [742, 199] on span "Clear issues" at bounding box center [725, 195] width 70 height 10
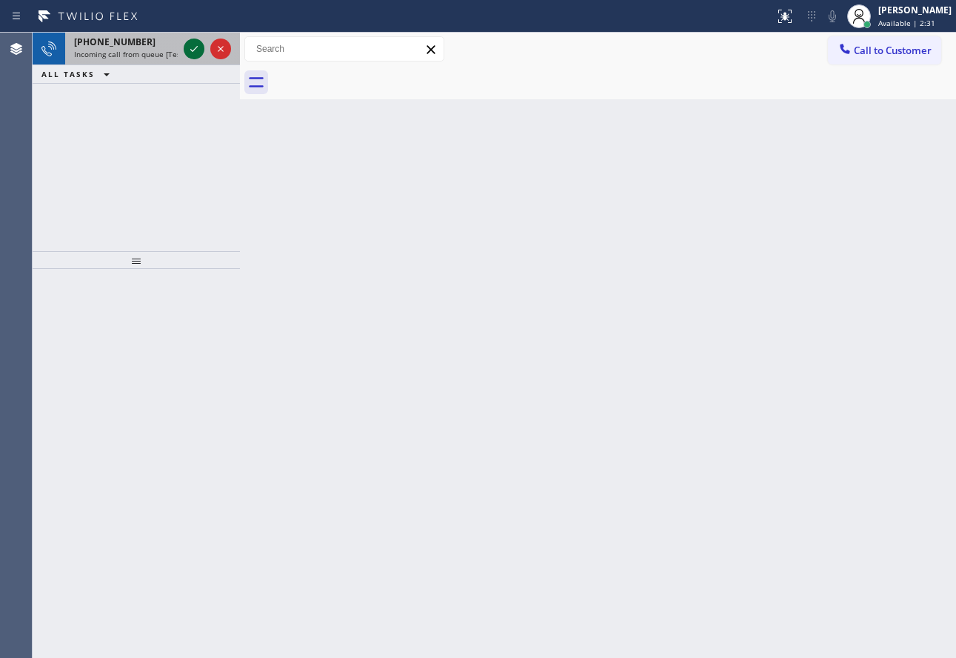
click at [194, 51] on icon at bounding box center [194, 49] width 18 height 18
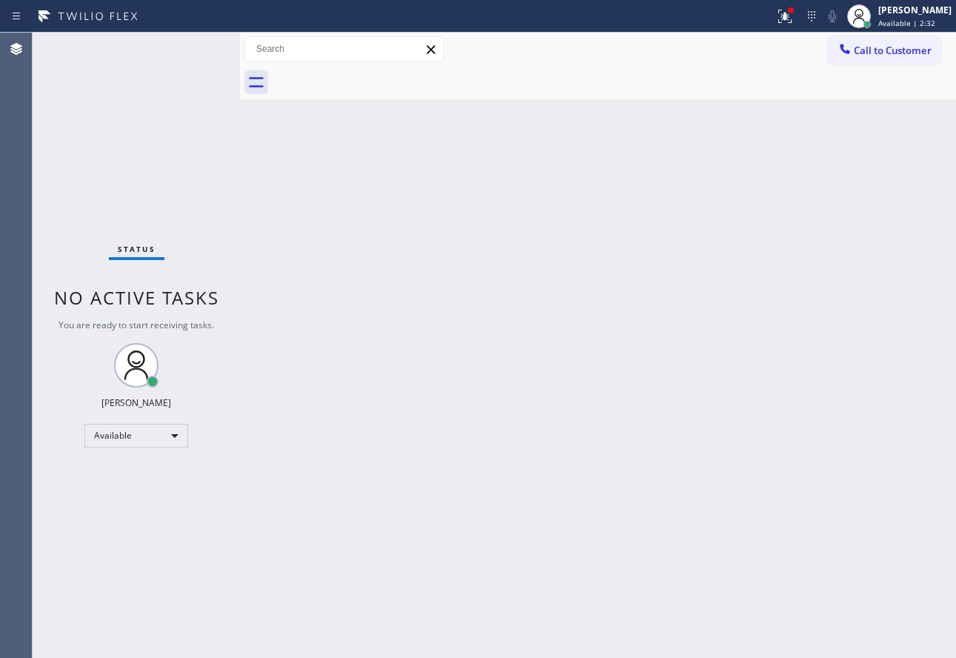
click at [194, 51] on div "Status No active tasks You are ready to start receiving tasks. [PERSON_NAME] Av…" at bounding box center [136, 345] width 207 height 625
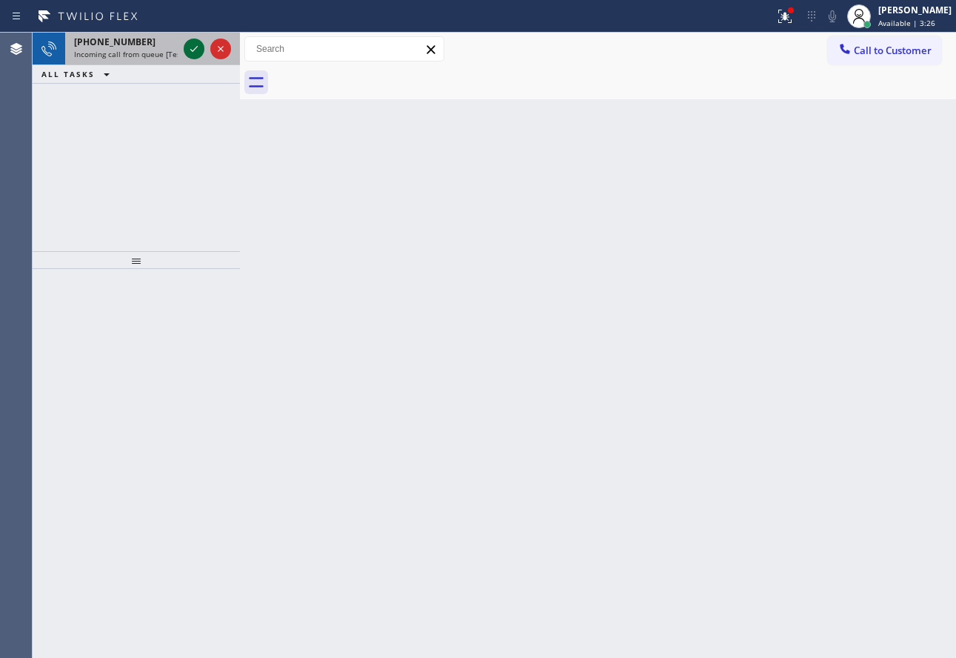
click at [194, 51] on icon at bounding box center [194, 49] width 18 height 18
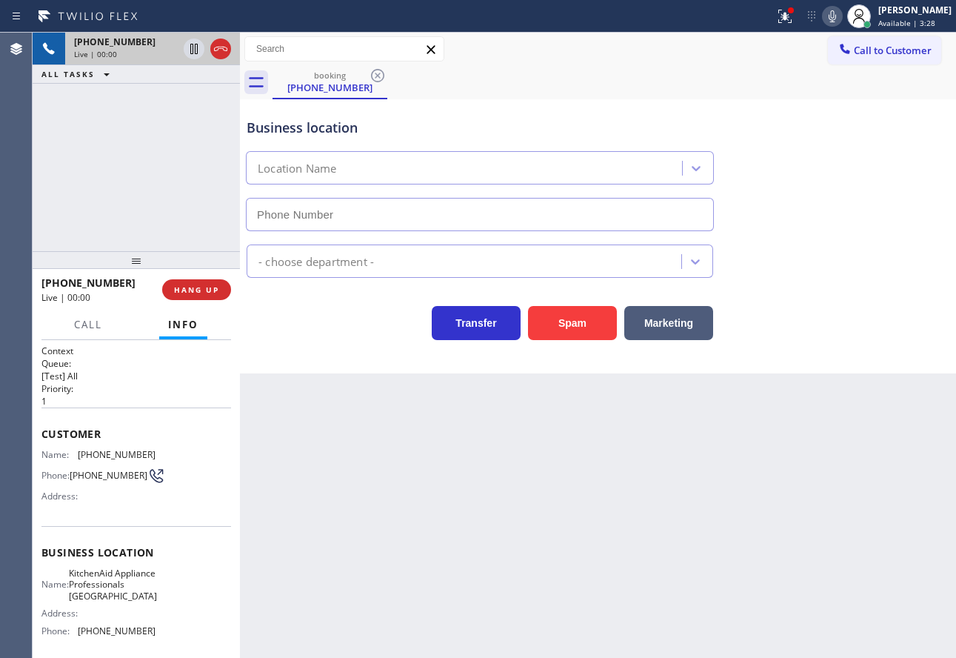
type input "[PHONE_NUMBER]"
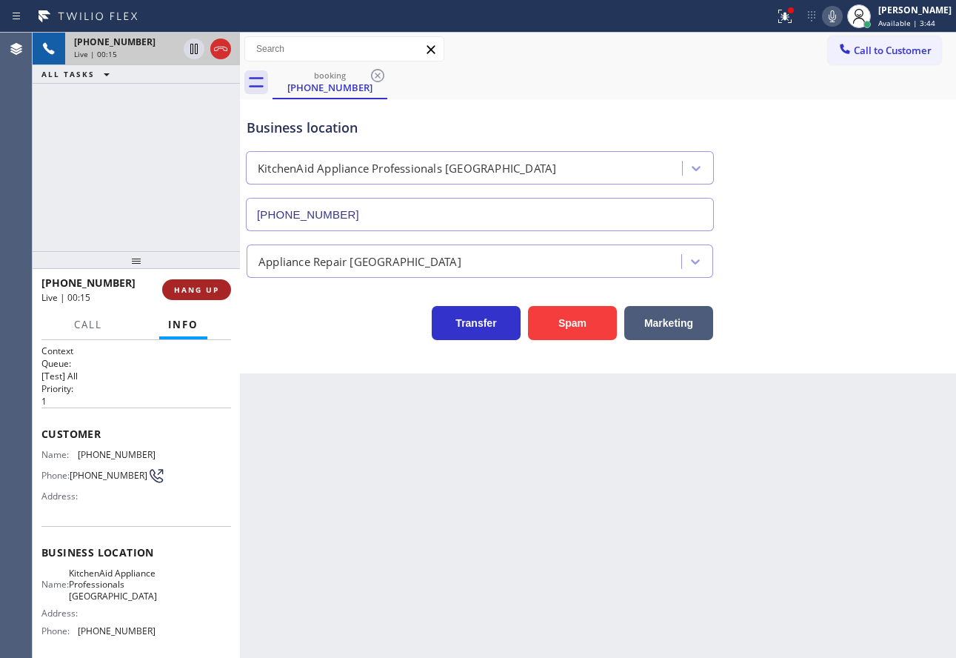
click at [206, 293] on span "HANG UP" at bounding box center [196, 289] width 45 height 10
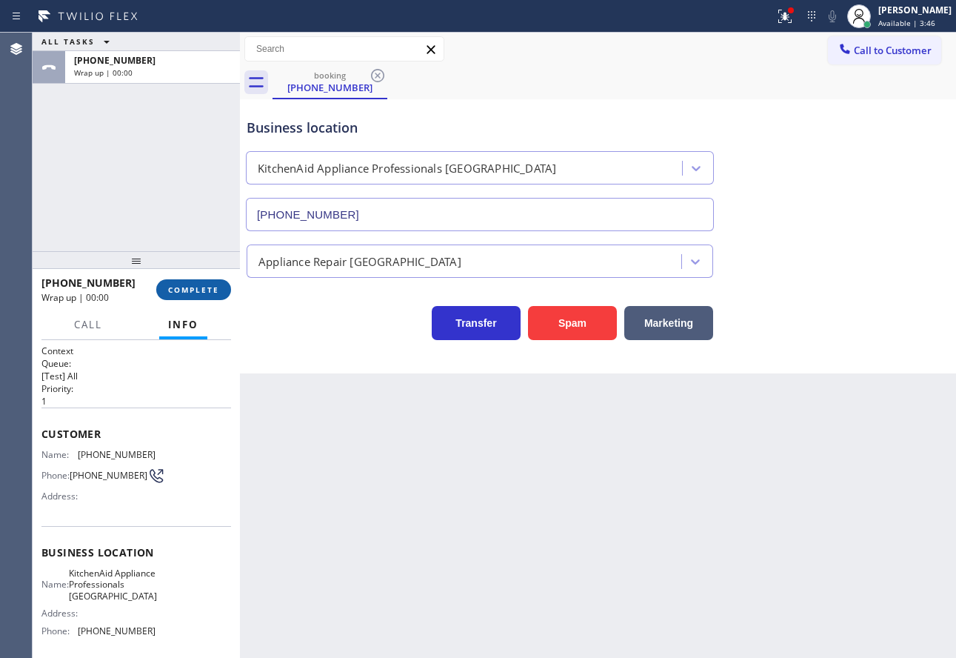
click at [206, 293] on span "COMPLETE" at bounding box center [193, 289] width 51 height 10
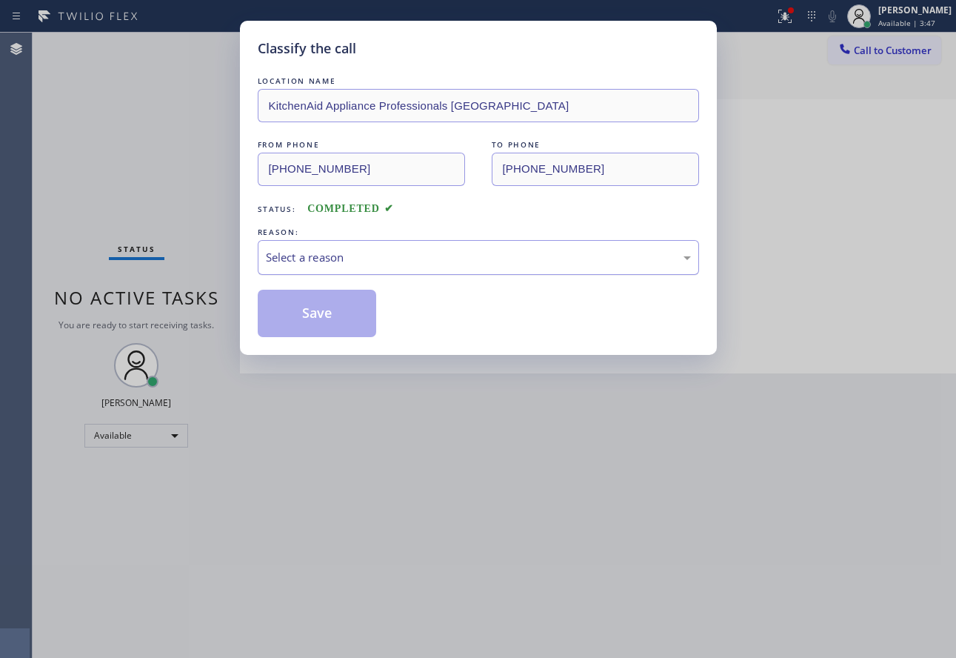
click at [348, 259] on div "Select a reason" at bounding box center [478, 257] width 425 height 17
click at [329, 317] on button "Save" at bounding box center [317, 313] width 119 height 47
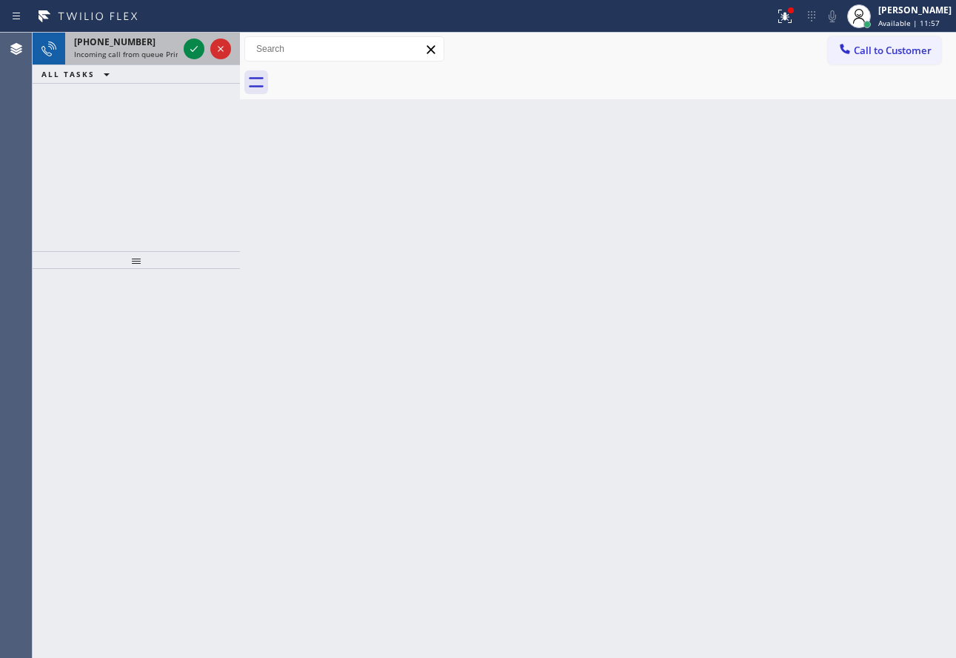
click at [156, 50] on span "Incoming call from queue Primary EL" at bounding box center [139, 54] width 130 height 10
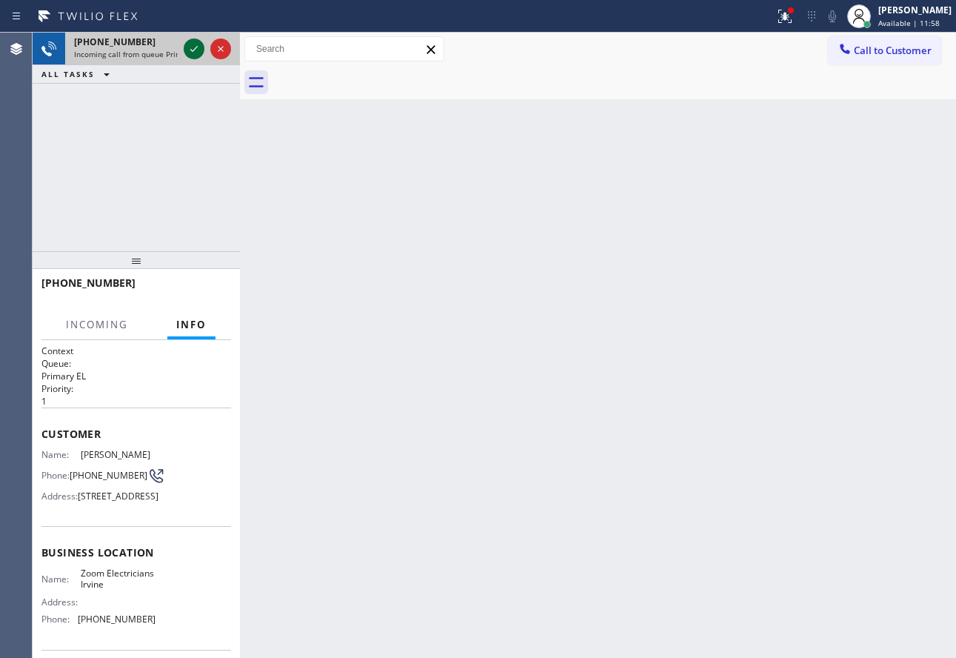
click at [193, 48] on icon at bounding box center [194, 49] width 18 height 18
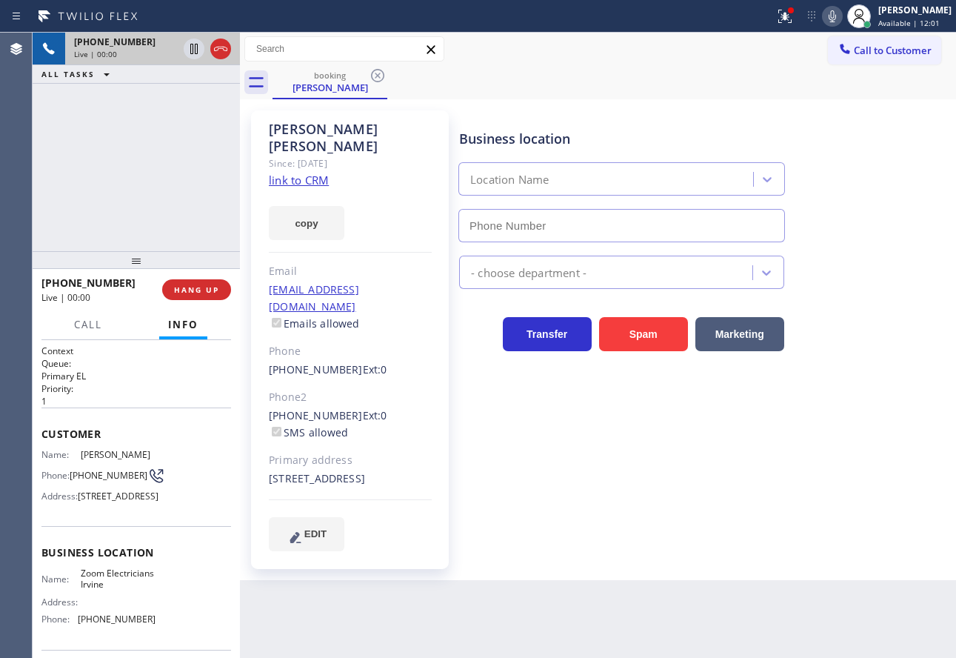
type input "[PHONE_NUMBER]"
click at [308, 173] on link "link to CRM" at bounding box center [299, 180] width 60 height 15
click at [836, 19] on icon at bounding box center [832, 16] width 7 height 12
click at [189, 54] on icon at bounding box center [194, 49] width 18 height 18
type input "[PHONE_NUMBER]"
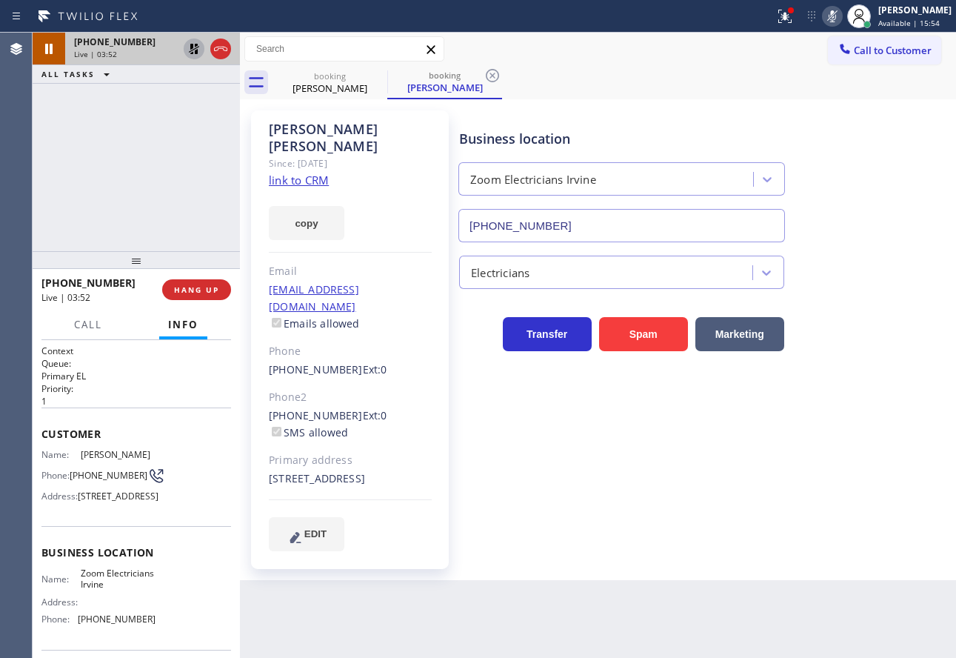
click at [841, 19] on icon at bounding box center [833, 16] width 18 height 18
click at [491, 74] on icon at bounding box center [492, 75] width 13 height 13
click at [193, 52] on icon at bounding box center [194, 49] width 18 height 18
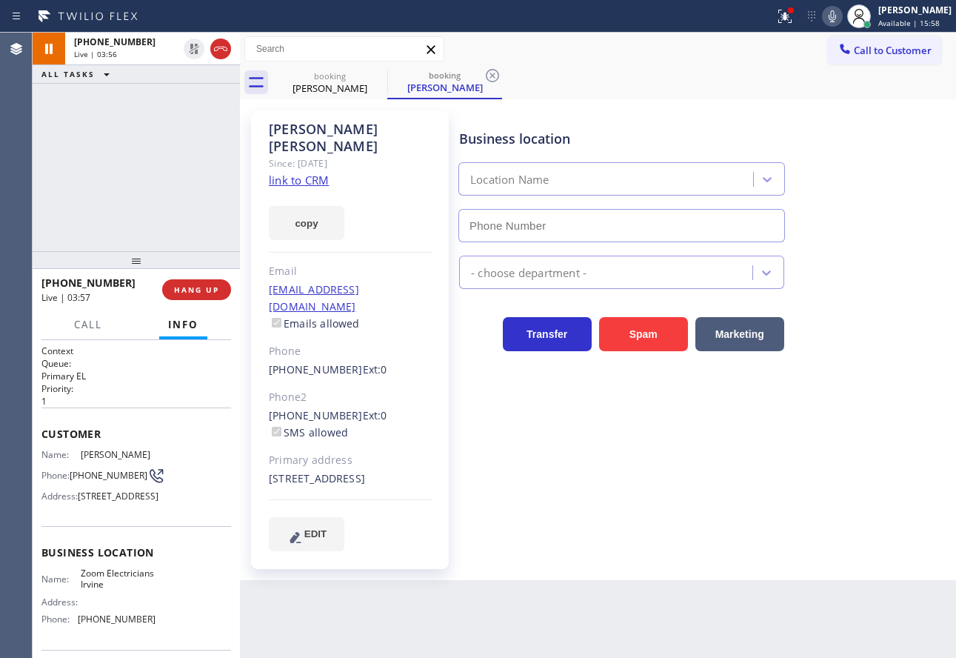
type input "[PHONE_NUMBER]"
drag, startPoint x: 493, startPoint y: 76, endPoint x: 820, endPoint y: 33, distance: 329.6
click at [493, 76] on icon at bounding box center [492, 75] width 13 height 13
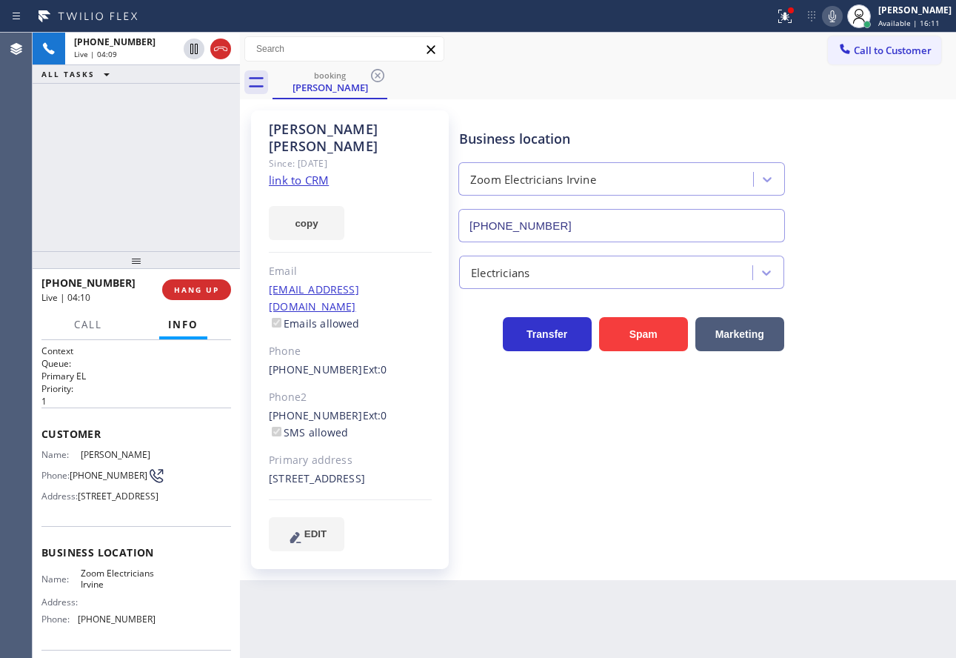
click at [841, 17] on icon at bounding box center [833, 16] width 18 height 18
click at [838, 17] on rect at bounding box center [832, 15] width 10 height 10
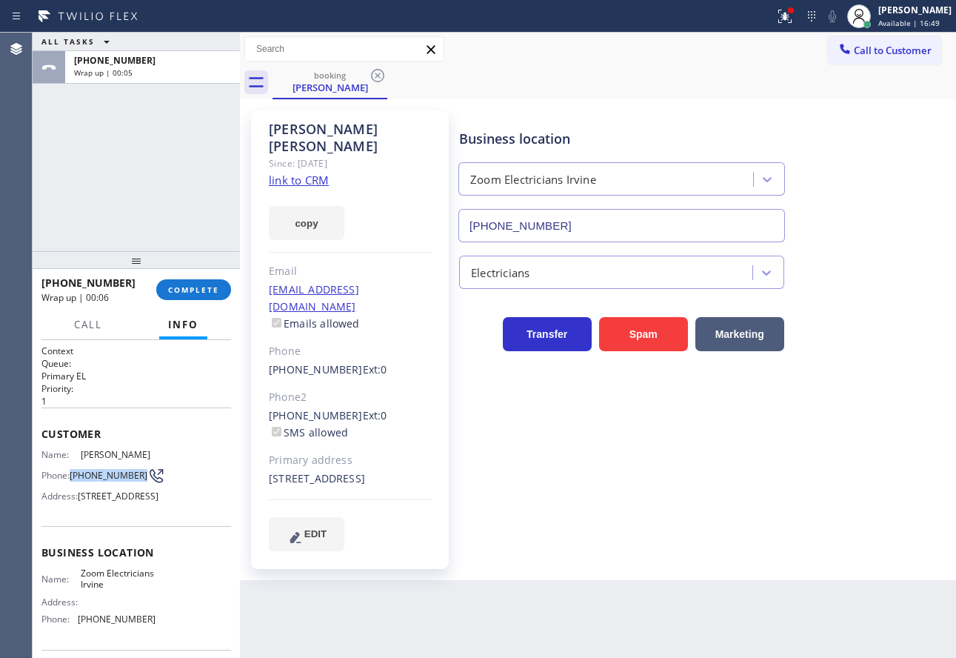
copy div "[PHONE_NUMBER]"
drag, startPoint x: 70, startPoint y: 473, endPoint x: 90, endPoint y: 500, distance: 32.9
click at [87, 501] on span "[STREET_ADDRESS]" at bounding box center [118, 495] width 81 height 11
copy div "[PHONE_NUMBER]"
drag, startPoint x: 96, startPoint y: 481, endPoint x: 71, endPoint y: 473, distance: 26.7
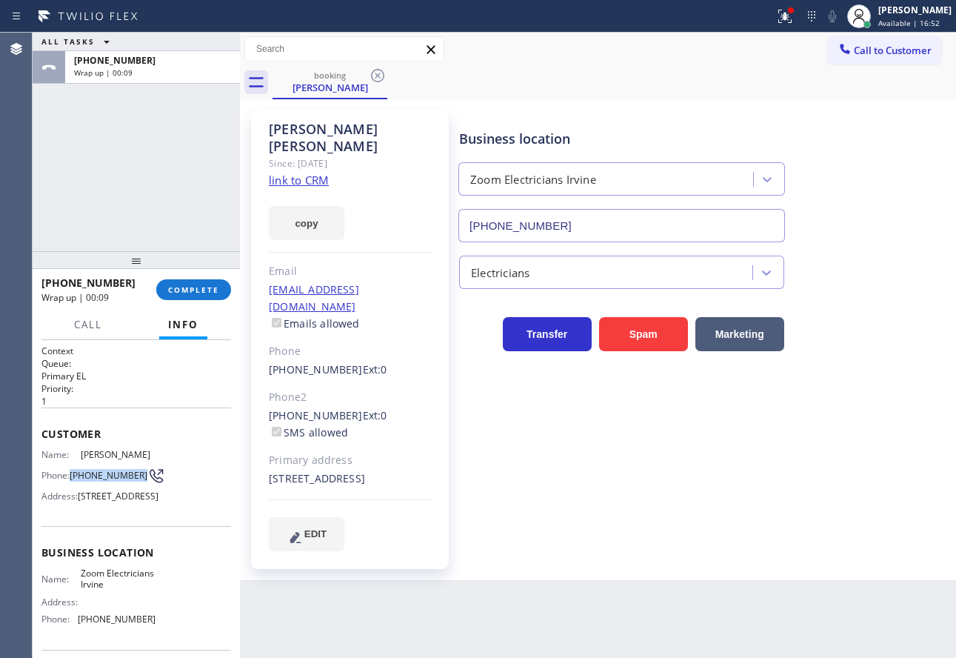
click at [71, 473] on div "Phone: [PHONE_NUMBER]" at bounding box center [98, 476] width 114 height 18
click at [165, 296] on button "COMPLETE" at bounding box center [193, 289] width 75 height 21
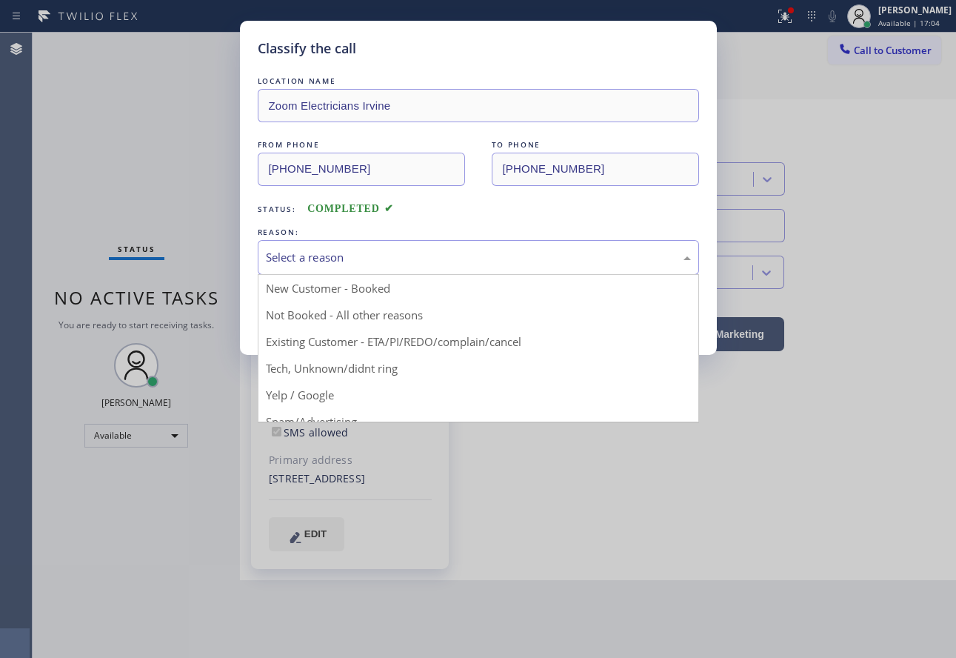
click at [354, 253] on div "Select a reason" at bounding box center [478, 257] width 425 height 17
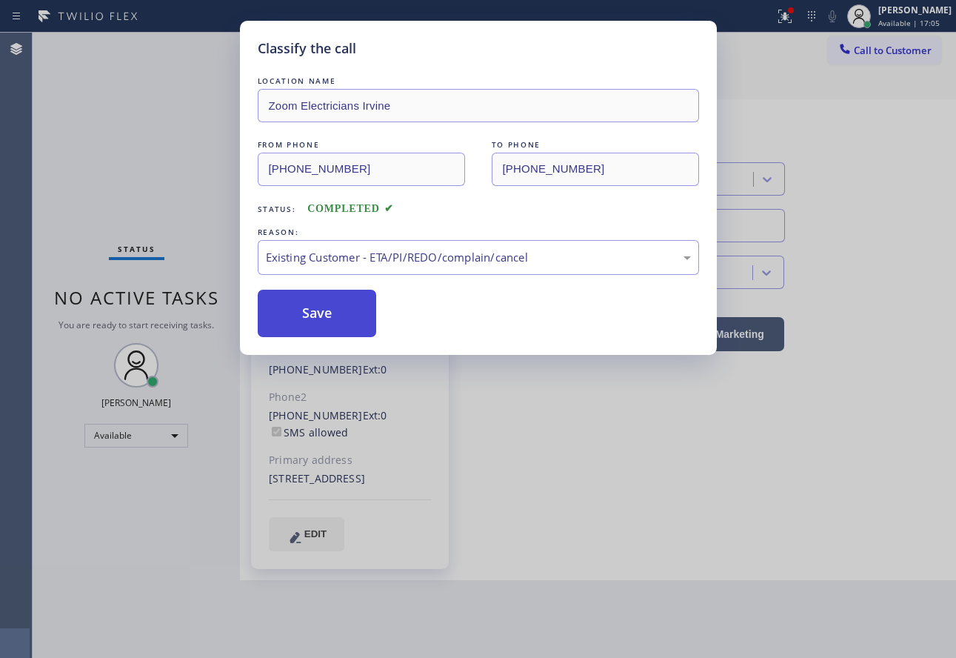
click at [311, 326] on button "Save" at bounding box center [317, 313] width 119 height 47
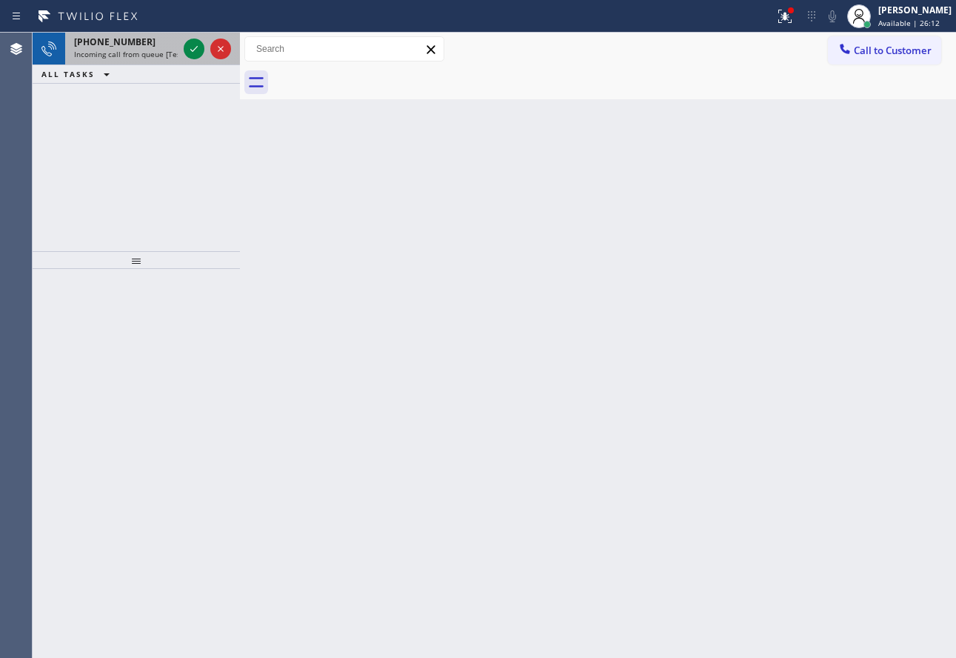
click at [127, 47] on span "[PHONE_NUMBER]" at bounding box center [114, 42] width 81 height 13
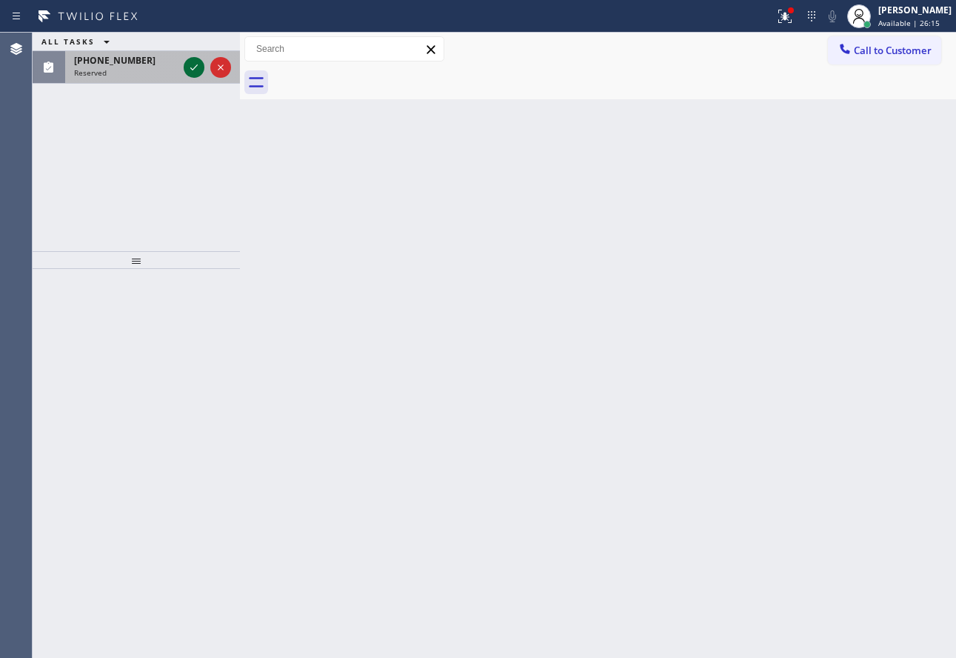
click at [196, 69] on icon at bounding box center [194, 68] width 18 height 18
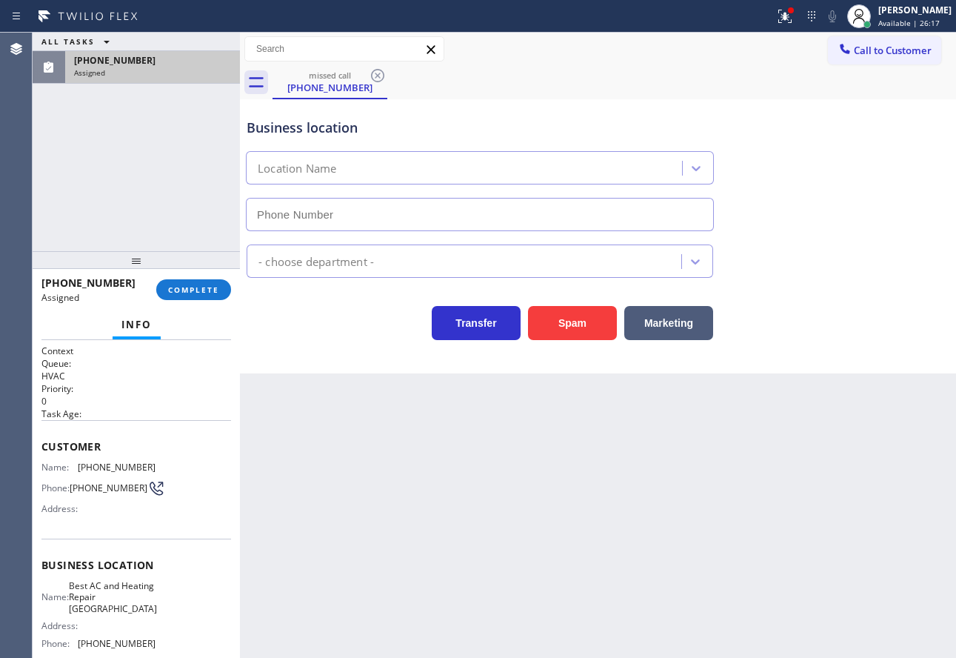
type input "[PHONE_NUMBER]"
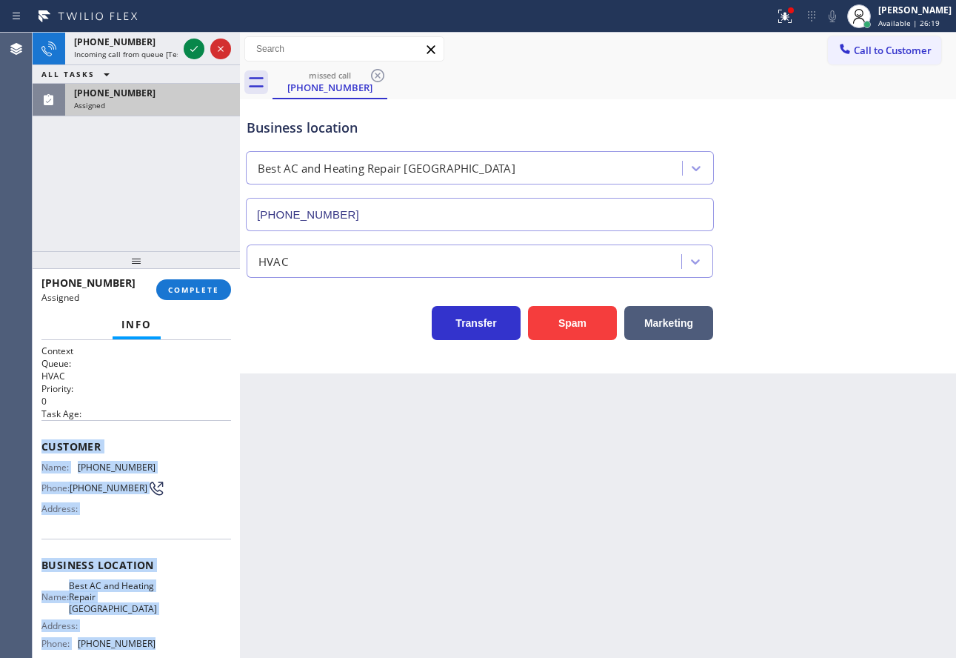
drag, startPoint x: 153, startPoint y: 654, endPoint x: 42, endPoint y: 447, distance: 234.6
click at [42, 447] on div "Context Queue: HVAC Priority: 0 Task Age: Customer Name: [PHONE_NUMBER] Phone: …" at bounding box center [136, 499] width 207 height 318
copy div "Customer Name: [PHONE_NUMBER] Phone: [PHONE_NUMBER] Address: Business location …"
click at [921, 16] on div "[PERSON_NAME] Available | 26:21" at bounding box center [916, 16] width 81 height 26
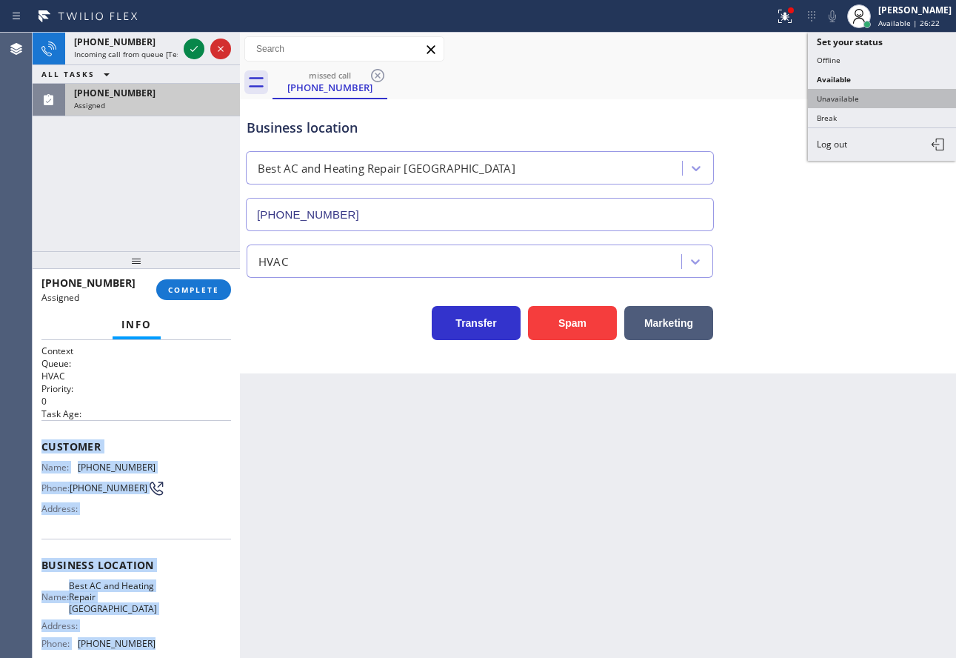
click at [870, 93] on button "Unavailable" at bounding box center [882, 98] width 148 height 19
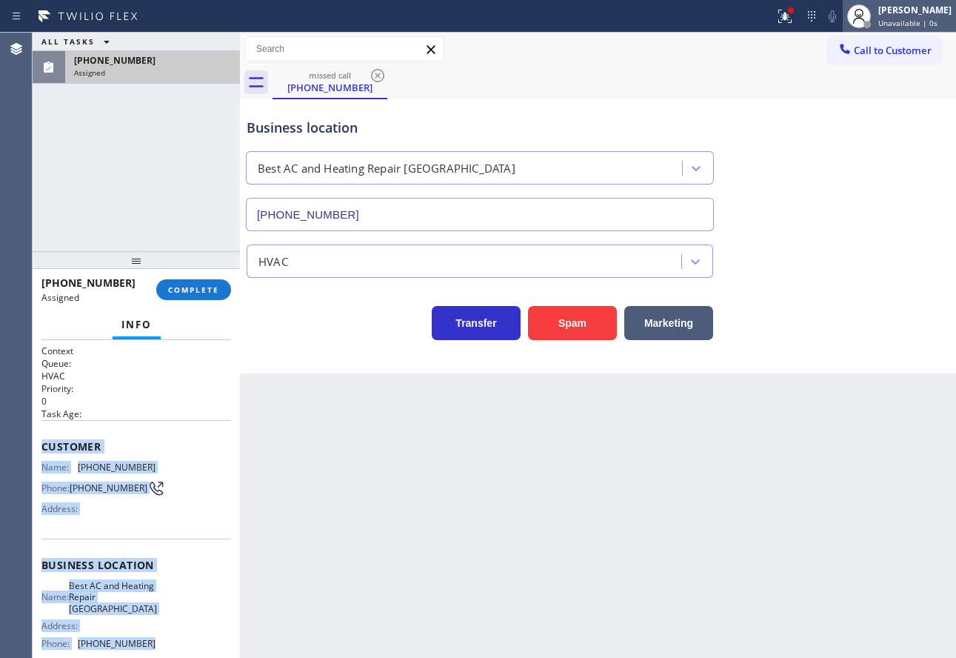
click at [920, 19] on span "Unavailable | 0s" at bounding box center [907, 23] width 59 height 10
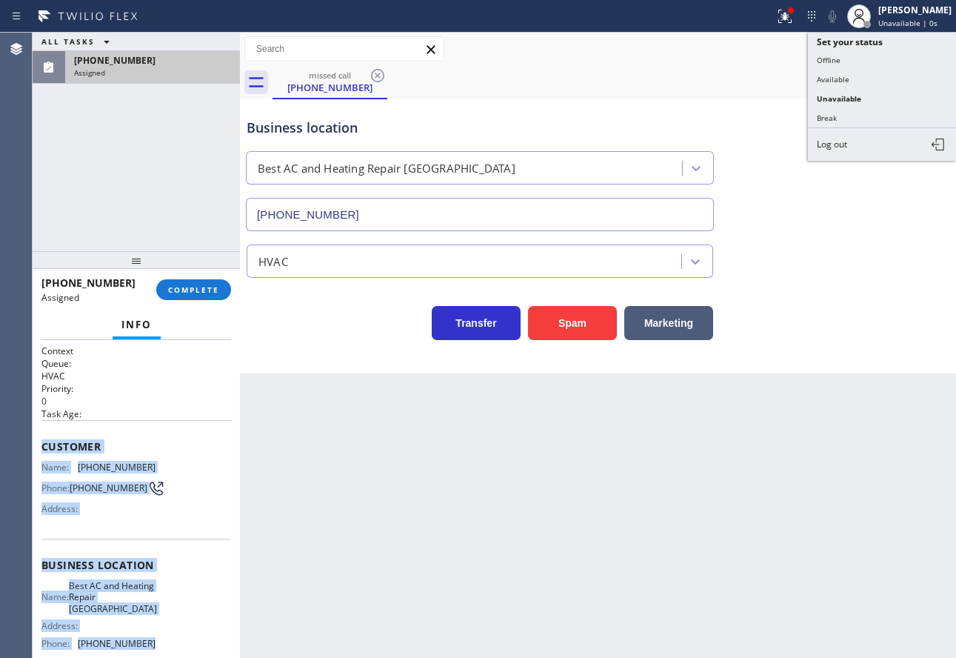
click at [836, 79] on button "Available" at bounding box center [882, 79] width 148 height 19
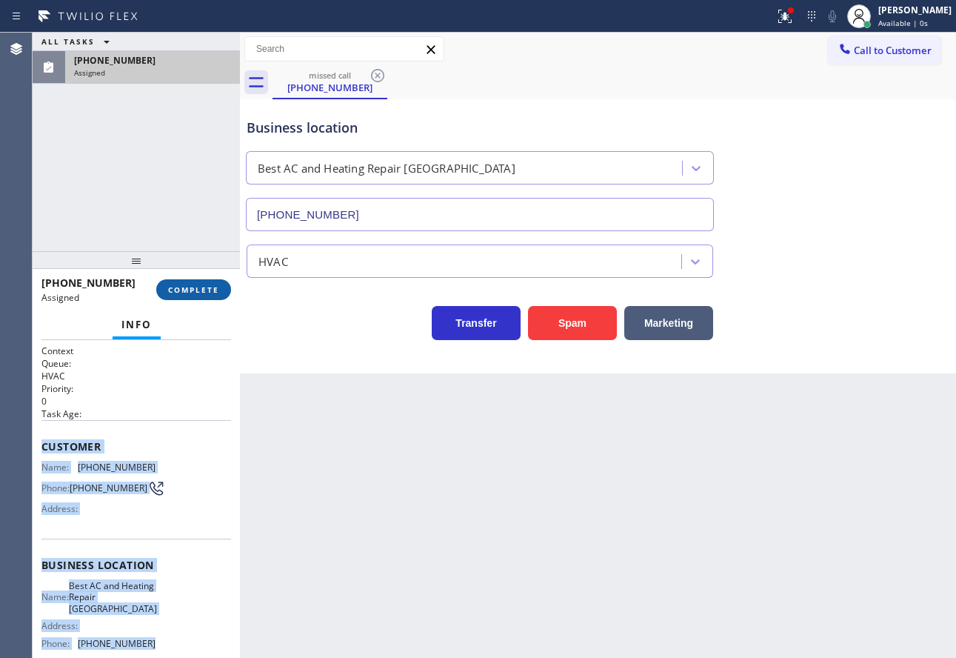
click at [218, 290] on span "COMPLETE" at bounding box center [193, 289] width 51 height 10
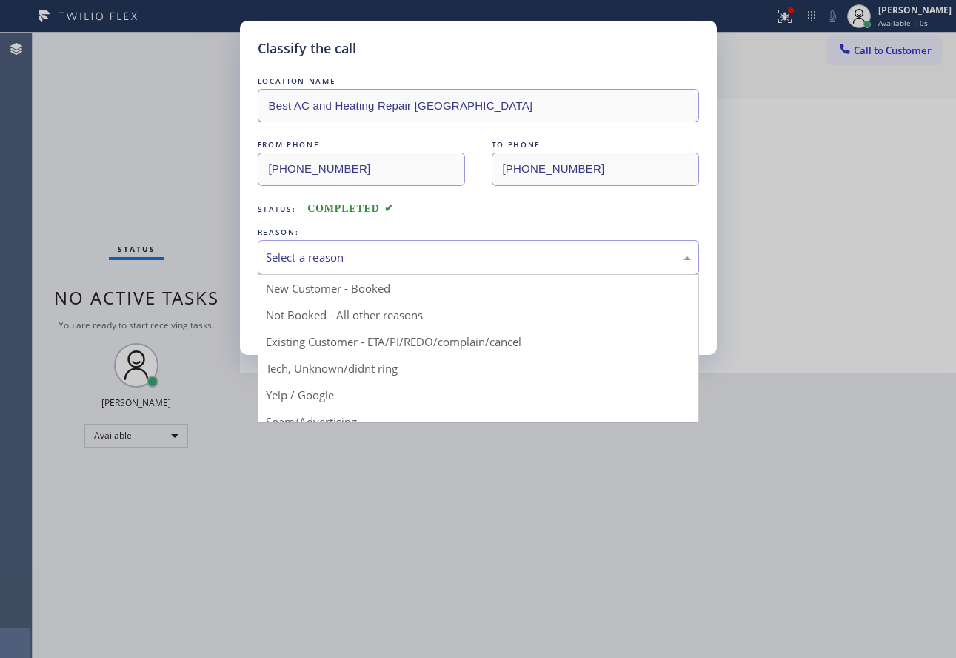
click at [339, 259] on div "Select a reason" at bounding box center [478, 257] width 425 height 17
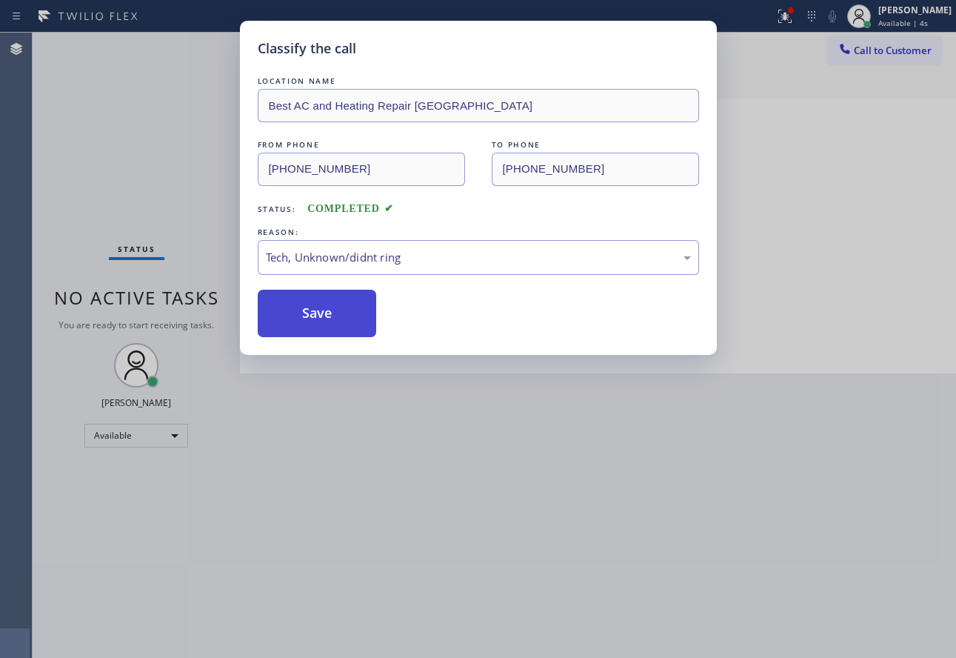
click at [330, 327] on button "Save" at bounding box center [317, 313] width 119 height 47
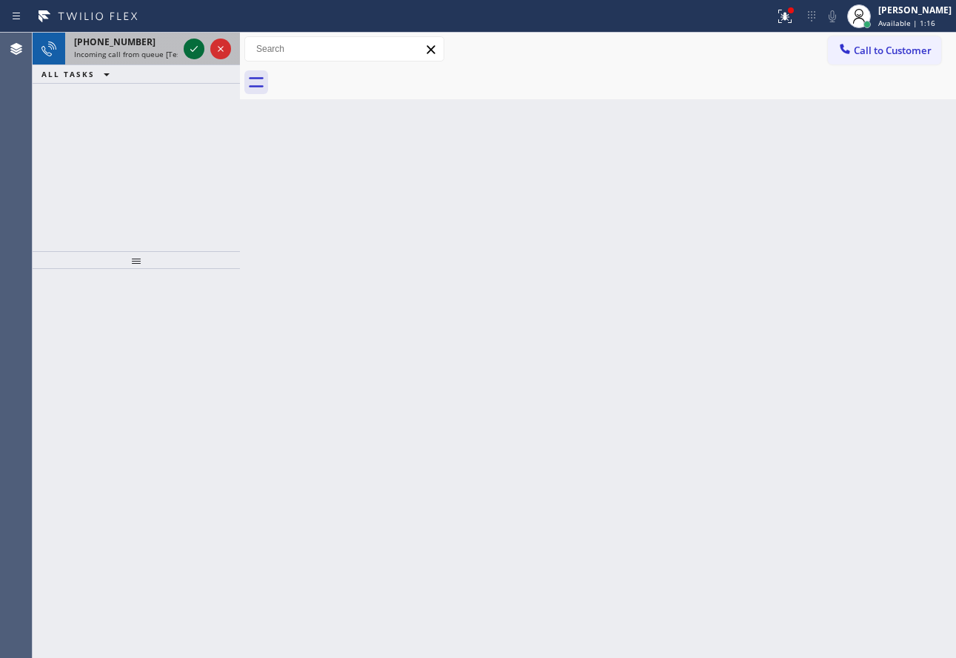
click at [191, 55] on icon at bounding box center [194, 49] width 18 height 18
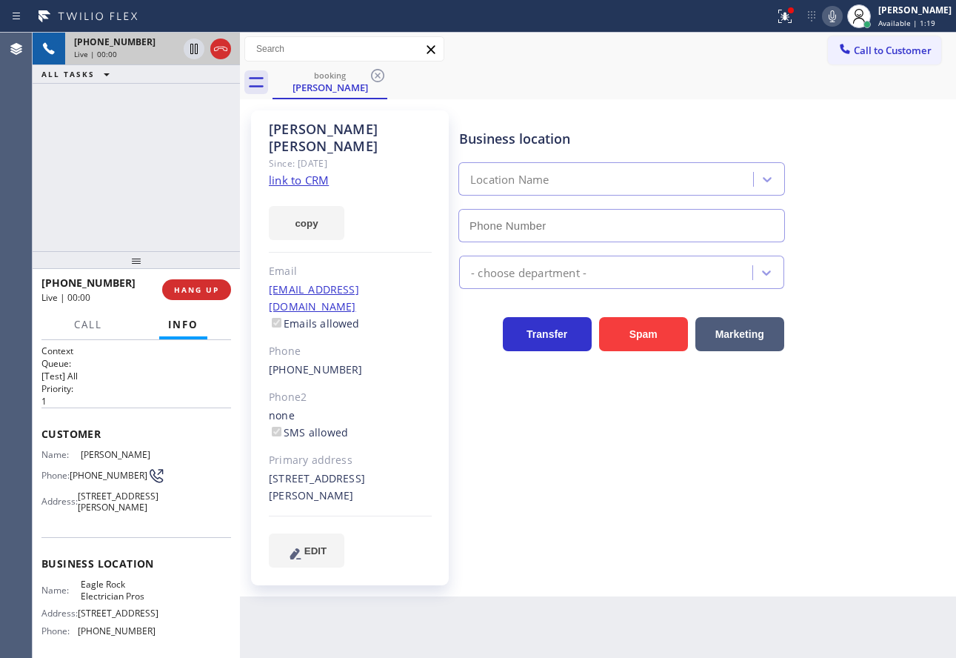
type input "[PHONE_NUMBER]"
click at [307, 173] on link "link to CRM" at bounding box center [299, 180] width 60 height 15
click at [841, 18] on icon at bounding box center [833, 16] width 18 height 18
click at [838, 16] on rect at bounding box center [832, 15] width 10 height 10
click at [96, 327] on span "Call" at bounding box center [88, 324] width 28 height 13
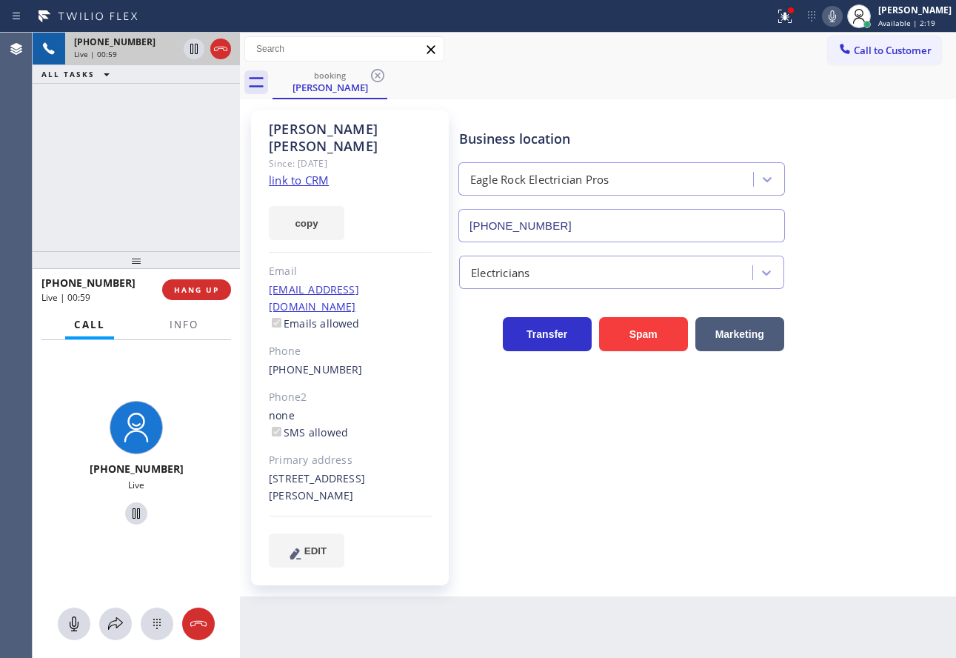
click at [284, 470] on div "[STREET_ADDRESS][PERSON_NAME]" at bounding box center [350, 487] width 163 height 34
copy div "90042"
click at [124, 630] on icon at bounding box center [116, 624] width 18 height 18
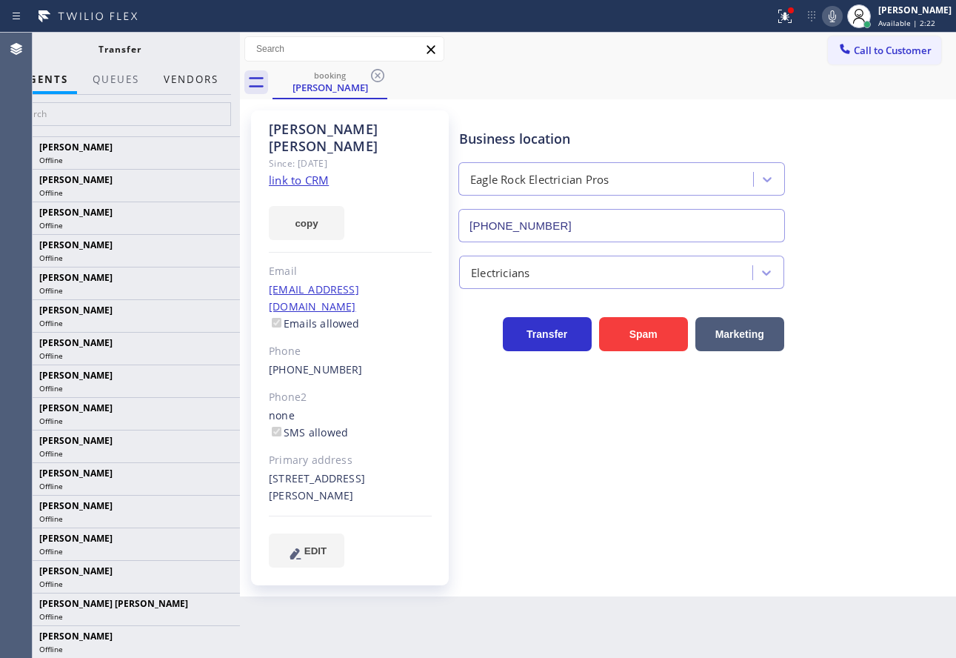
click at [199, 75] on button "Vendors" at bounding box center [191, 79] width 73 height 29
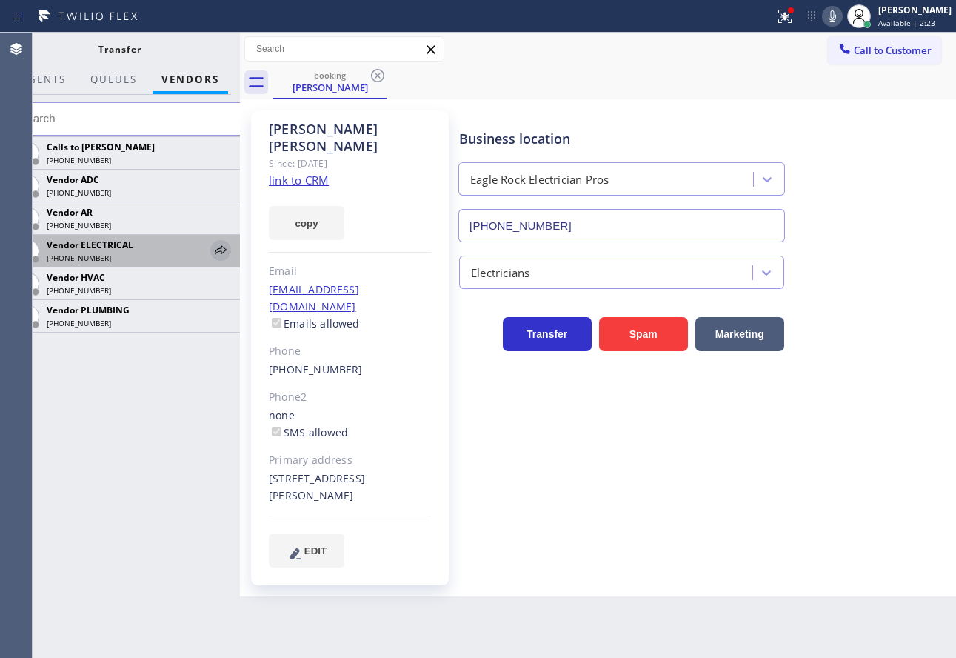
click at [224, 251] on icon at bounding box center [221, 250] width 12 height 10
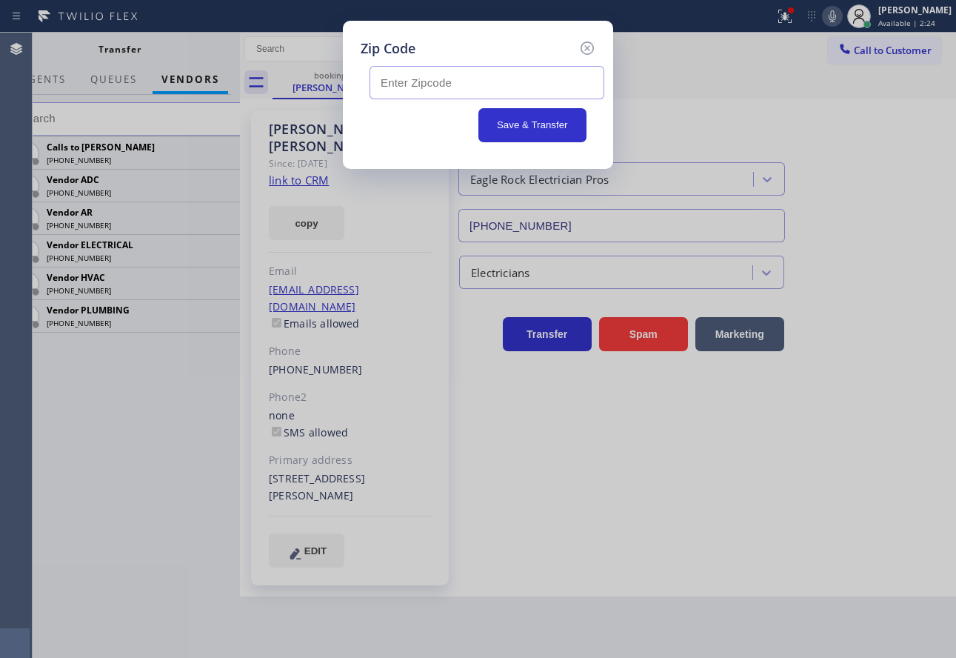
click at [452, 86] on input "text" at bounding box center [487, 82] width 235 height 33
paste input "90042"
type input "90042"
click at [519, 127] on button "Save & Transfer" at bounding box center [533, 125] width 109 height 34
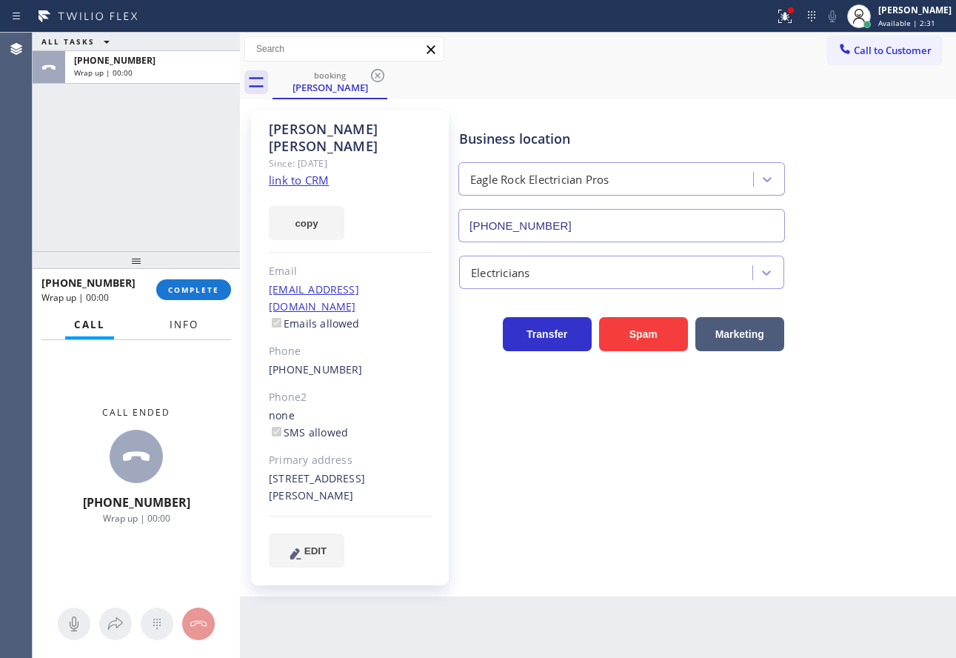
click at [183, 316] on button "Info" at bounding box center [184, 324] width 47 height 29
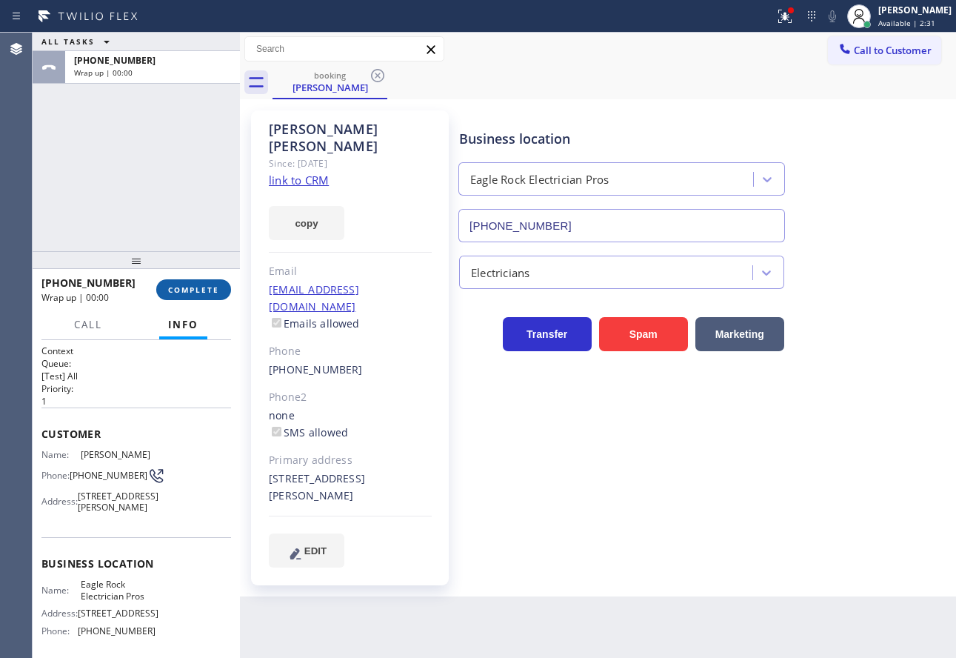
click at [196, 285] on span "COMPLETE" at bounding box center [193, 289] width 51 height 10
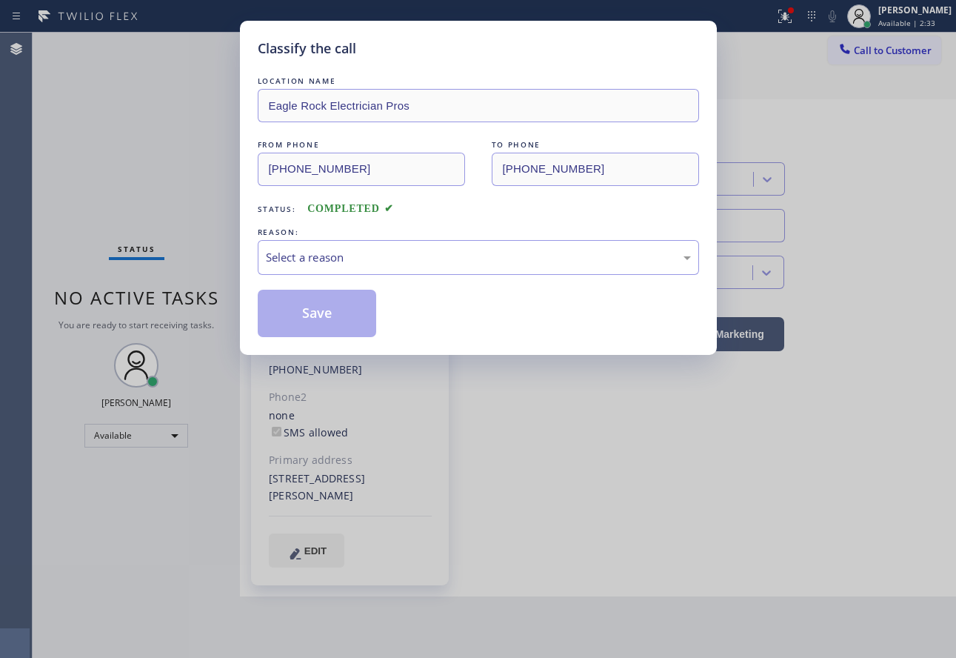
click at [370, 233] on div "REASON:" at bounding box center [478, 232] width 441 height 16
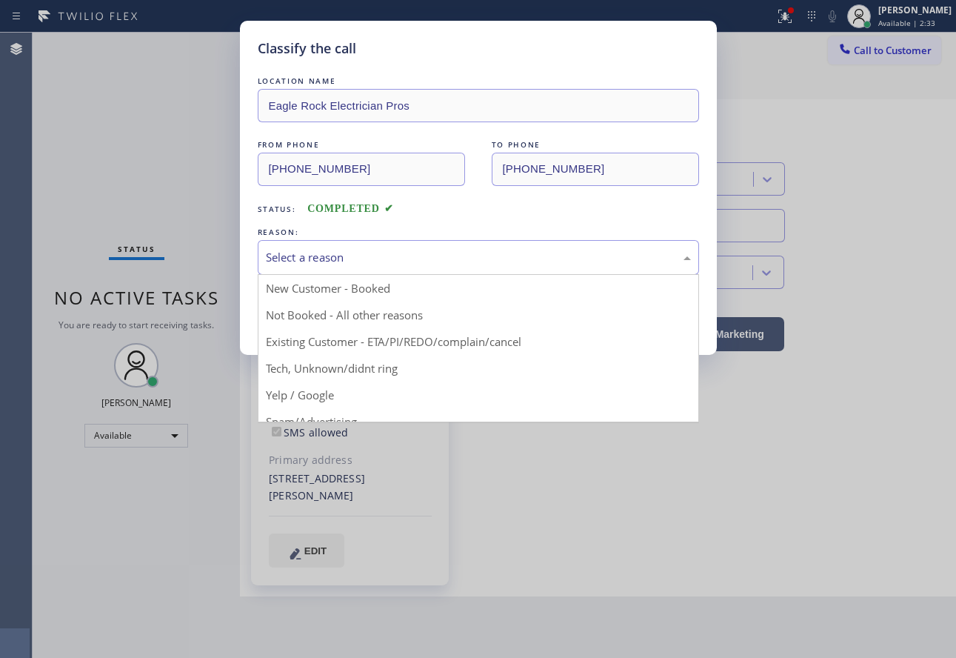
click at [374, 265] on div "Select a reason" at bounding box center [478, 257] width 425 height 17
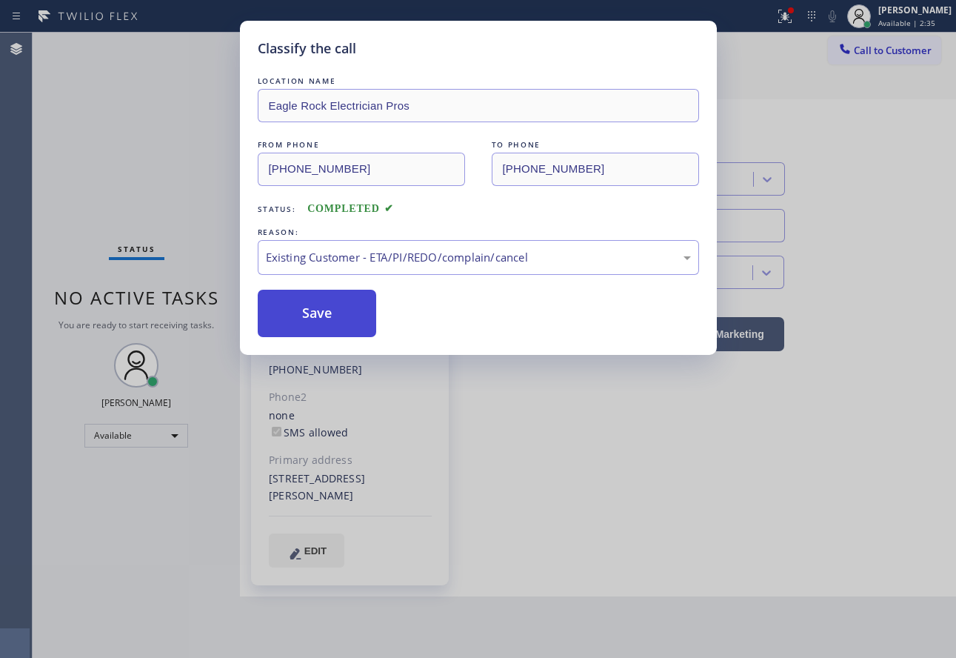
click at [310, 316] on button "Save" at bounding box center [317, 313] width 119 height 47
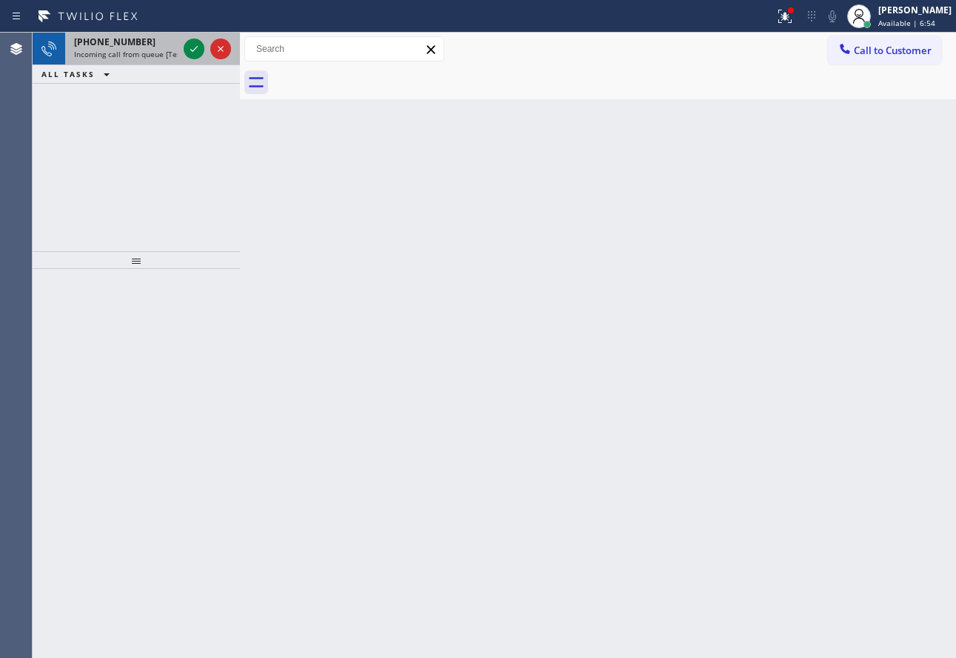
click at [96, 50] on span "Incoming call from queue [Test] All" at bounding box center [135, 54] width 123 height 10
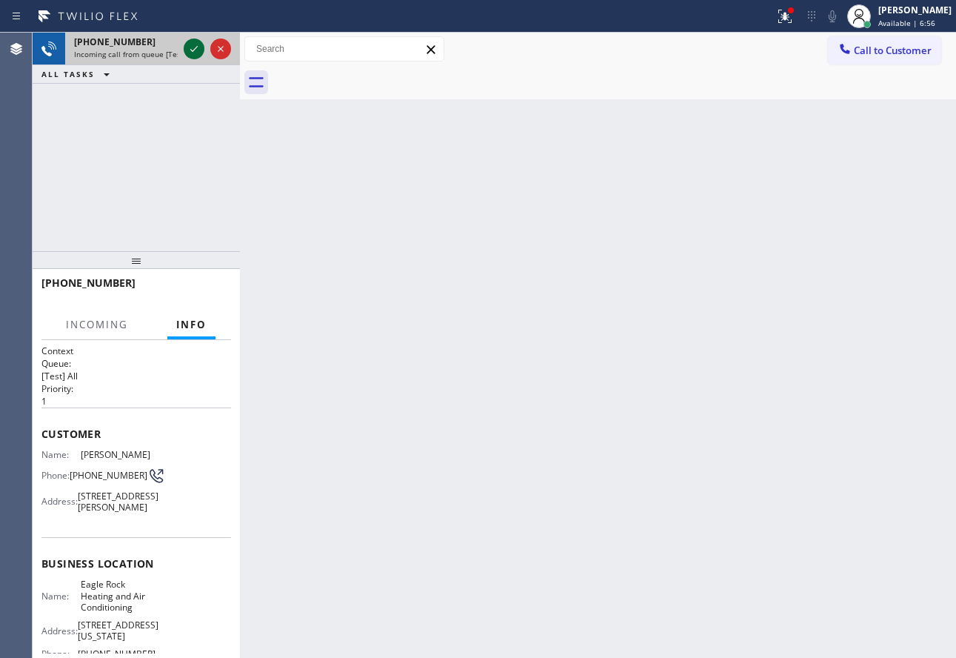
click at [192, 50] on icon at bounding box center [194, 49] width 18 height 18
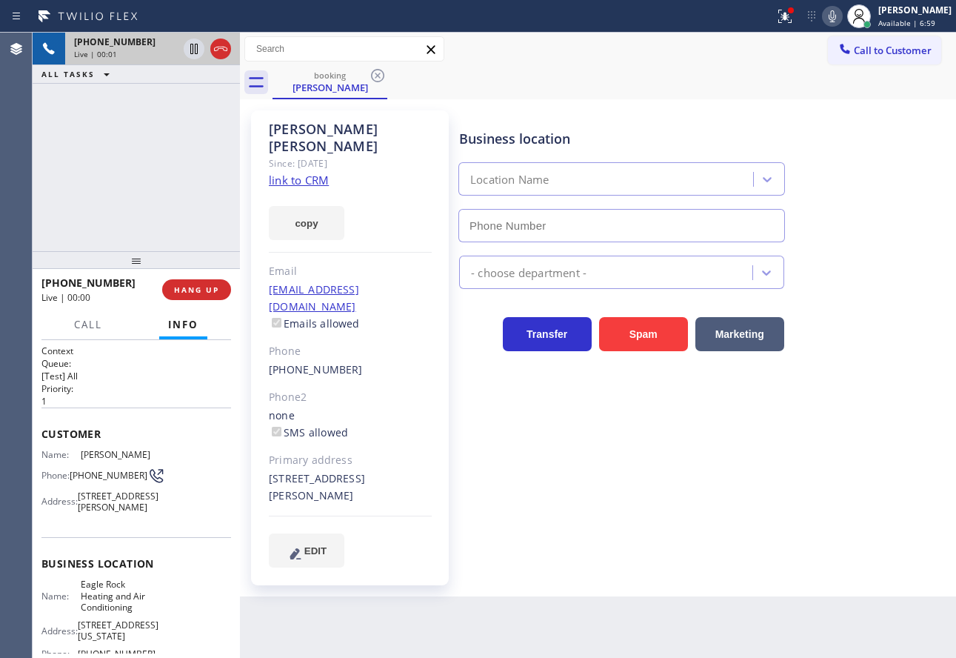
type input "[PHONE_NUMBER]"
click at [305, 173] on link "link to CRM" at bounding box center [299, 180] width 60 height 15
click at [841, 19] on icon at bounding box center [833, 16] width 18 height 18
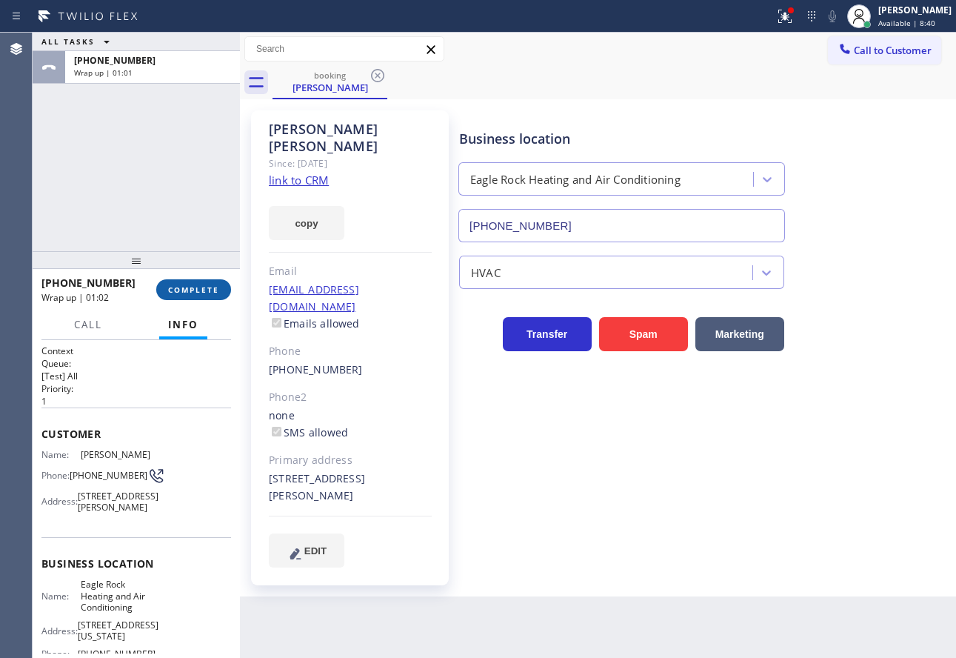
click at [215, 297] on button "COMPLETE" at bounding box center [193, 289] width 75 height 21
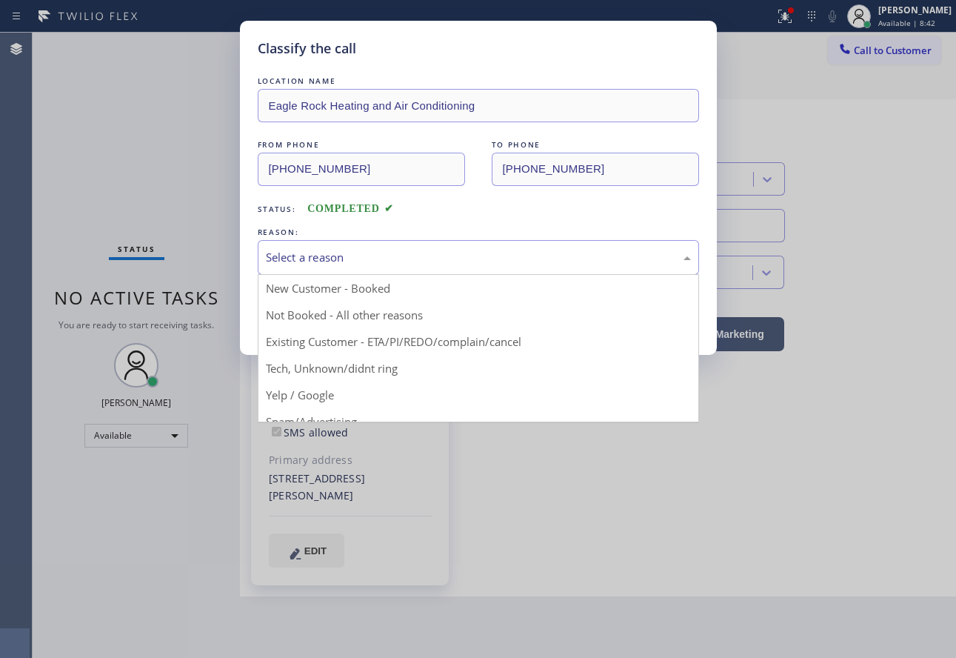
click at [290, 263] on div "Select a reason" at bounding box center [478, 257] width 425 height 17
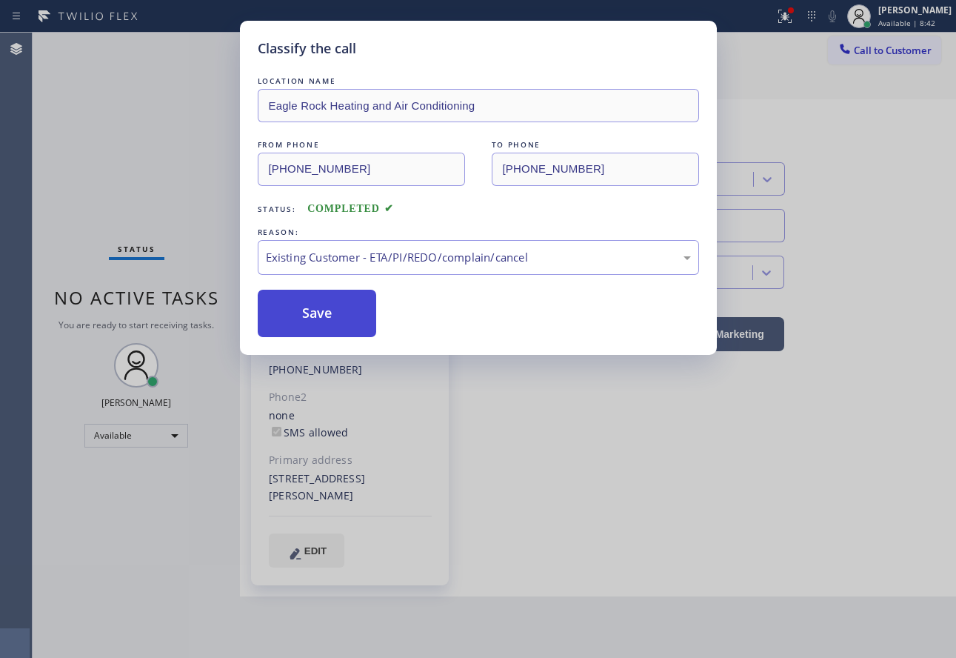
click at [321, 294] on button "Save" at bounding box center [317, 313] width 119 height 47
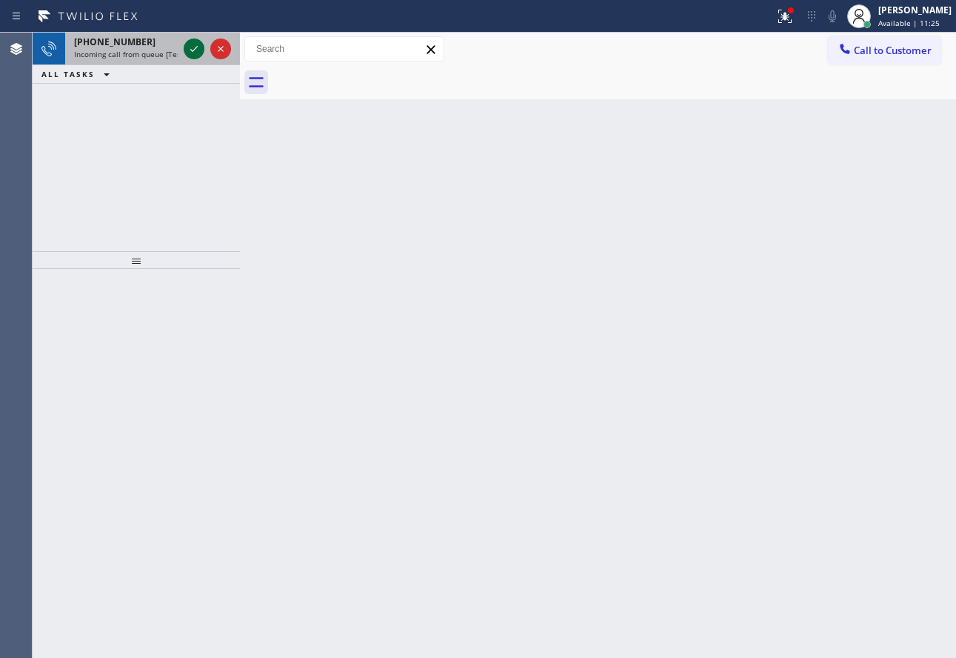
click at [190, 49] on icon at bounding box center [194, 49] width 18 height 18
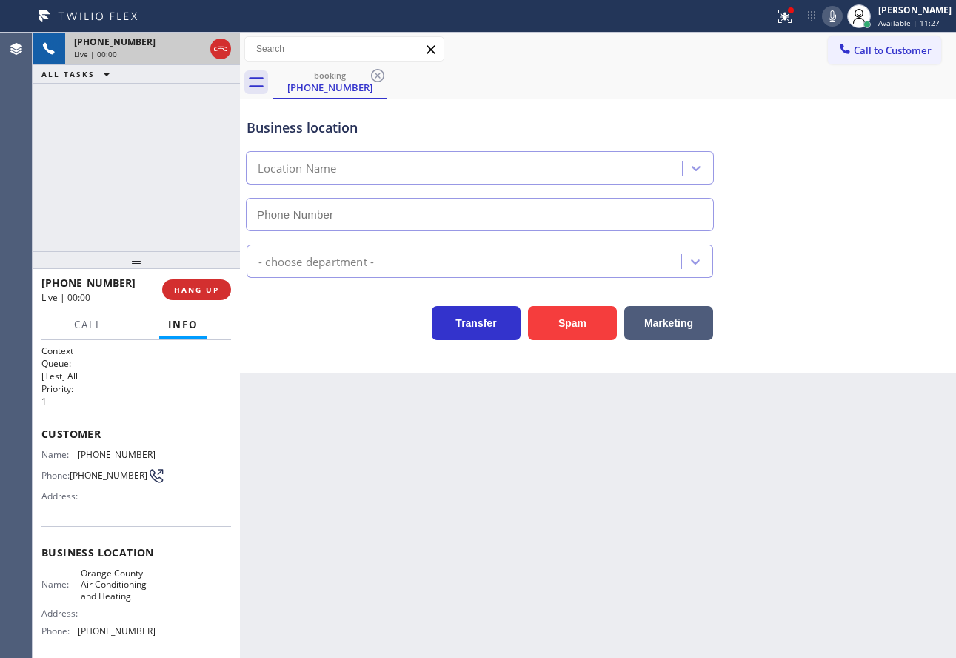
type input "[PHONE_NUMBER]"
click at [384, 533] on div "Back to Dashboard Change Sender ID Customers Technicians Select a contact Outbo…" at bounding box center [598, 345] width 716 height 625
click at [207, 291] on span "HANG UP" at bounding box center [196, 289] width 45 height 10
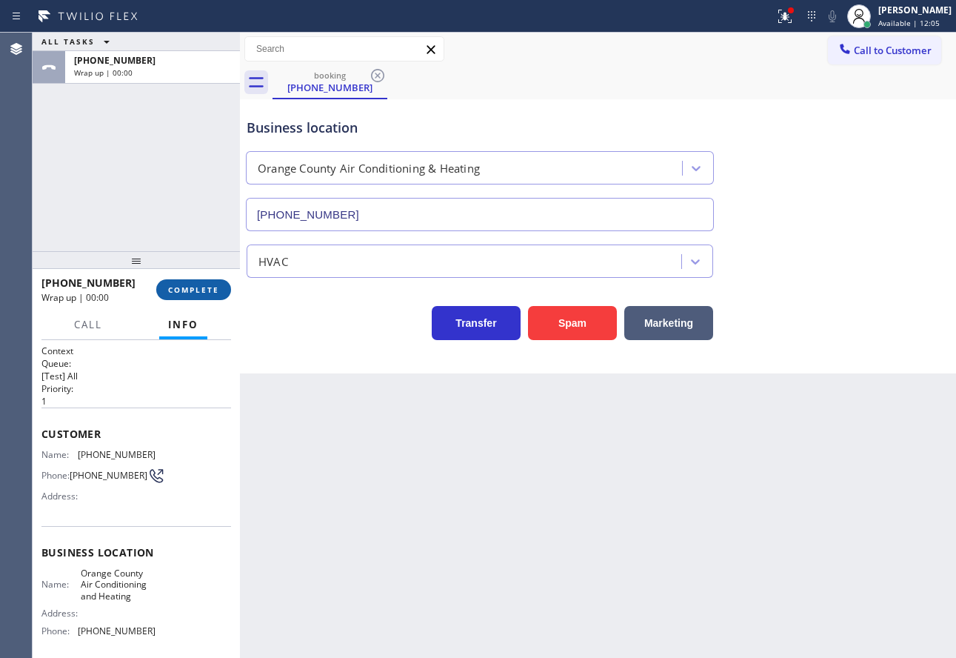
click at [207, 291] on span "COMPLETE" at bounding box center [193, 289] width 51 height 10
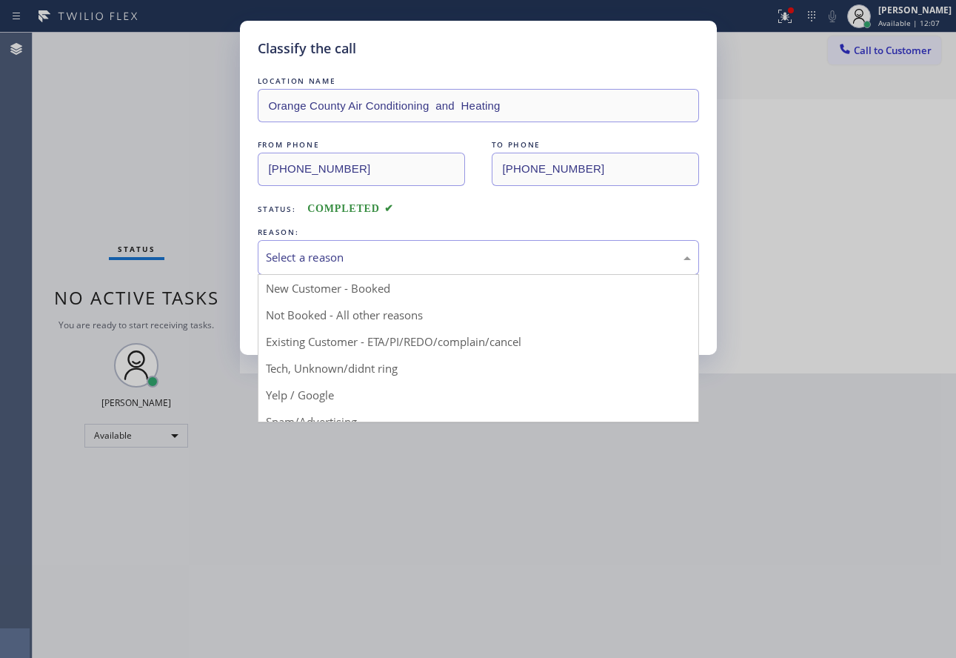
click at [397, 245] on div "Select a reason" at bounding box center [478, 257] width 441 height 35
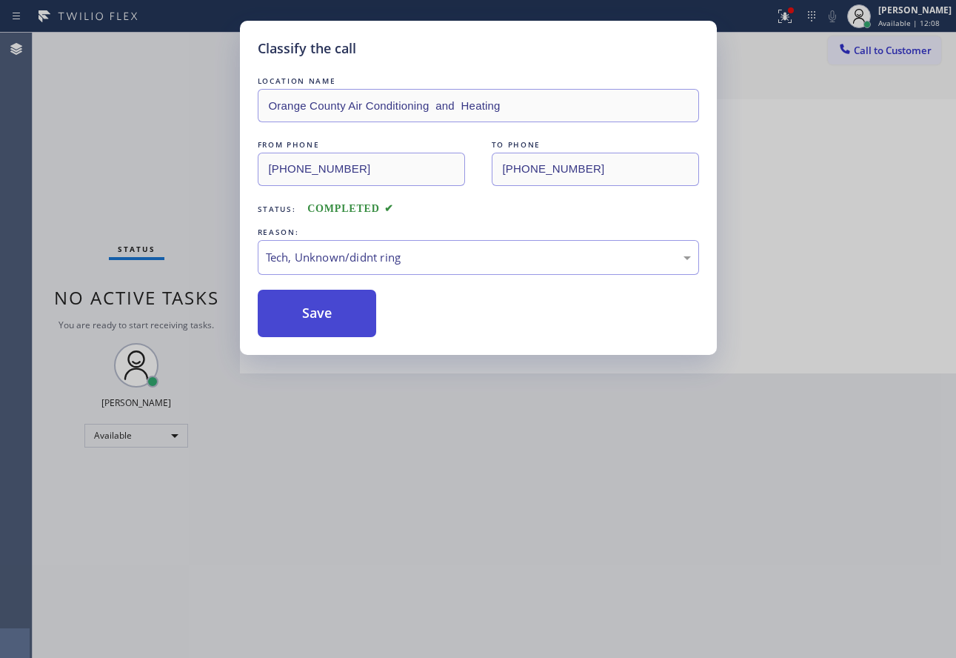
click at [333, 308] on button "Save" at bounding box center [317, 313] width 119 height 47
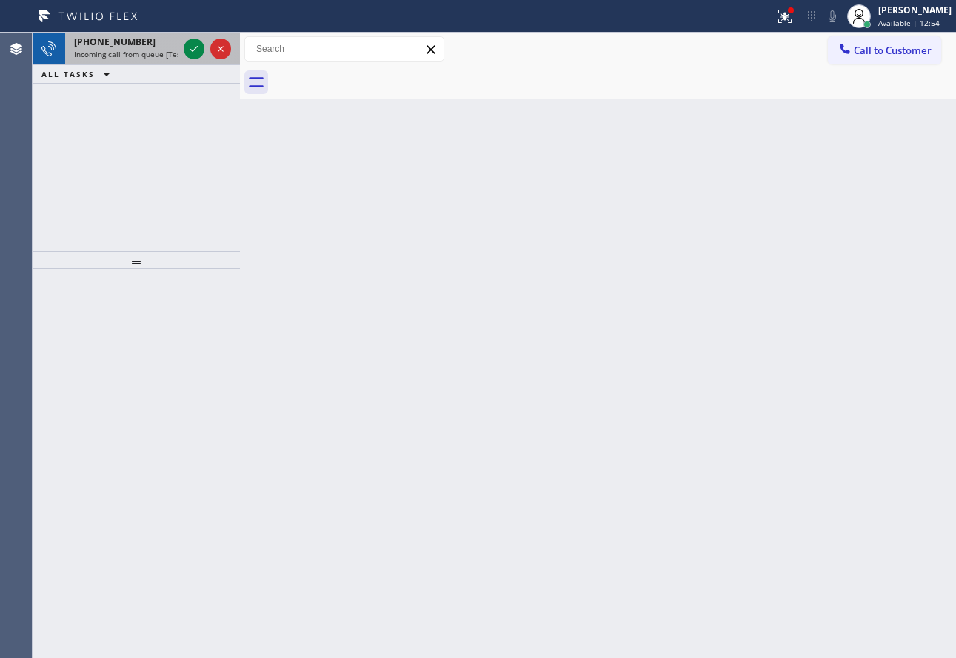
click at [161, 50] on span "Incoming call from queue [Test] All" at bounding box center [135, 54] width 123 height 10
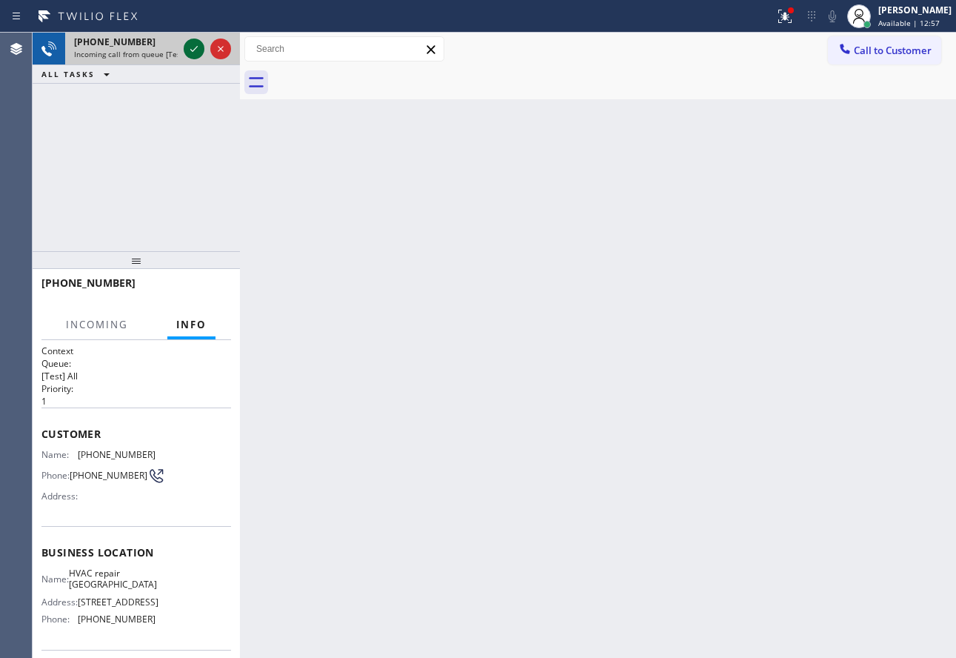
click at [190, 49] on icon at bounding box center [194, 49] width 18 height 18
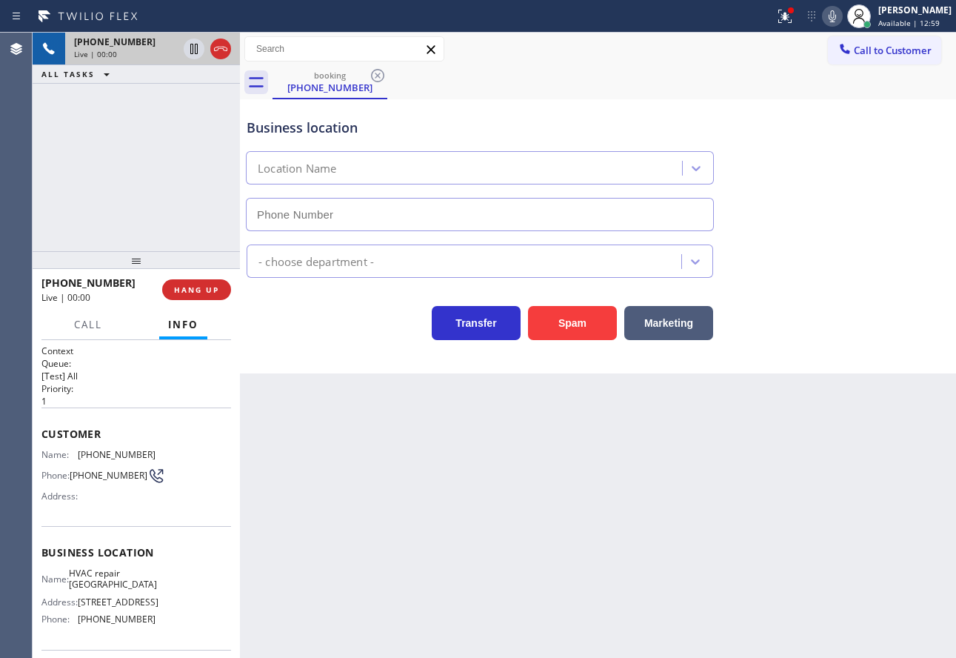
type input "[PHONE_NUMBER]"
click at [190, 294] on span "HANG UP" at bounding box center [196, 289] width 45 height 10
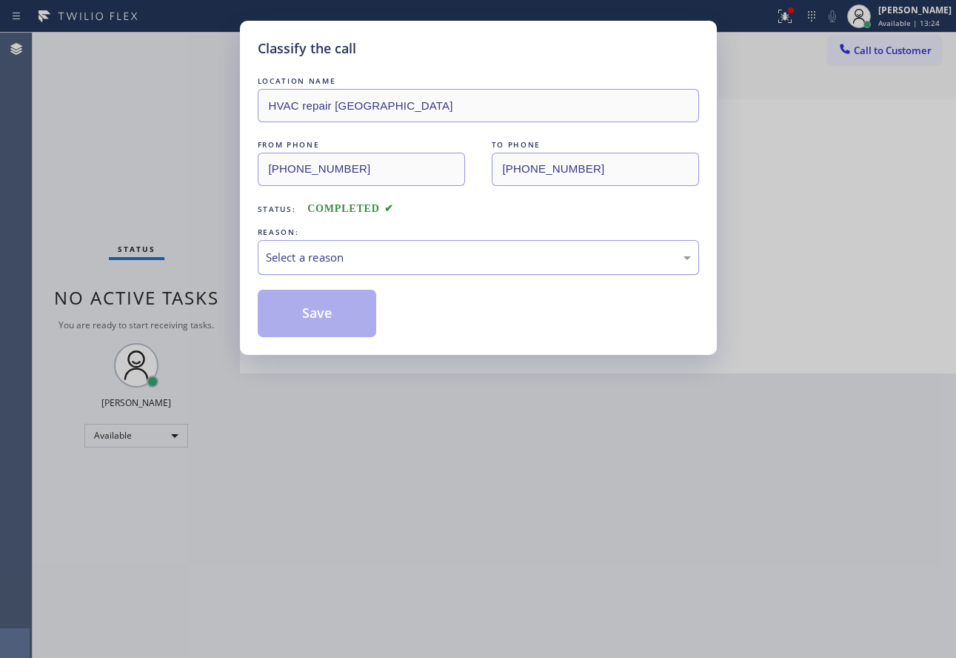
click at [294, 265] on div "Select a reason" at bounding box center [478, 257] width 425 height 17
click at [305, 316] on button "Save" at bounding box center [317, 313] width 119 height 47
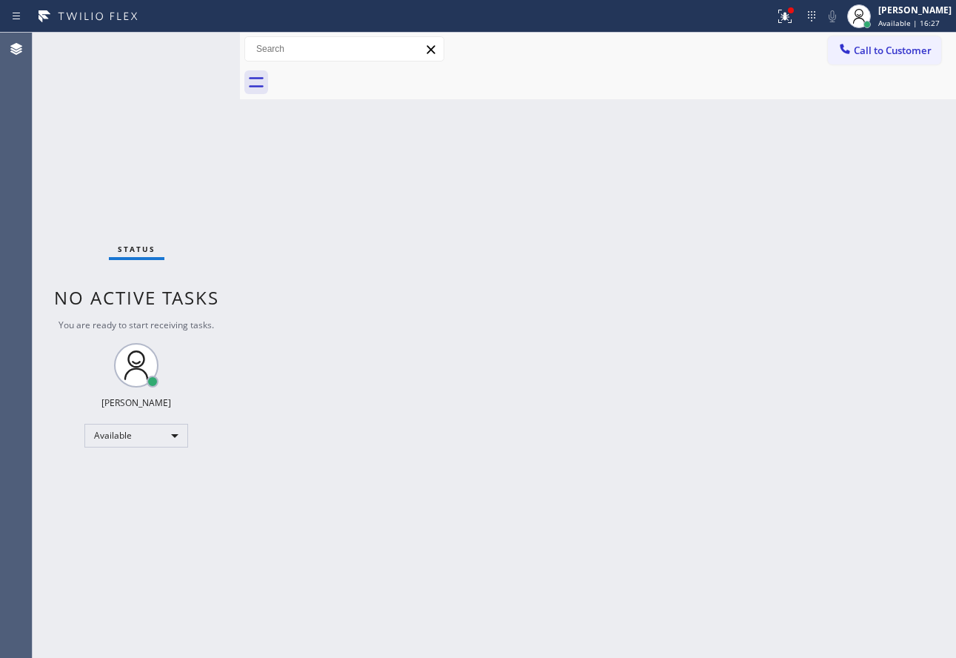
click at [190, 50] on div "Status No active tasks You are ready to start receiving tasks. [PERSON_NAME] Av…" at bounding box center [136, 345] width 207 height 625
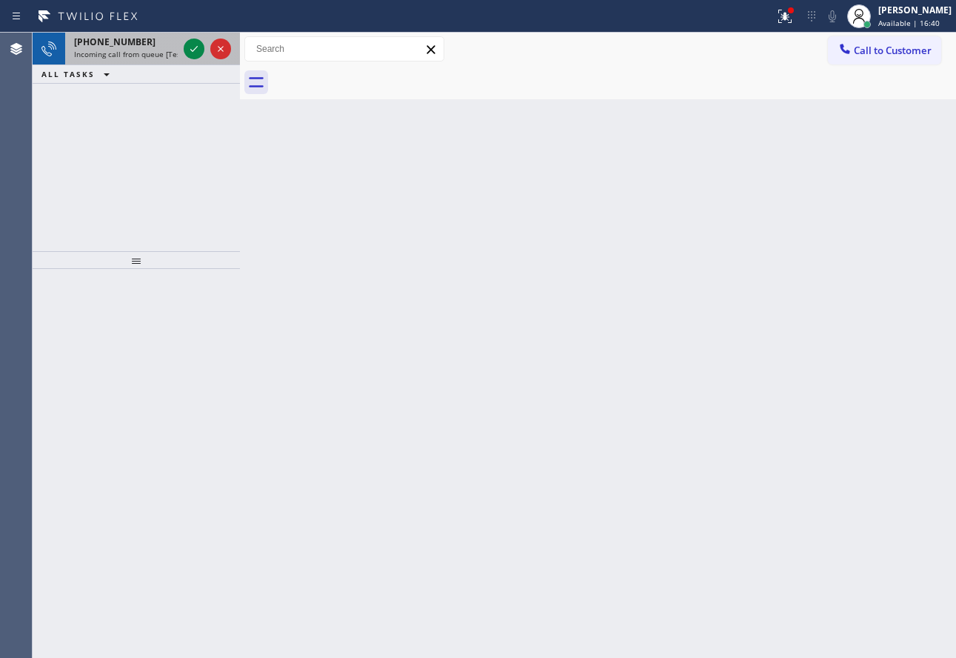
click at [110, 47] on span "[PHONE_NUMBER]" at bounding box center [114, 42] width 81 height 13
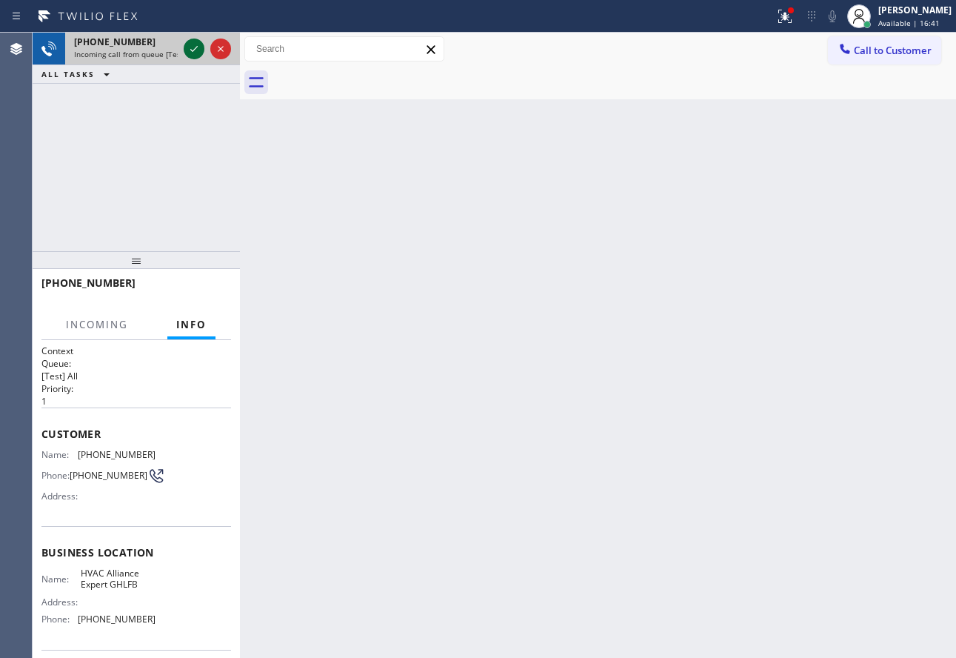
click at [192, 46] on icon at bounding box center [194, 49] width 18 height 18
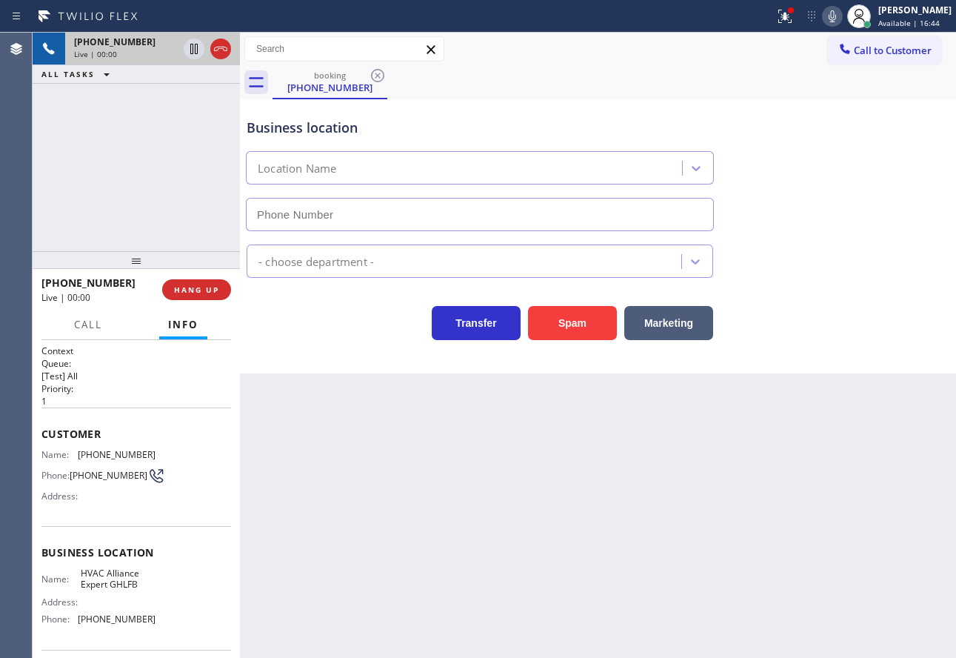
type input "[PHONE_NUMBER]"
click at [836, 19] on icon at bounding box center [832, 16] width 7 height 12
click at [189, 50] on icon at bounding box center [194, 49] width 18 height 18
type input "[PHONE_NUMBER]"
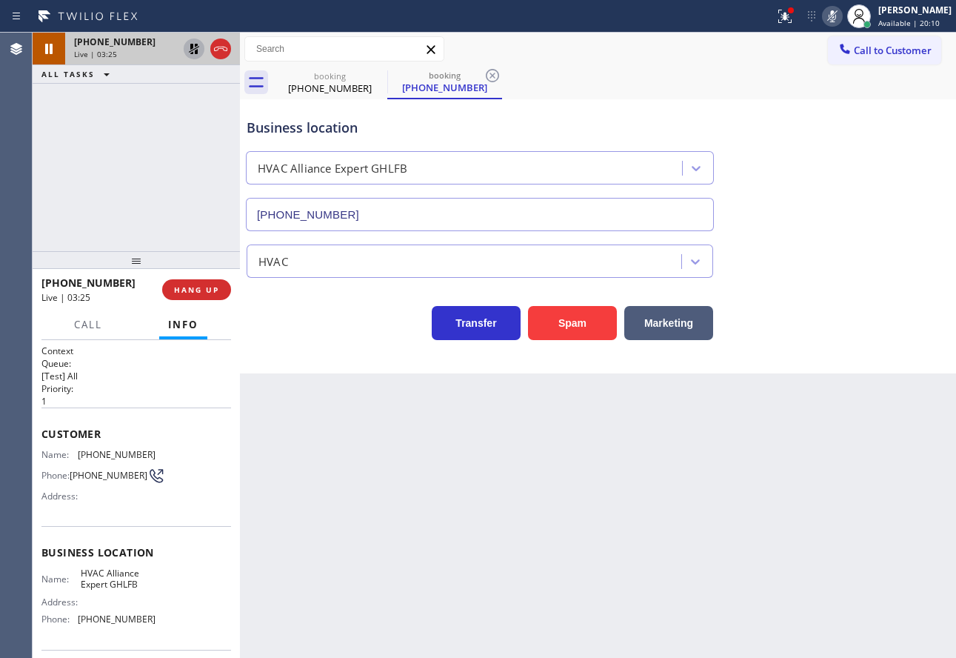
click at [120, 620] on span "[PHONE_NUMBER]" at bounding box center [117, 618] width 78 height 11
copy span "[PHONE_NUMBER]"
click at [841, 15] on icon at bounding box center [833, 16] width 18 height 18
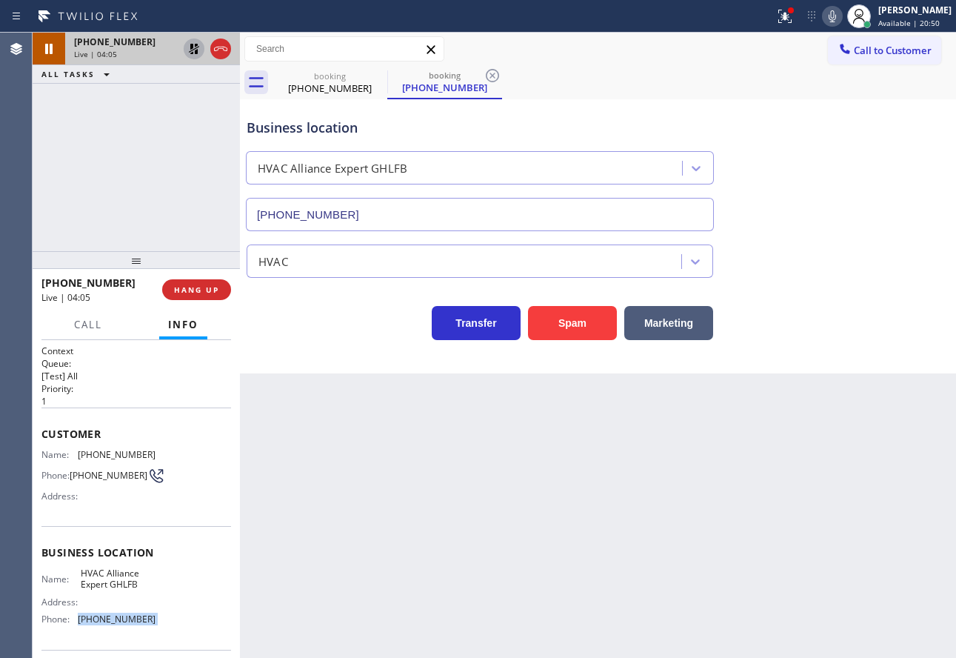
click at [190, 50] on icon at bounding box center [194, 49] width 18 height 18
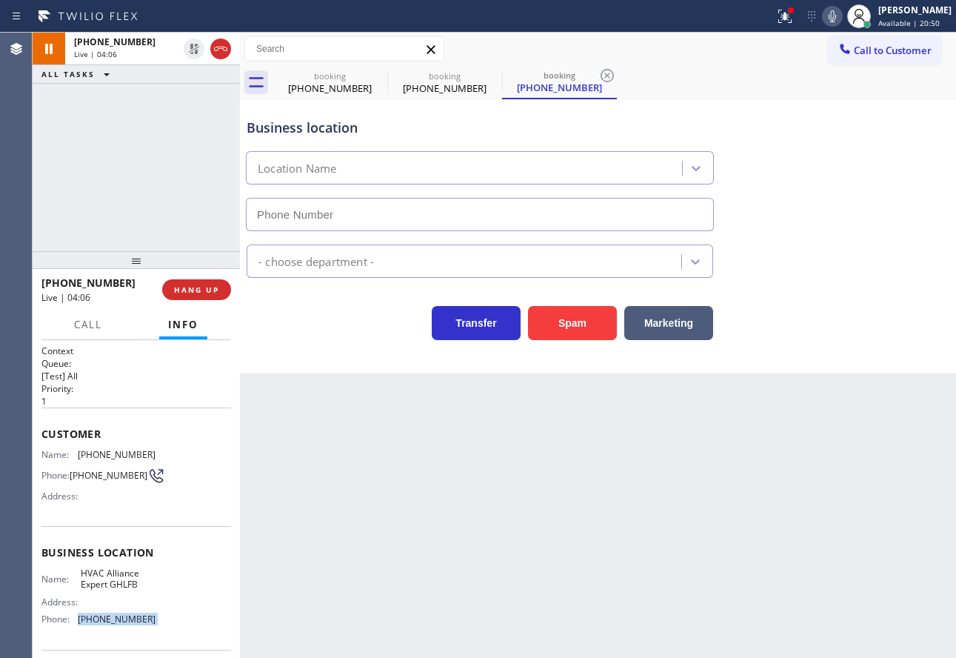
type input "[PHONE_NUMBER]"
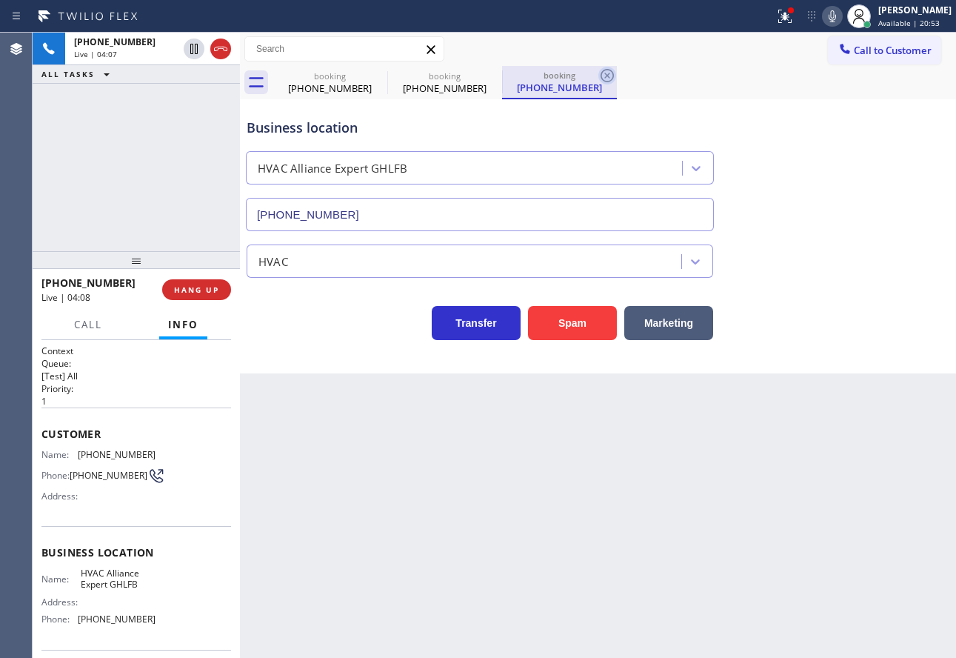
click at [610, 73] on icon at bounding box center [607, 75] width 13 height 13
click at [493, 74] on icon at bounding box center [492, 75] width 13 height 13
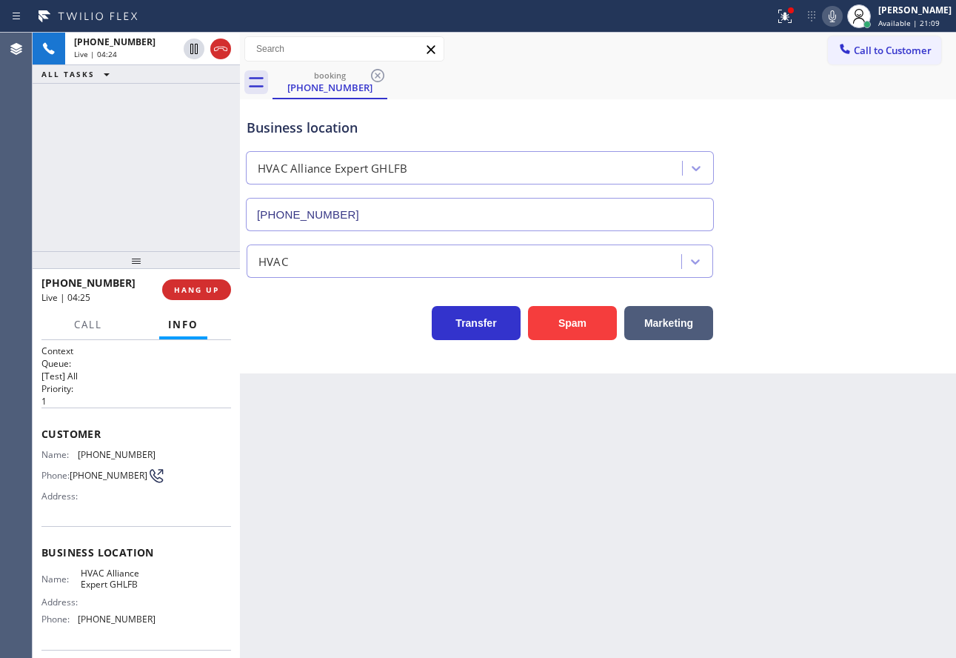
click at [836, 16] on icon at bounding box center [832, 16] width 7 height 12
click at [841, 16] on icon at bounding box center [833, 16] width 18 height 18
click at [847, 123] on div "Business location HVAC Alliance Expert GHLFB [PHONE_NUMBER]" at bounding box center [598, 164] width 709 height 134
click at [198, 102] on icon at bounding box center [194, 100] width 18 height 18
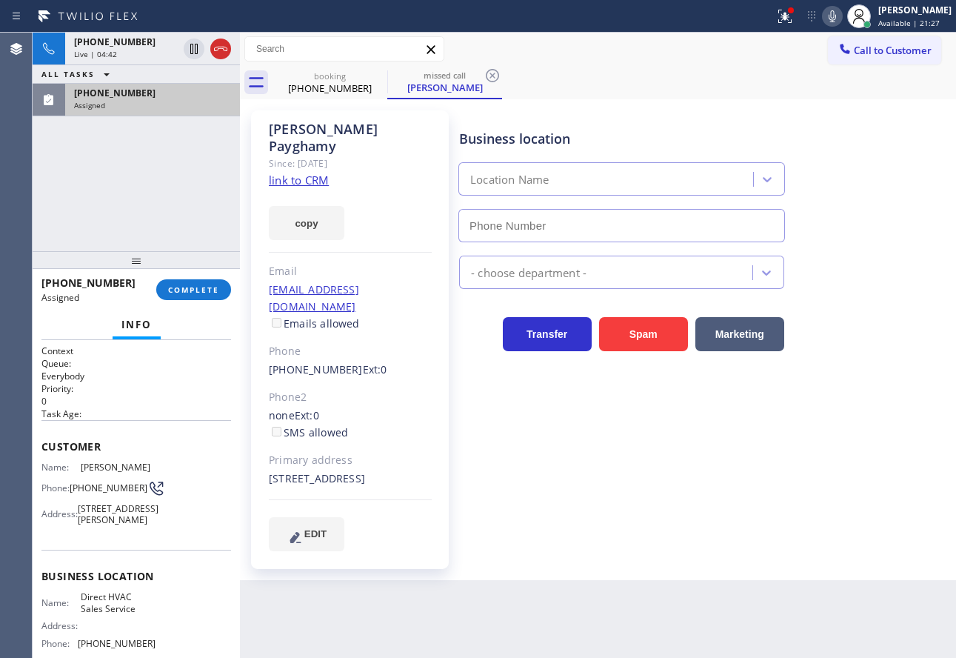
type input "[PHONE_NUMBER]"
click at [212, 293] on span "COMPLETE" at bounding box center [193, 289] width 51 height 10
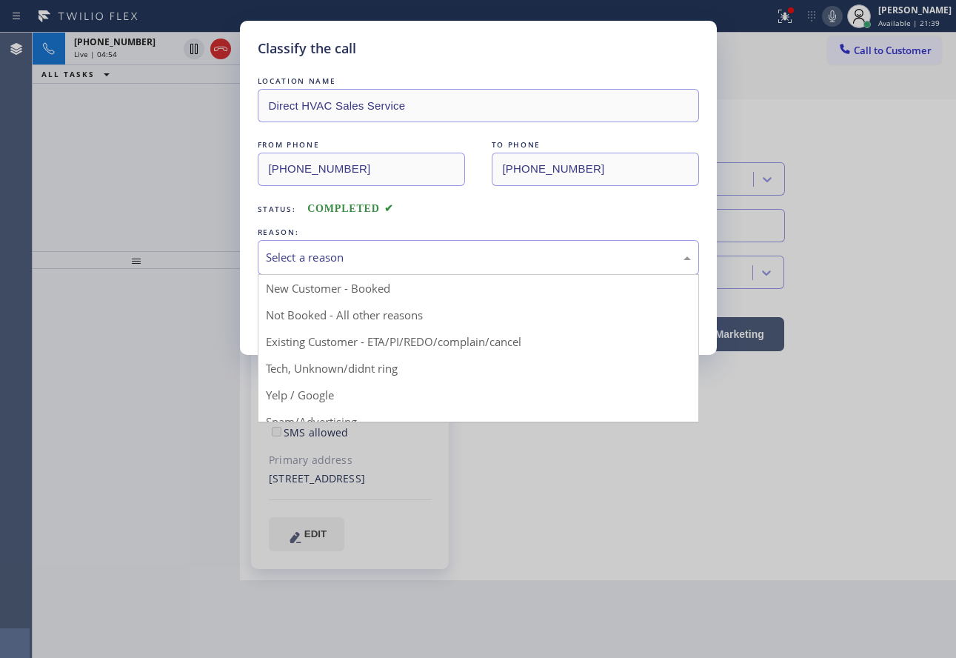
click at [401, 247] on div "Select a reason" at bounding box center [478, 257] width 441 height 35
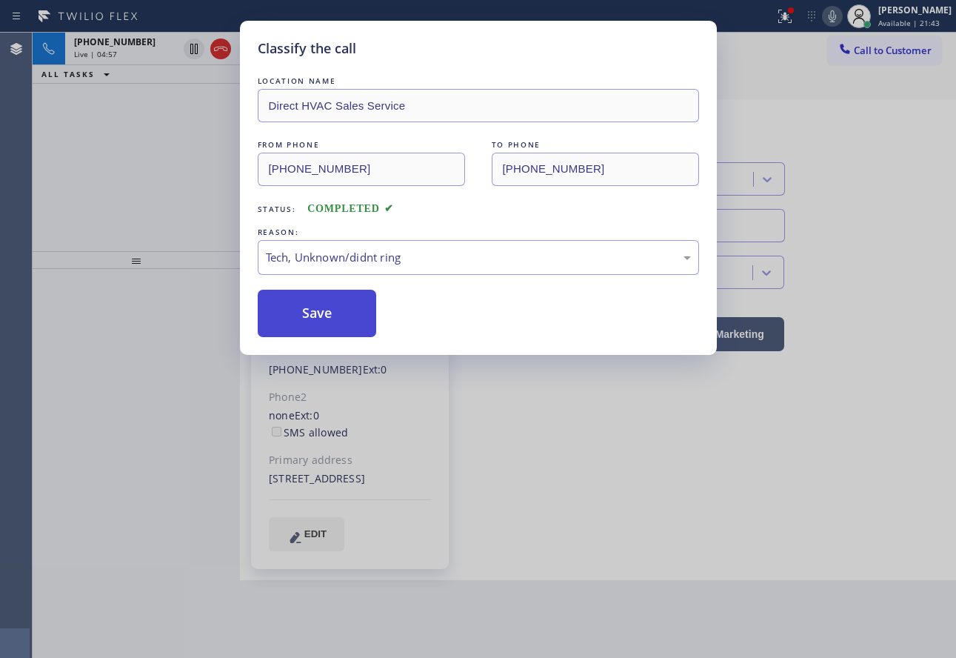
click at [323, 318] on button "Save" at bounding box center [317, 313] width 119 height 47
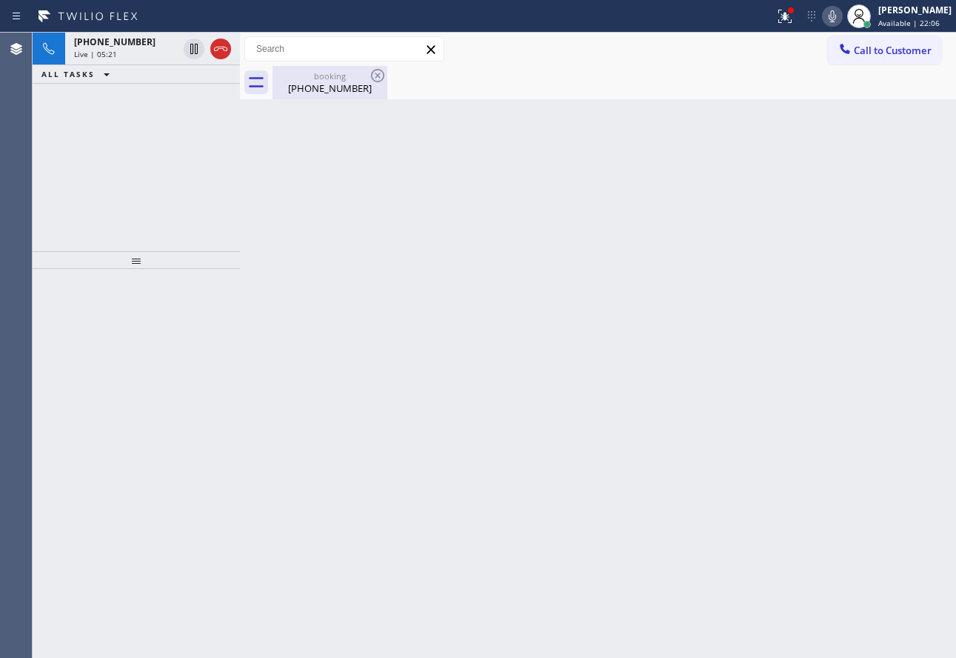
click at [330, 93] on div "[PHONE_NUMBER]" at bounding box center [330, 87] width 112 height 13
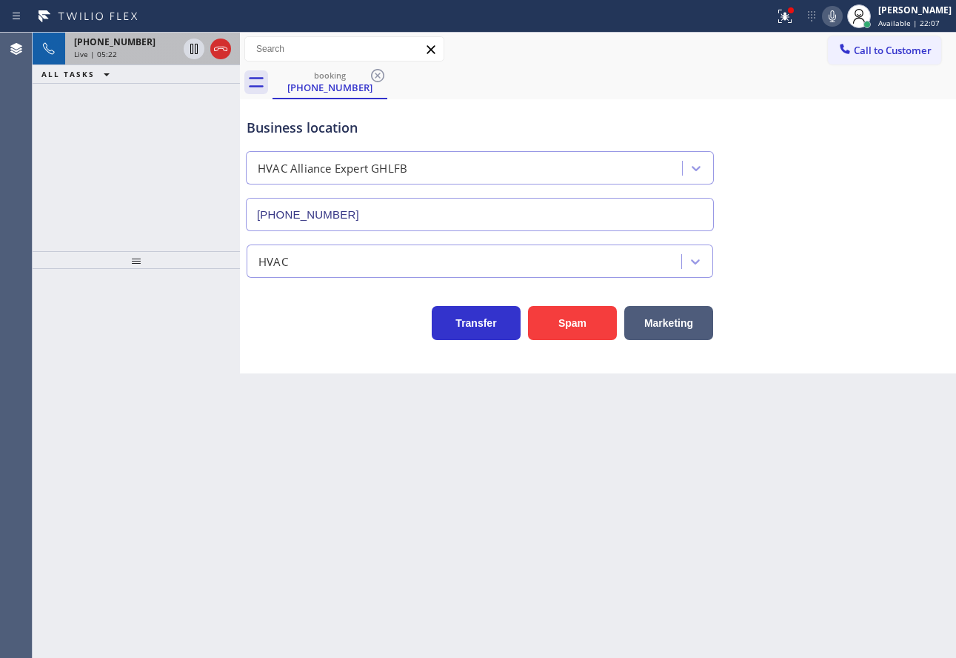
click at [133, 60] on div "[PHONE_NUMBER] Live | 05:22" at bounding box center [123, 49] width 116 height 33
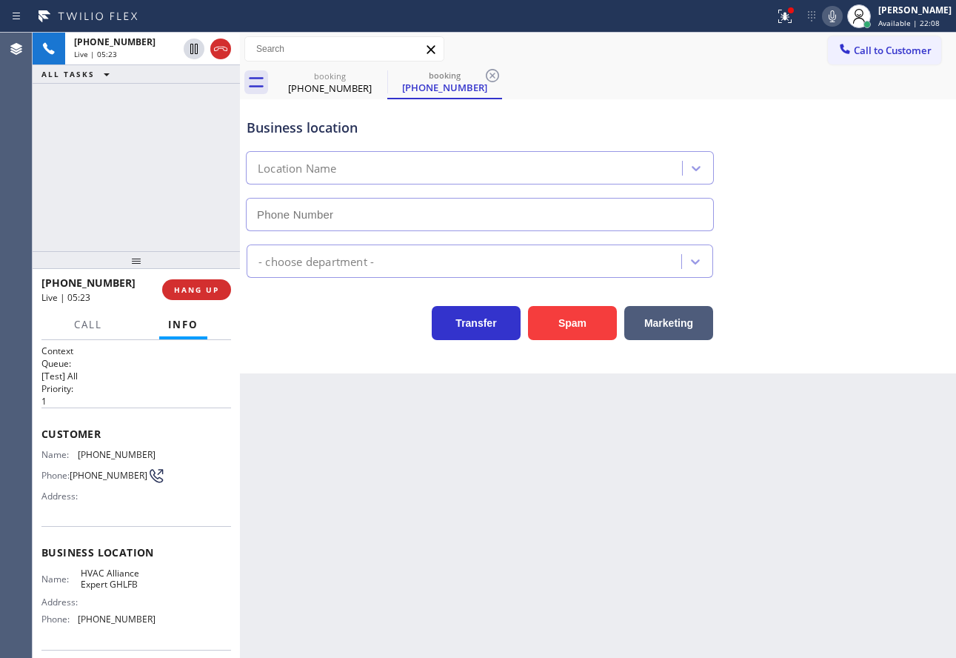
type input "[PHONE_NUMBER]"
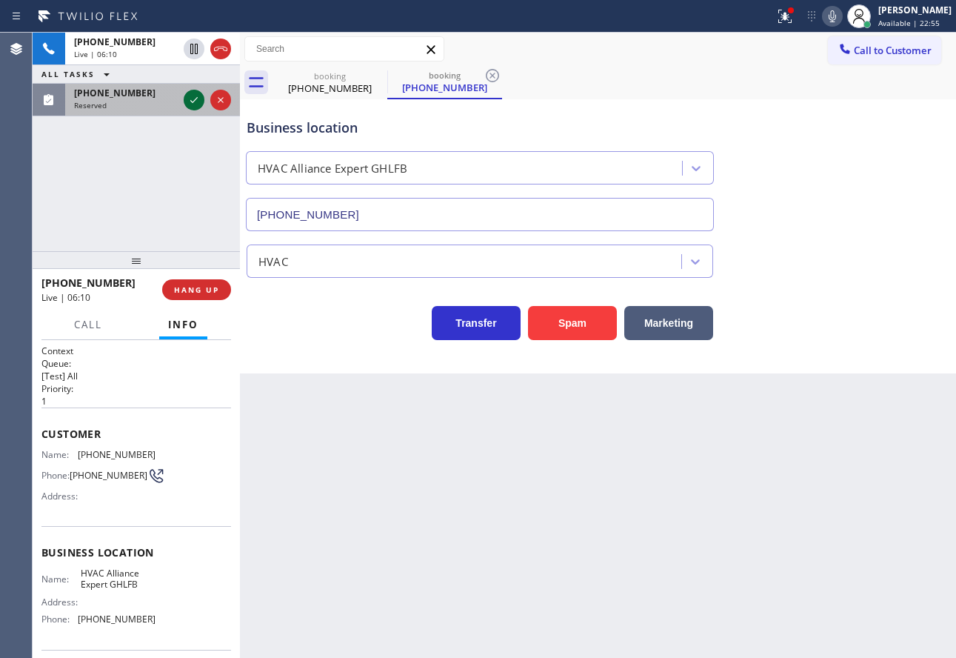
click at [190, 100] on icon at bounding box center [194, 100] width 18 height 18
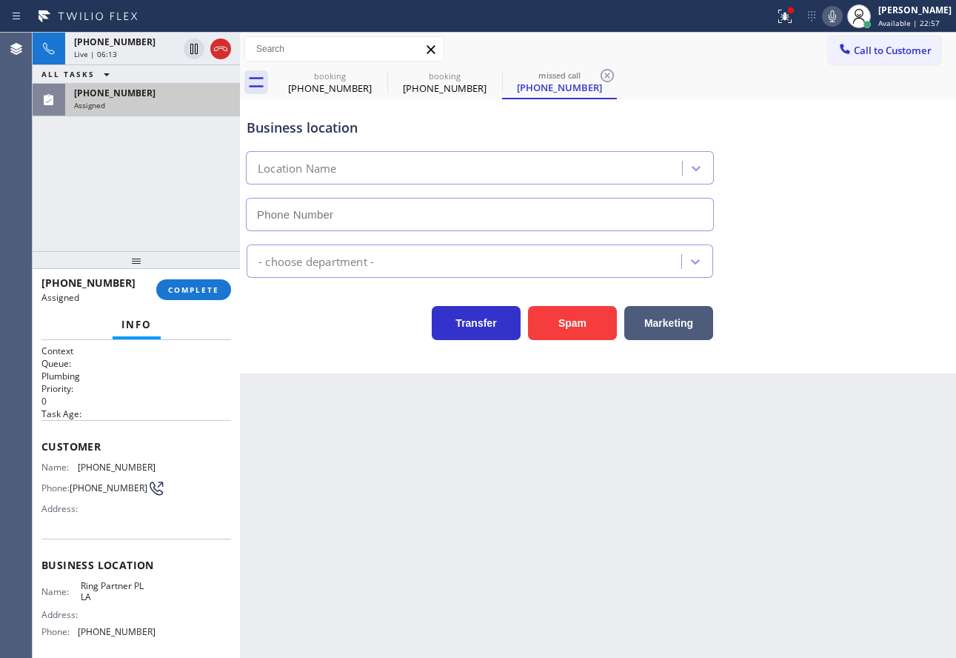
type input "[PHONE_NUMBER]"
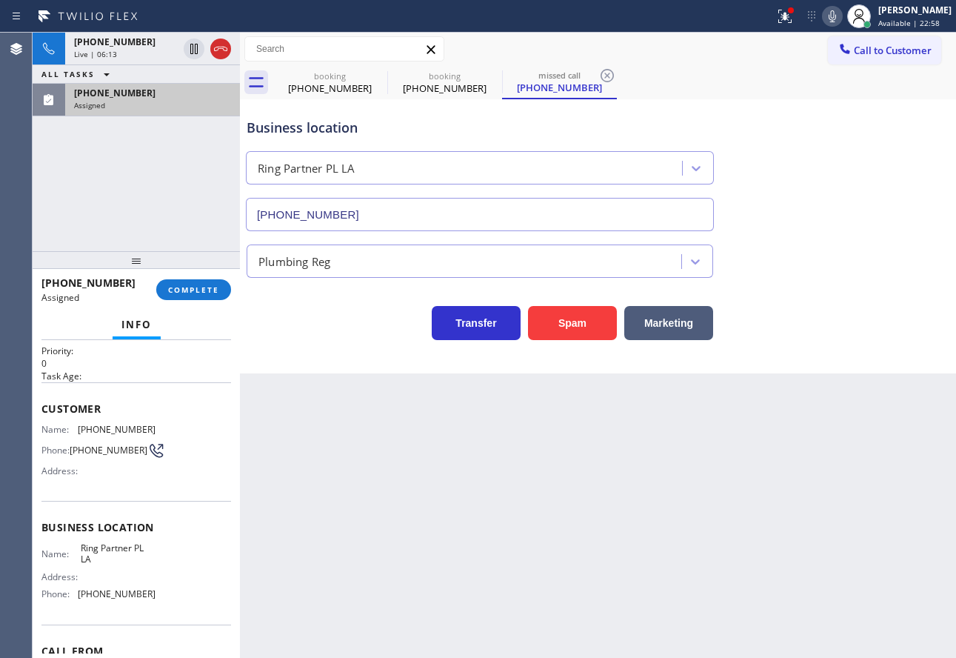
scroll to position [74, 0]
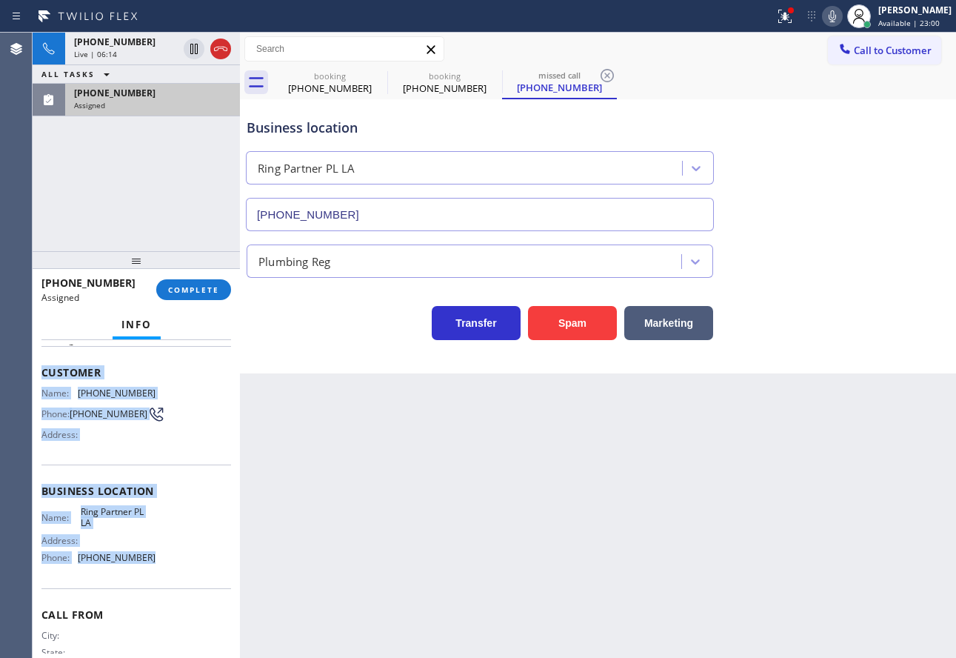
drag, startPoint x: 138, startPoint y: 550, endPoint x: 36, endPoint y: 377, distance: 200.6
click at [36, 377] on div "Context Queue: Plumbing Priority: 0 Task Age: Customer Name: [PHONE_NUMBER] Pho…" at bounding box center [136, 499] width 207 height 318
click at [193, 289] on span "COMPLETE" at bounding box center [193, 289] width 51 height 10
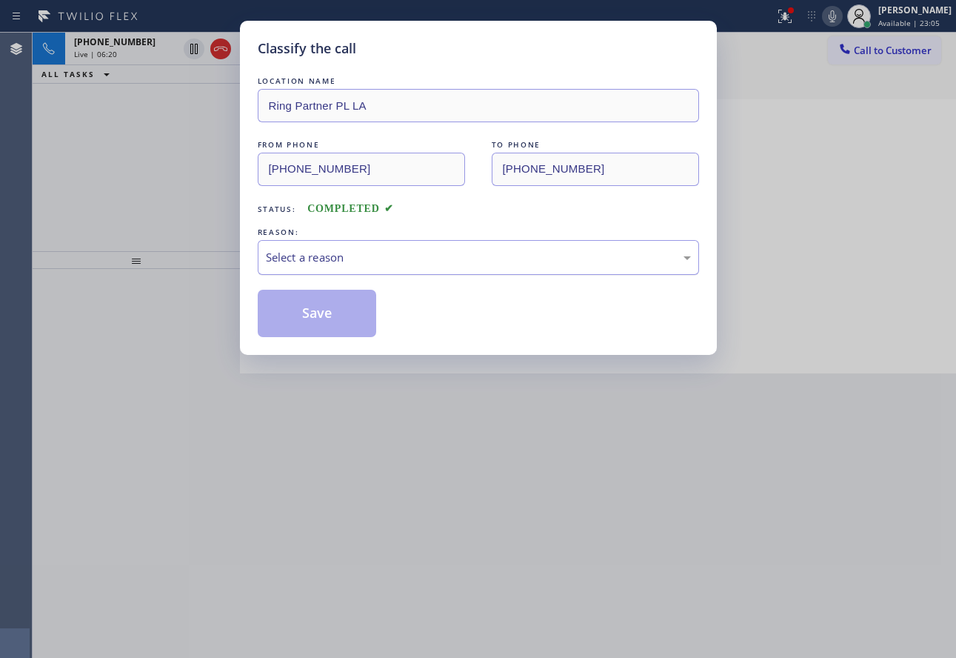
click at [360, 258] on div "Select a reason" at bounding box center [478, 257] width 425 height 17
click at [343, 322] on button "Save" at bounding box center [317, 313] width 119 height 47
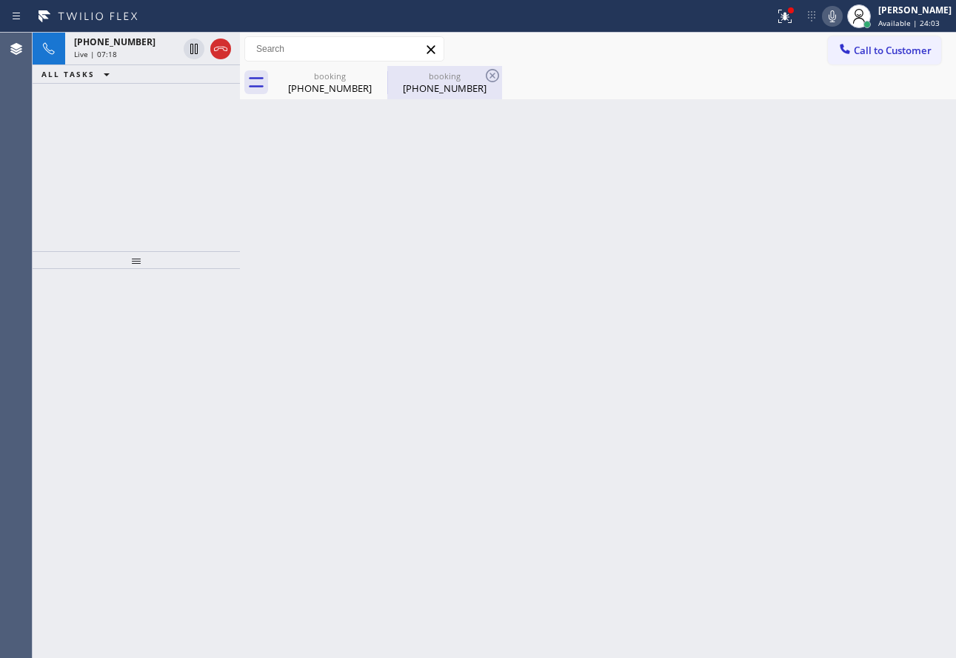
click at [440, 90] on div "[PHONE_NUMBER]" at bounding box center [445, 87] width 112 height 13
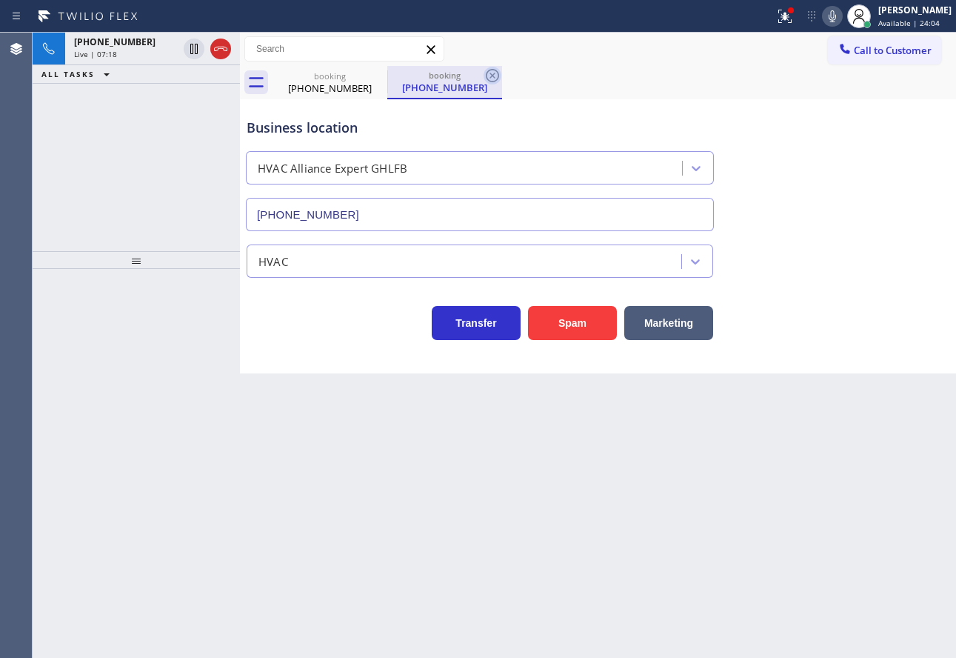
click at [489, 77] on icon at bounding box center [493, 76] width 18 height 18
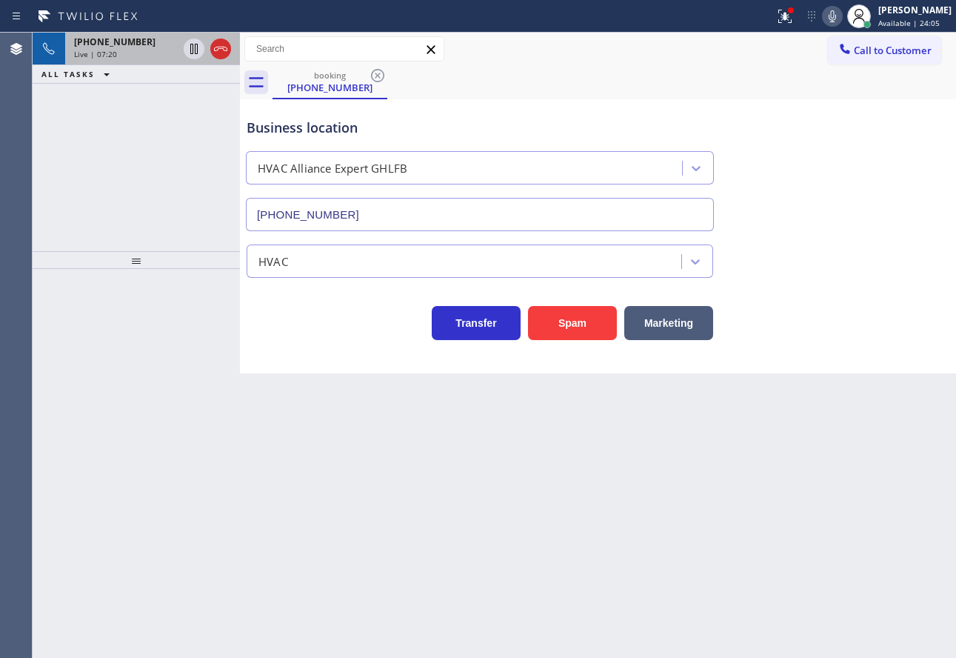
click at [141, 47] on div "[PHONE_NUMBER]" at bounding box center [126, 42] width 104 height 13
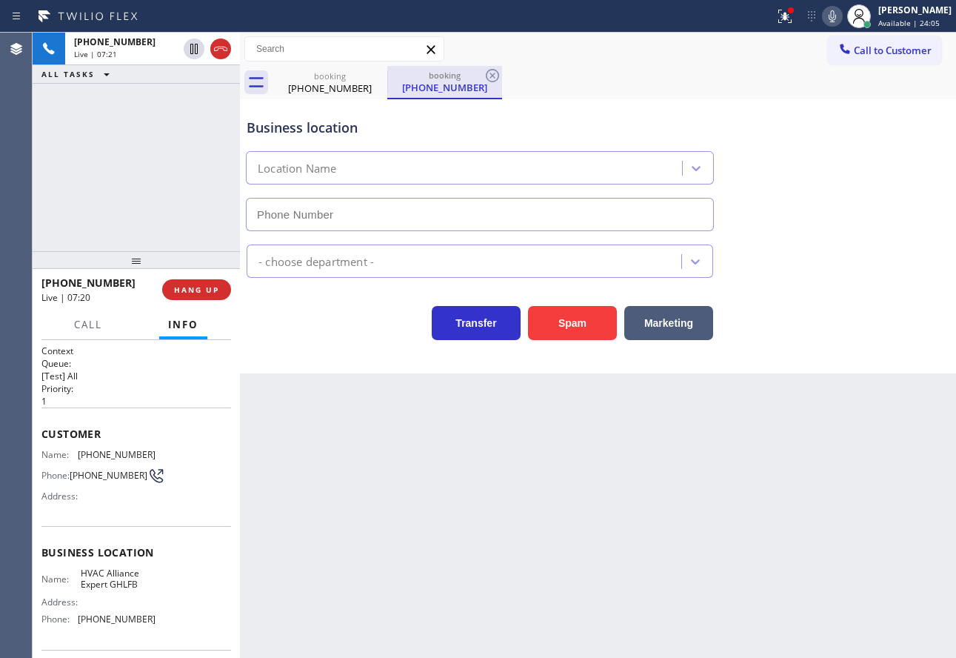
type input "[PHONE_NUMBER]"
click at [493, 72] on icon at bounding box center [493, 76] width 18 height 18
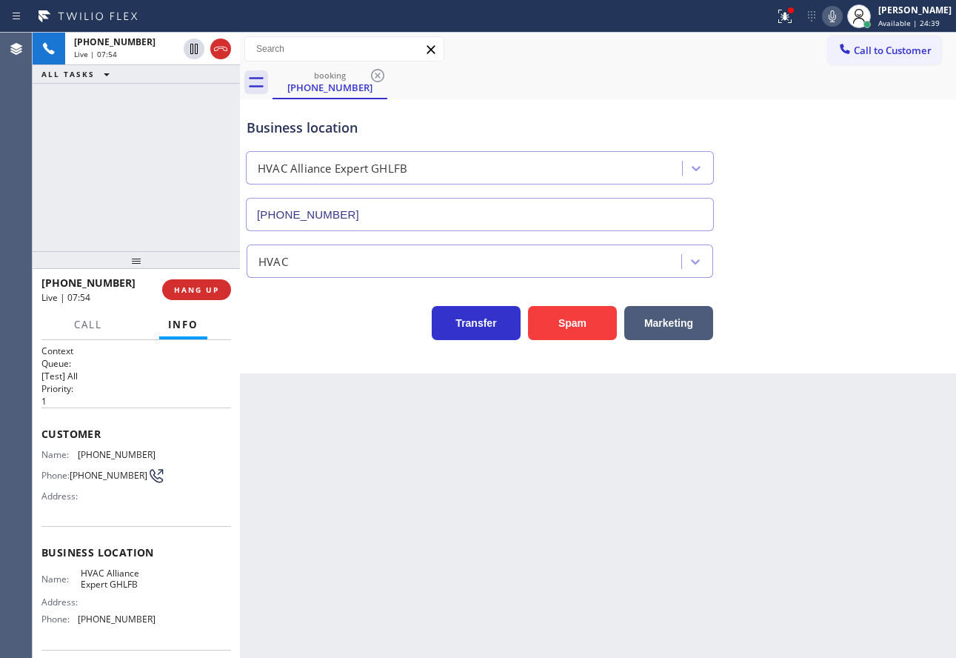
click at [116, 455] on span "[PHONE_NUMBER]" at bounding box center [117, 454] width 78 height 11
click at [110, 624] on span "[PHONE_NUMBER]" at bounding box center [117, 618] width 78 height 11
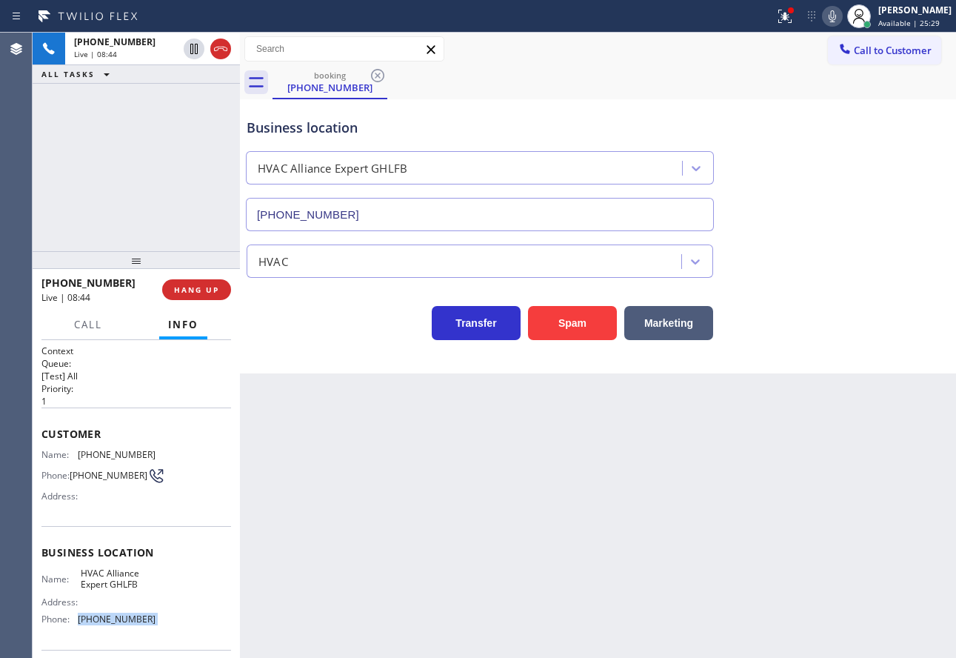
click at [110, 624] on span "[PHONE_NUMBER]" at bounding box center [117, 618] width 78 height 11
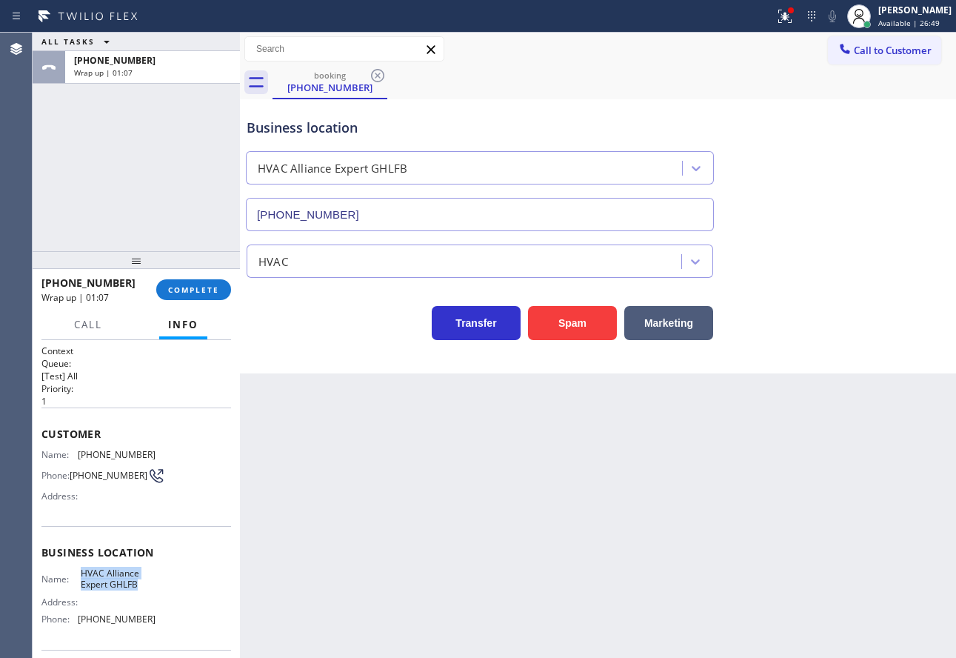
drag, startPoint x: 138, startPoint y: 589, endPoint x: 78, endPoint y: 579, distance: 60.8
click at [78, 579] on div "Name: HVAC Alliance Expert GHLFB" at bounding box center [98, 578] width 114 height 23
click at [194, 296] on button "COMPLETE" at bounding box center [193, 289] width 75 height 21
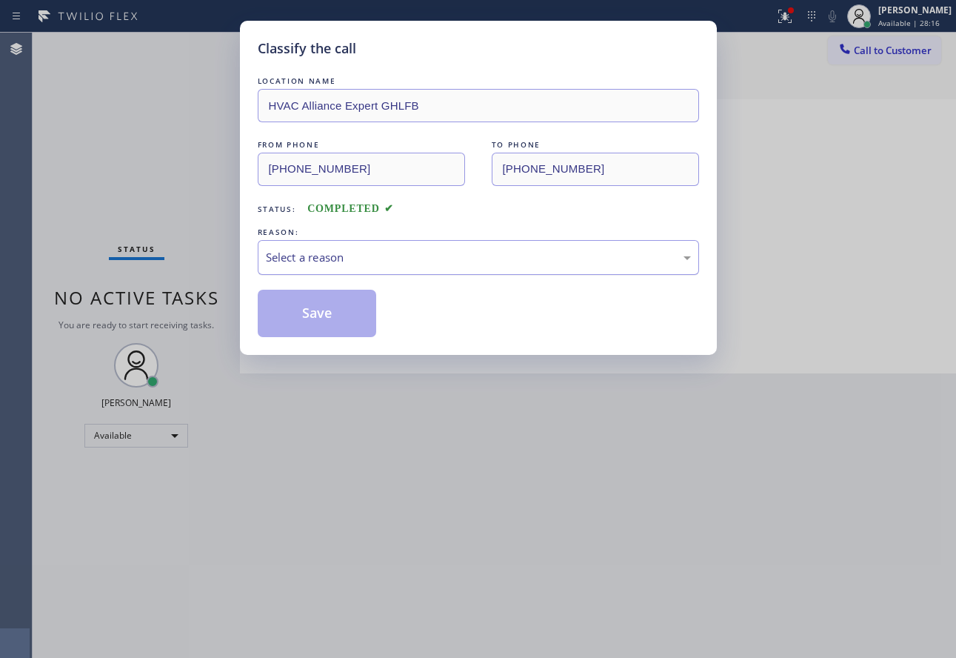
click at [420, 257] on div "Select a reason" at bounding box center [478, 257] width 425 height 17
click at [327, 318] on button "Save" at bounding box center [317, 313] width 119 height 47
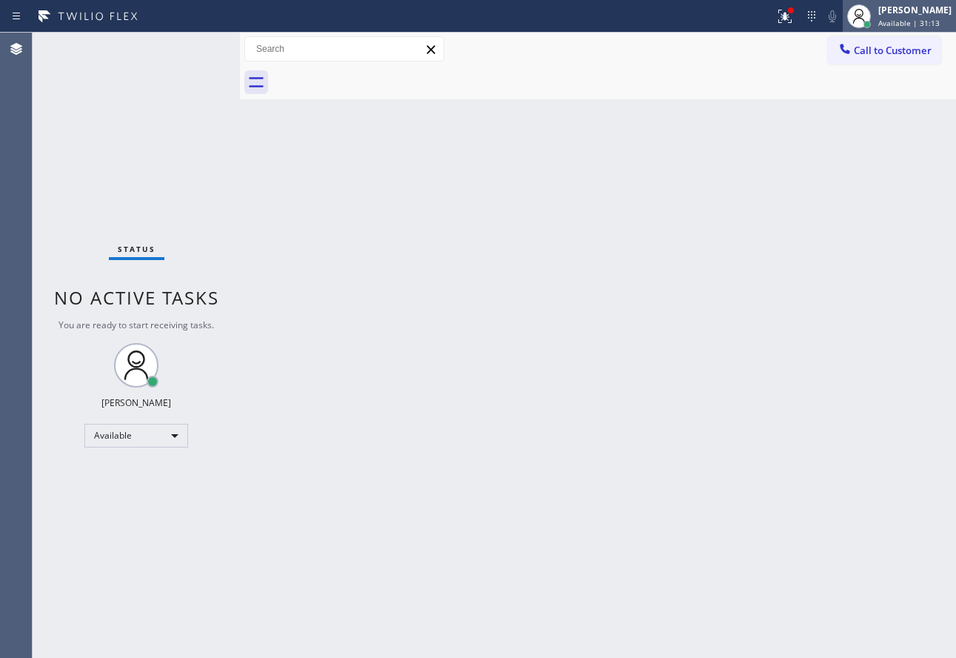
click at [899, 17] on div "[PERSON_NAME] Available | 31:13" at bounding box center [916, 16] width 81 height 26
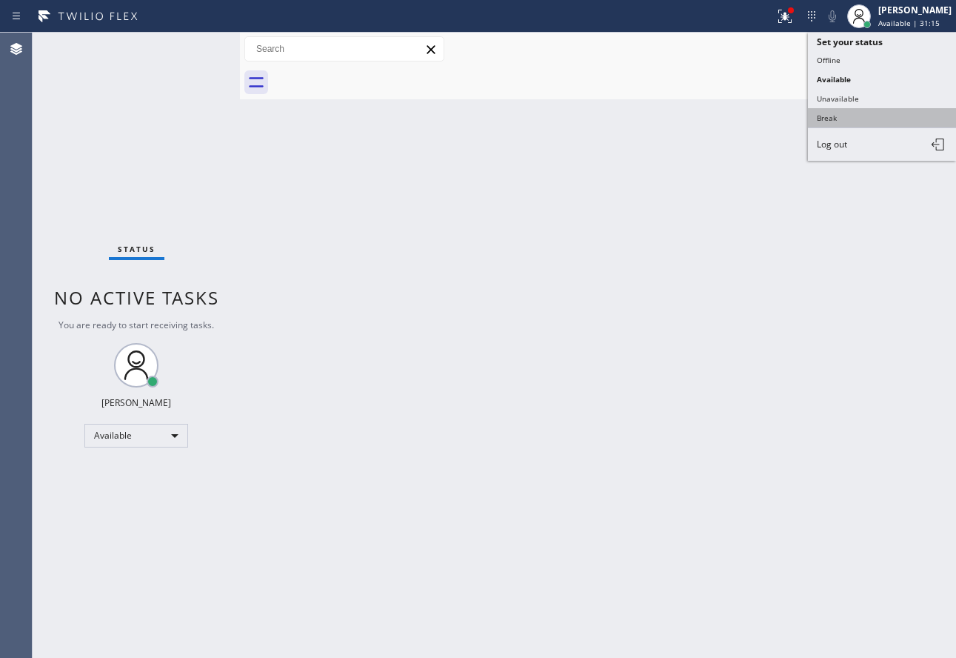
click at [843, 116] on button "Break" at bounding box center [882, 117] width 148 height 19
